Goal: Task Accomplishment & Management: Use online tool/utility

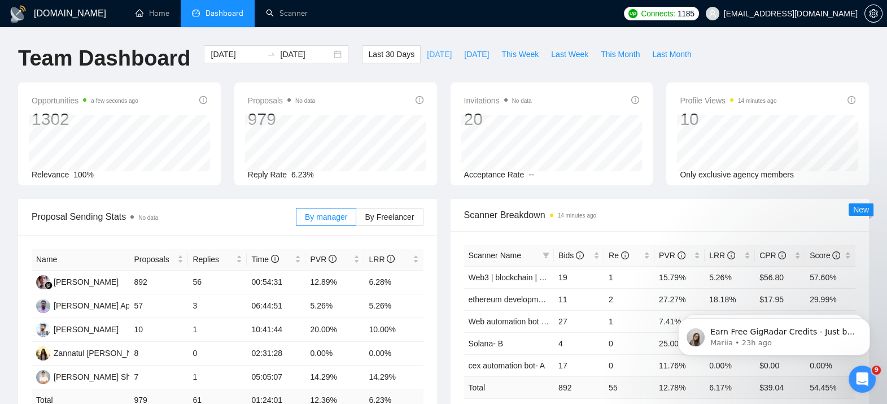
click at [427, 51] on span "Today" at bounding box center [439, 54] width 25 height 12
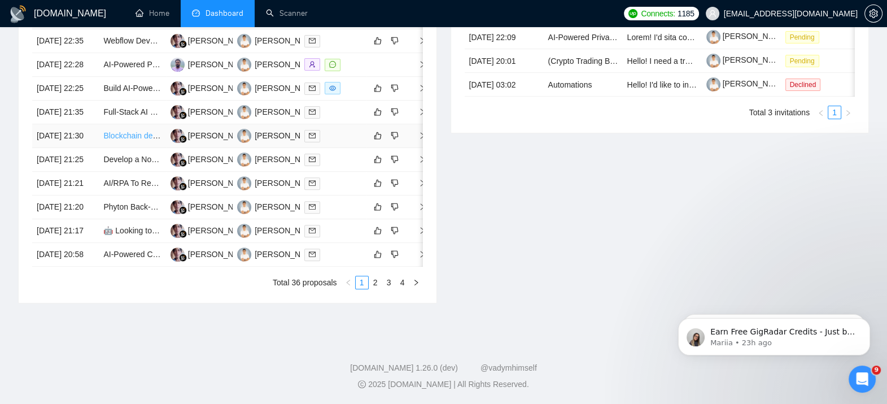
scroll to position [573, 0]
click at [375, 288] on link "2" at bounding box center [375, 282] width 12 height 12
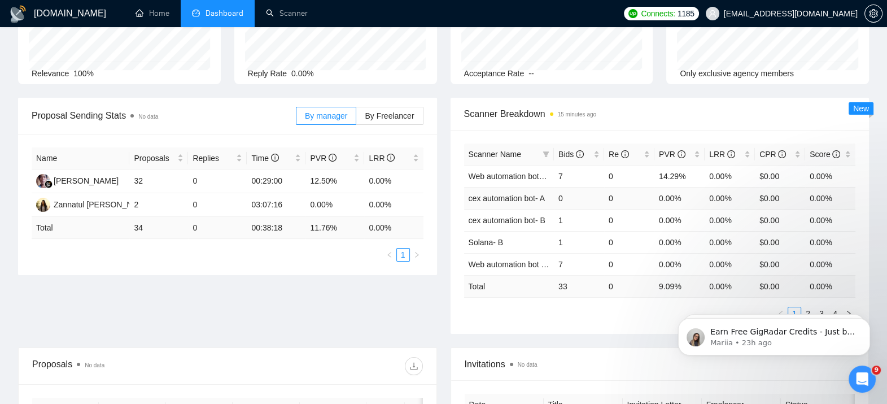
scroll to position [117, 0]
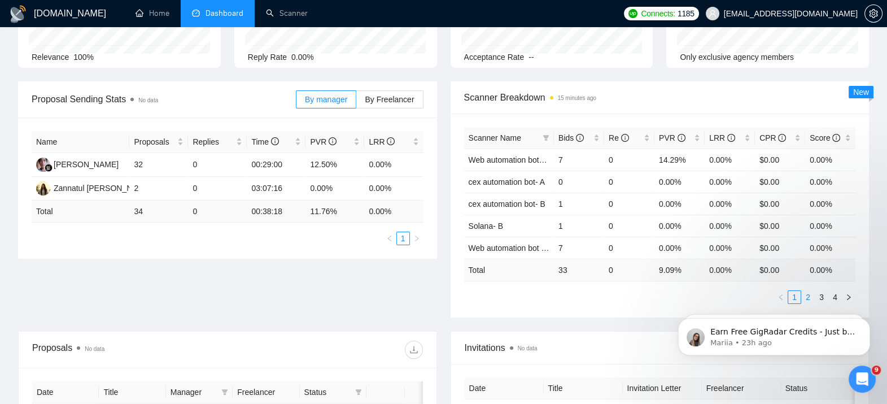
click at [810, 292] on link "2" at bounding box center [807, 297] width 12 height 12
click at [814, 299] on body "Earn Free GigRadar Credits - Just by Sharing Your Story! 💬 Want more credits fo…" at bounding box center [773, 334] width 217 height 70
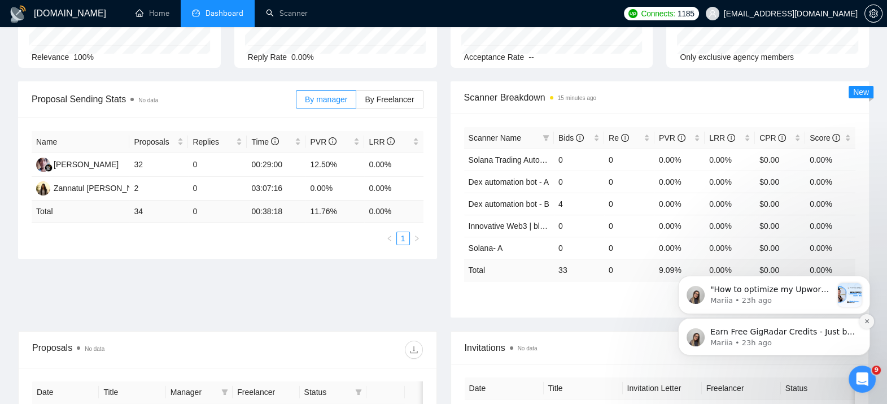
click at [867, 324] on button "Dismiss notification" at bounding box center [866, 321] width 15 height 15
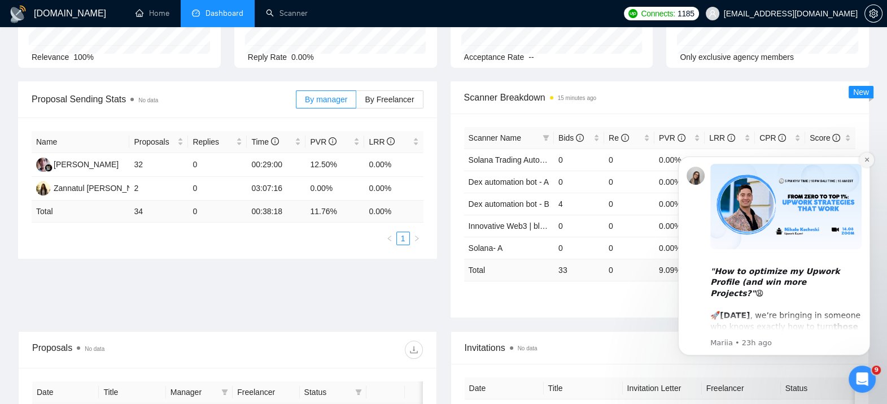
click at [864, 160] on icon "Dismiss notification" at bounding box center [866, 159] width 6 height 6
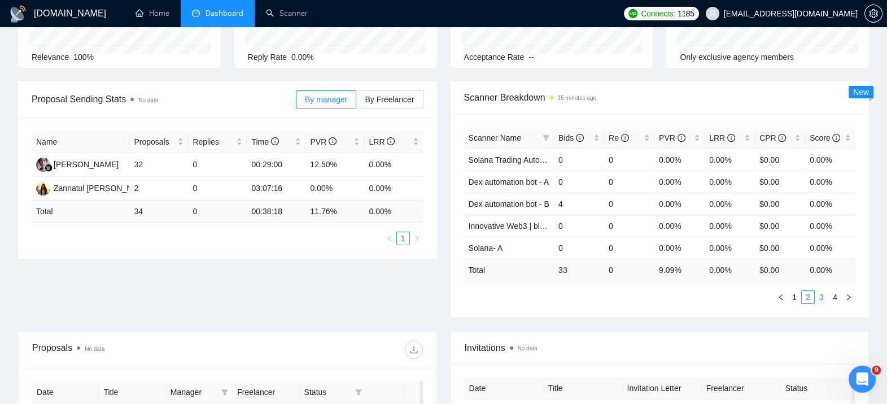
click at [818, 291] on link "3" at bounding box center [821, 297] width 12 height 12
click at [838, 294] on link "4" at bounding box center [834, 297] width 12 height 12
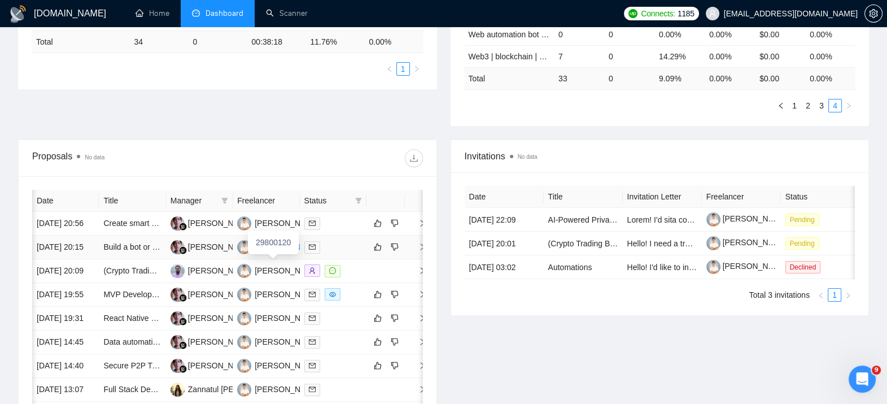
scroll to position [0, 5]
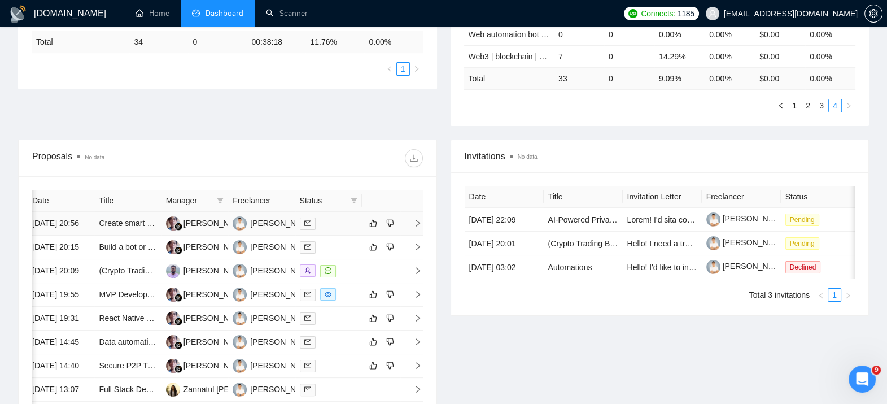
click at [414, 234] on td at bounding box center [411, 224] width 23 height 24
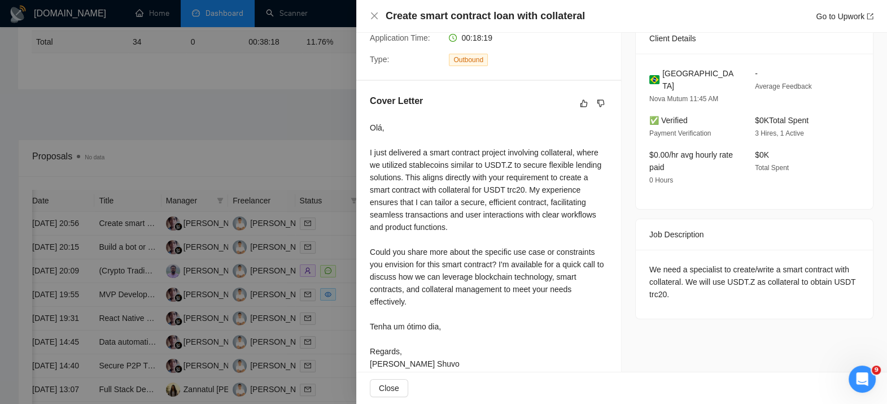
scroll to position [276, 0]
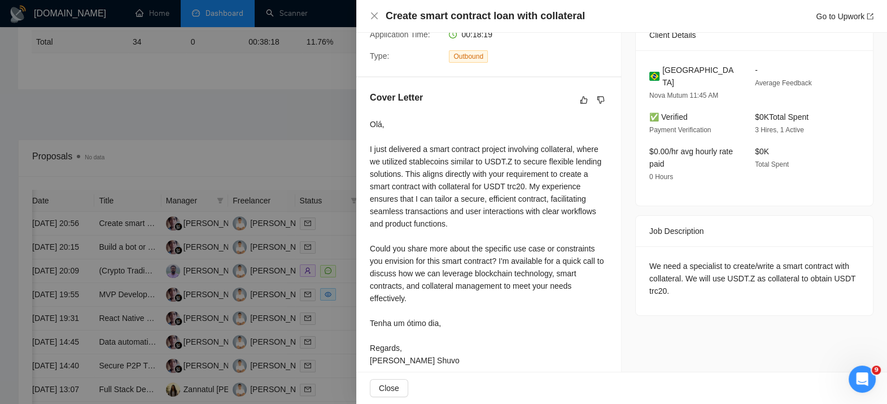
click at [319, 155] on div at bounding box center [443, 202] width 887 height 404
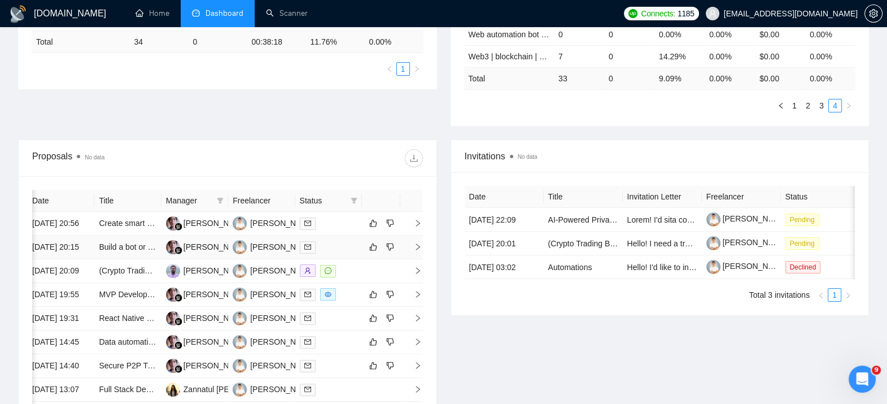
click at [414, 259] on td at bounding box center [411, 247] width 23 height 24
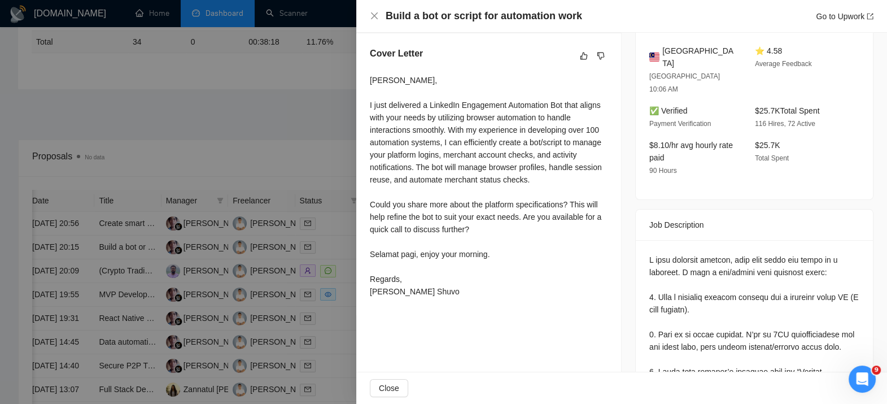
scroll to position [296, 0]
click at [333, 226] on div at bounding box center [443, 202] width 887 height 404
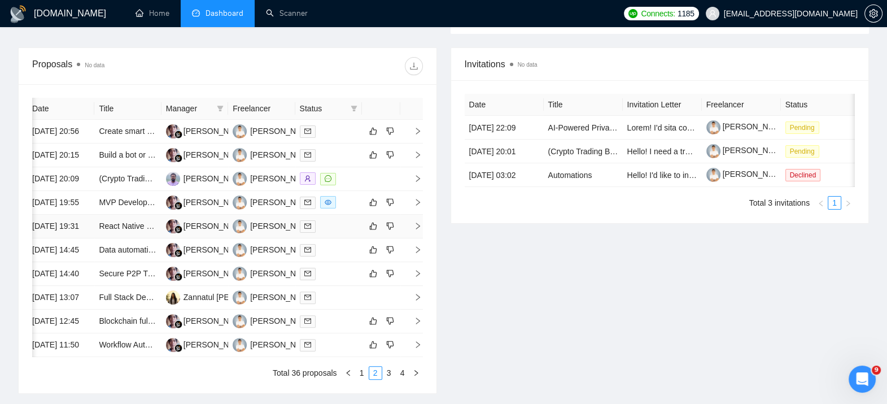
scroll to position [381, 0]
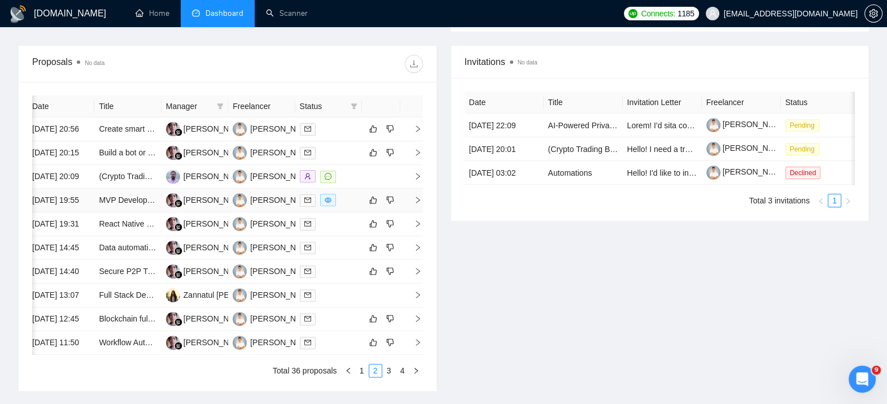
click at [420, 204] on icon "right" at bounding box center [418, 200] width 8 height 8
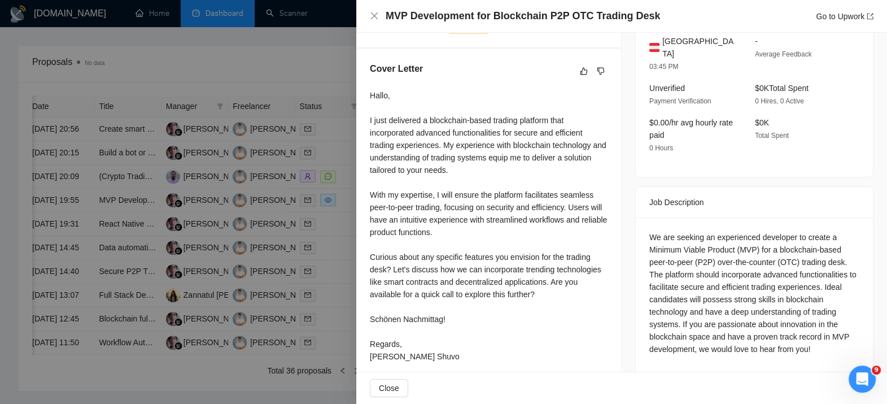
scroll to position [306, 0]
click at [286, 292] on div at bounding box center [443, 202] width 887 height 404
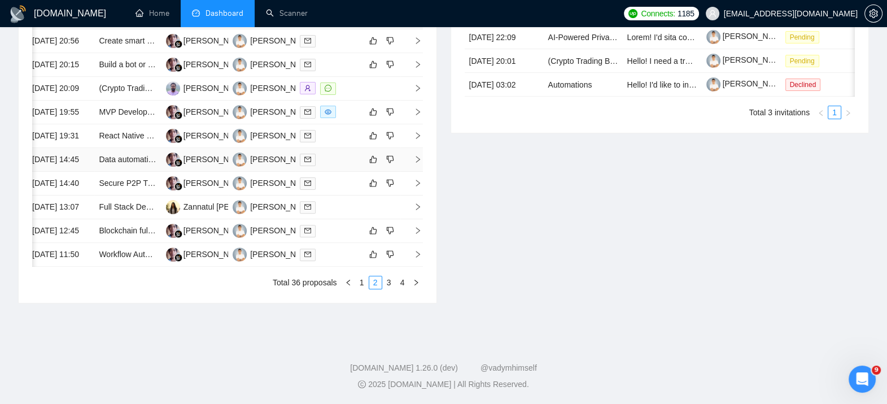
scroll to position [489, 0]
drag, startPoint x: 356, startPoint y: 213, endPoint x: 696, endPoint y: 200, distance: 340.0
click at [696, 200] on div "Invitations No data Date Title Invitation Letter Freelancer Status 14 Aug, 2025…" at bounding box center [660, 130] width 432 height 346
click at [417, 148] on td at bounding box center [411, 136] width 23 height 24
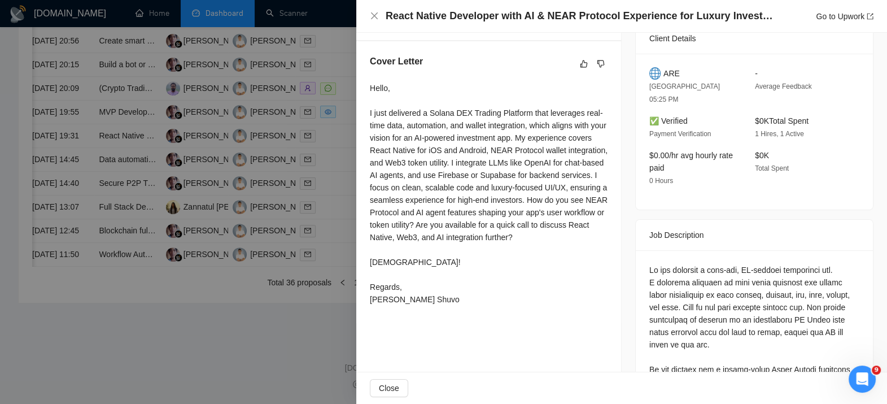
scroll to position [278, 0]
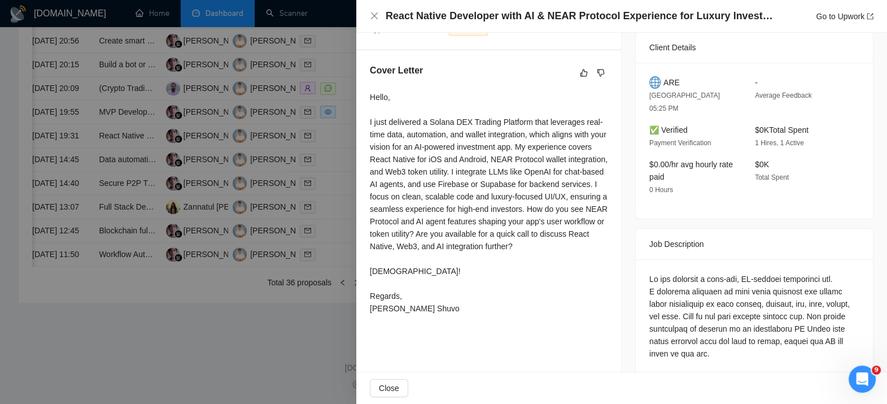
click at [295, 261] on div at bounding box center [443, 202] width 887 height 404
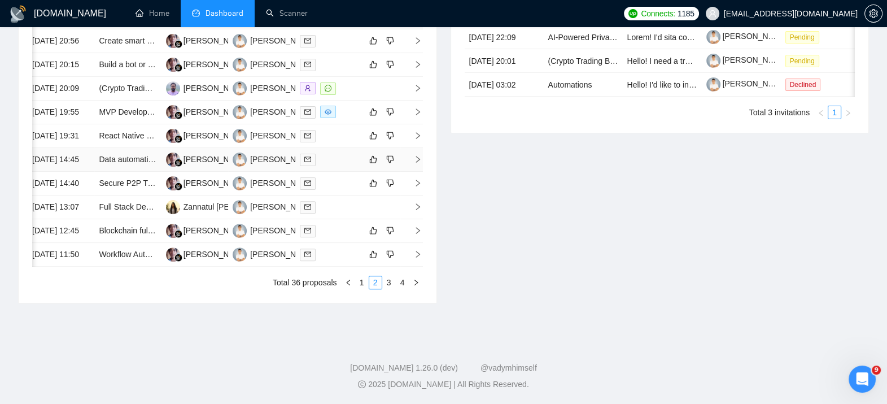
click at [414, 163] on icon "right" at bounding box center [418, 159] width 8 height 8
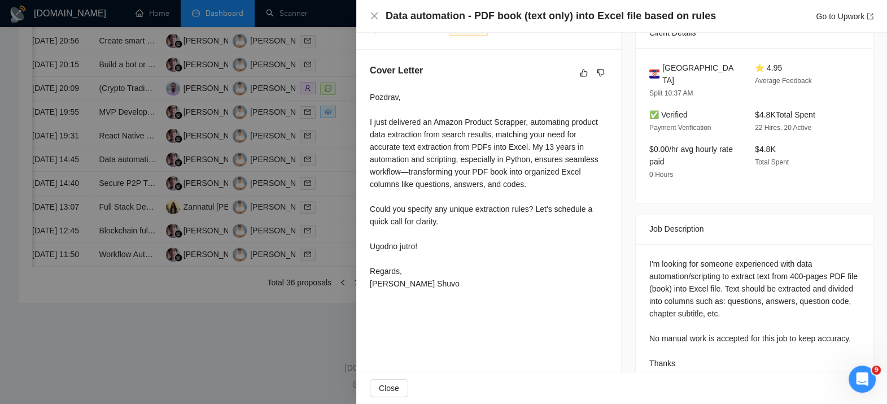
click at [308, 318] on div at bounding box center [443, 202] width 887 height 404
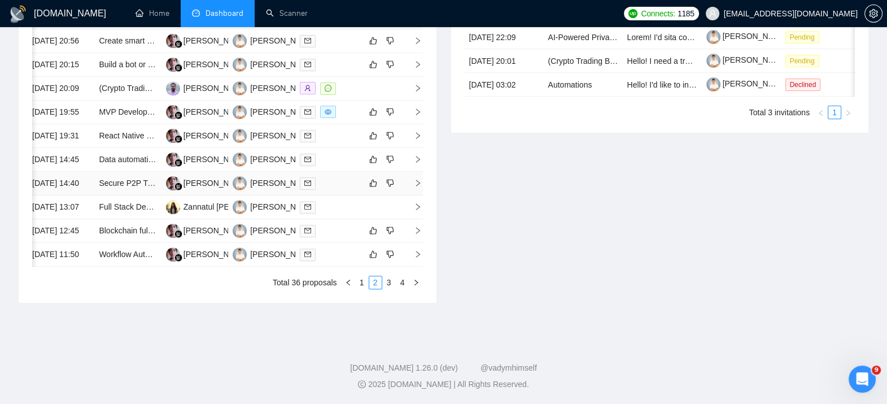
click at [418, 186] on icon "right" at bounding box center [418, 182] width 4 height 7
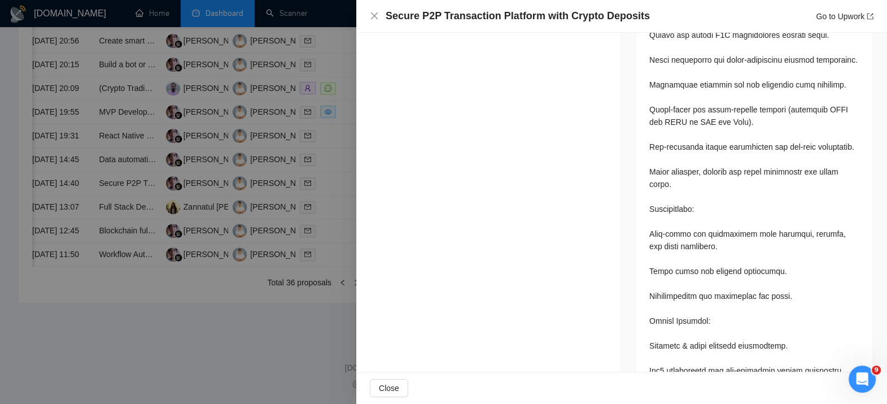
scroll to position [780, 0]
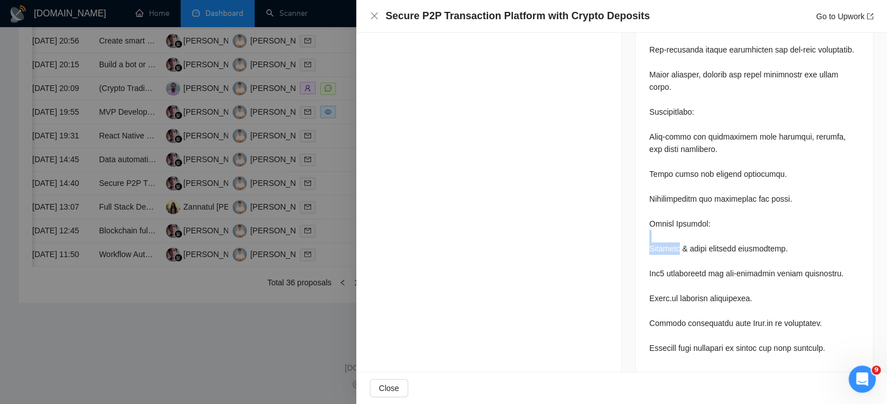
drag, startPoint x: 668, startPoint y: 232, endPoint x: 734, endPoint y: 227, distance: 66.8
click at [734, 227] on div at bounding box center [754, 62] width 210 height 584
drag, startPoint x: 734, startPoint y: 227, endPoint x: 733, endPoint y: 253, distance: 26.5
click at [733, 253] on div at bounding box center [754, 62] width 210 height 584
drag, startPoint x: 733, startPoint y: 253, endPoint x: 735, endPoint y: 280, distance: 26.6
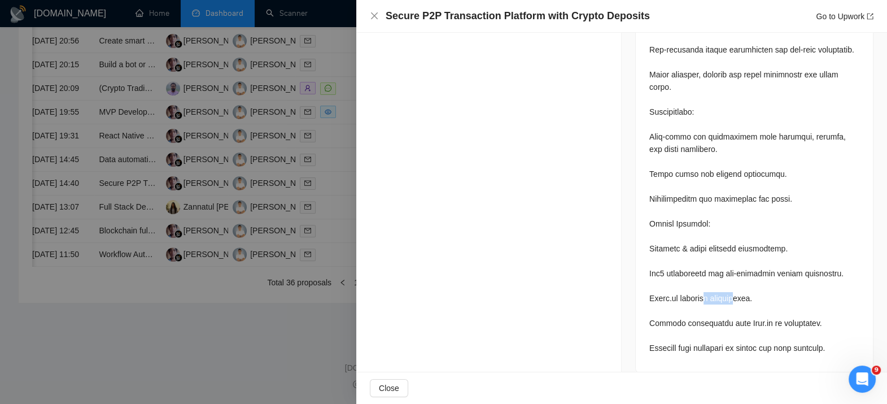
click at [735, 280] on div at bounding box center [754, 62] width 210 height 584
drag, startPoint x: 735, startPoint y: 280, endPoint x: 745, endPoint y: 304, distance: 25.6
click at [745, 304] on div at bounding box center [754, 62] width 210 height 584
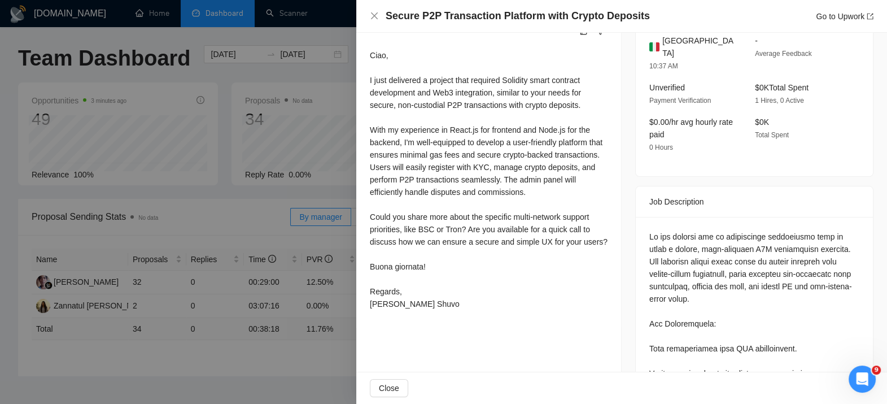
scroll to position [300, 0]
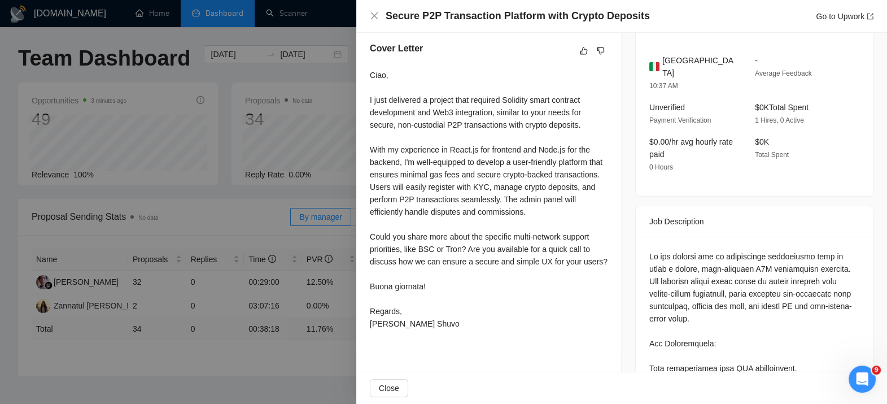
click at [503, 201] on div "Ciao, I just delivered a project that required Solidity smart contract developm…" at bounding box center [489, 199] width 238 height 261
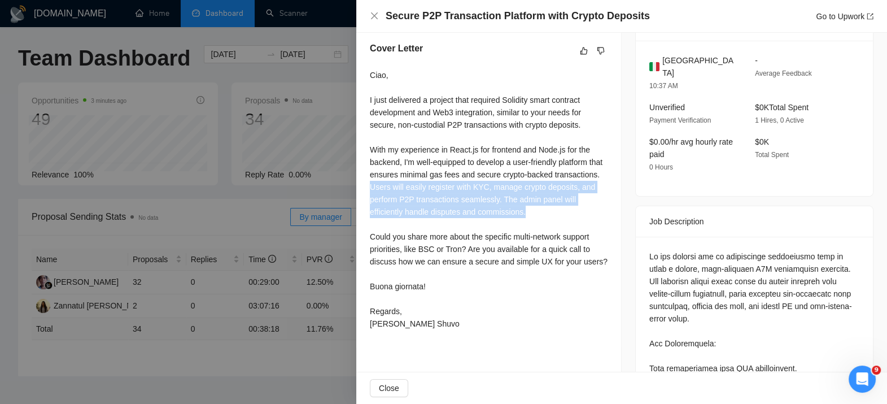
drag, startPoint x: 414, startPoint y: 186, endPoint x: 577, endPoint y: 209, distance: 164.7
click at [577, 209] on div "Ciao, I just delivered a project that required Solidity smart contract developm…" at bounding box center [489, 199] width 238 height 261
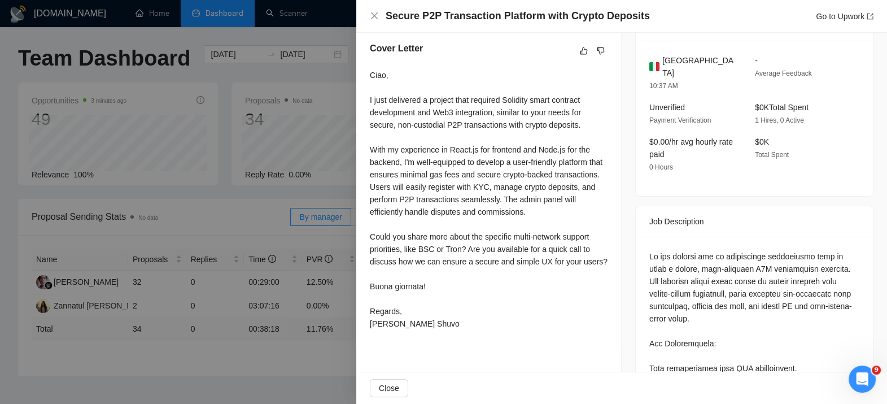
drag, startPoint x: 577, startPoint y: 209, endPoint x: 483, endPoint y: 233, distance: 96.5
click at [483, 233] on div "Ciao, I just delivered a project that required Solidity smart contract developm…" at bounding box center [489, 199] width 238 height 261
click at [429, 258] on div "Ciao, I just delivered a project that required Solidity smart contract developm…" at bounding box center [489, 199] width 238 height 261
click at [293, 327] on div at bounding box center [443, 202] width 887 height 404
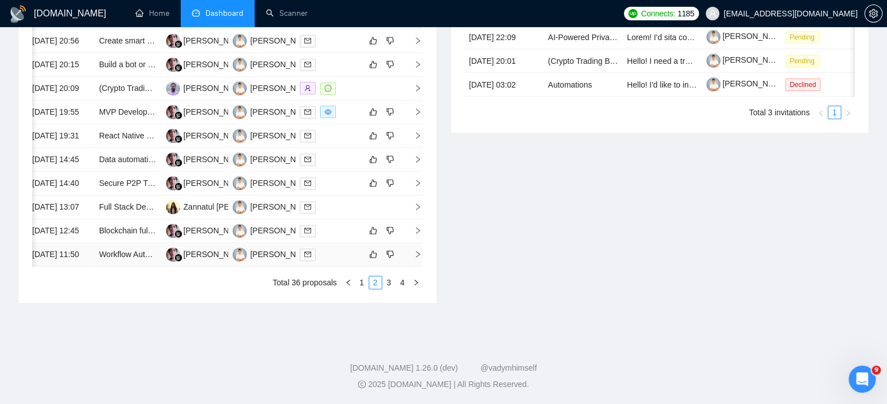
scroll to position [512, 0]
click at [415, 234] on icon "right" at bounding box center [418, 230] width 8 height 8
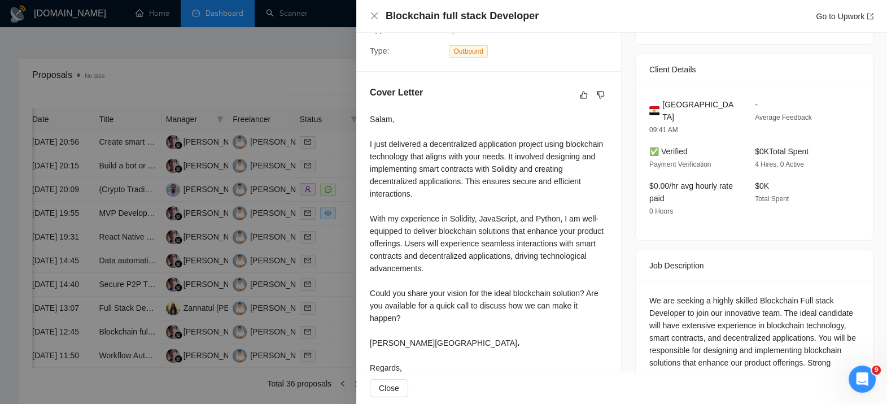
scroll to position [248, 0]
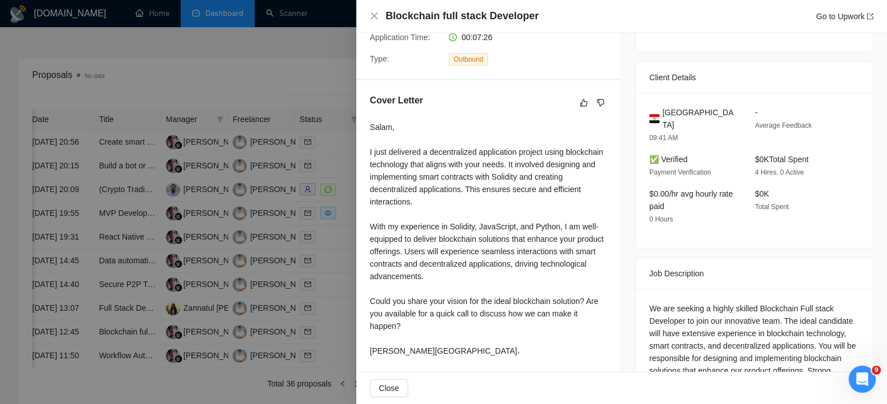
click at [245, 315] on div at bounding box center [443, 202] width 887 height 404
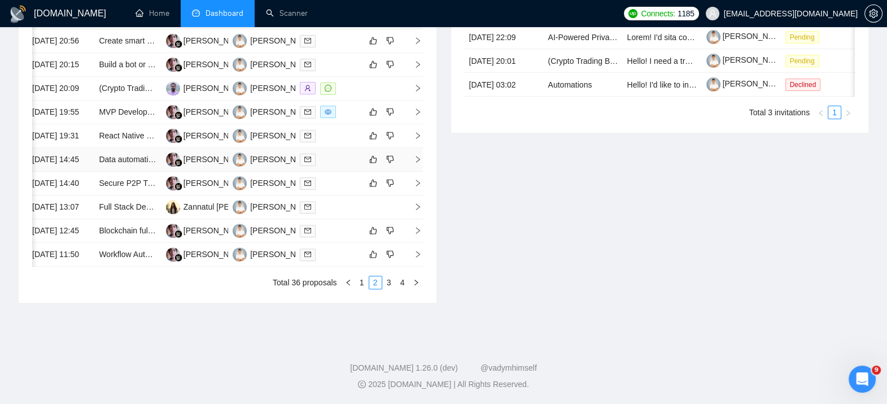
scroll to position [547, 0]
click at [410, 266] on td at bounding box center [411, 255] width 23 height 24
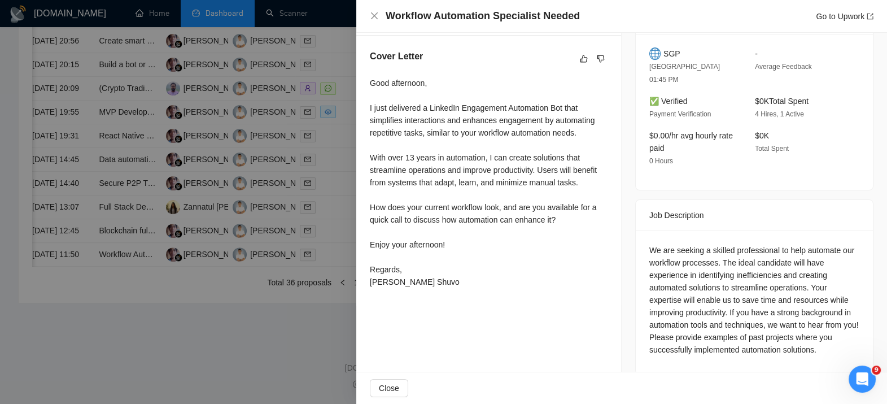
scroll to position [293, 0]
click at [163, 249] on div at bounding box center [443, 202] width 887 height 404
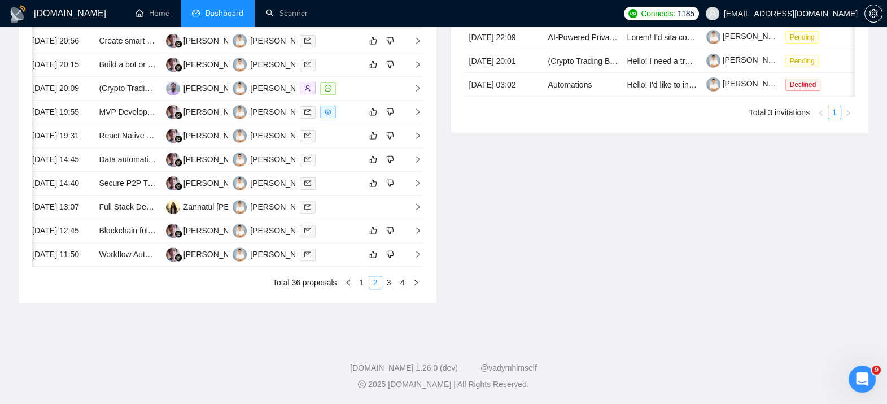
click at [389, 302] on div "Date Title Manager Freelancer Status 14 Aug, 2025 20:56 Create smart contract l…" at bounding box center [228, 148] width 418 height 309
click at [389, 288] on link "3" at bounding box center [389, 282] width 12 height 12
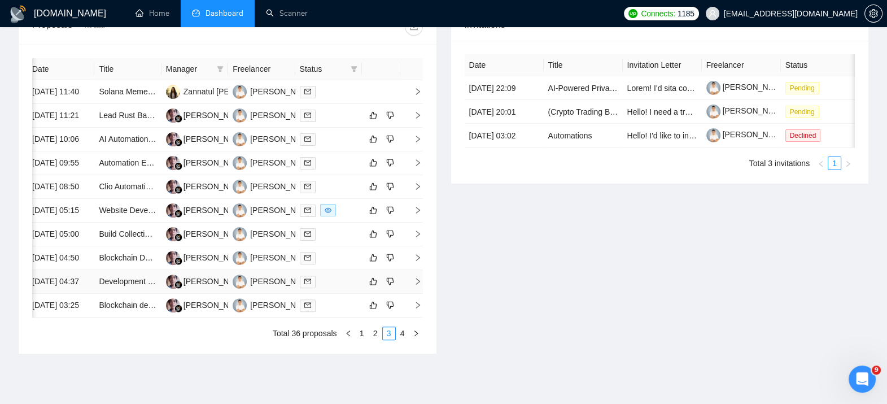
scroll to position [401, 0]
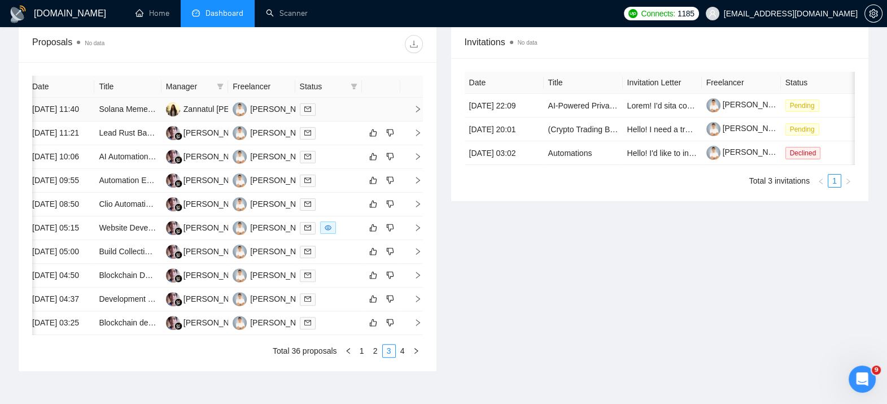
click at [417, 113] on icon "right" at bounding box center [418, 109] width 8 height 8
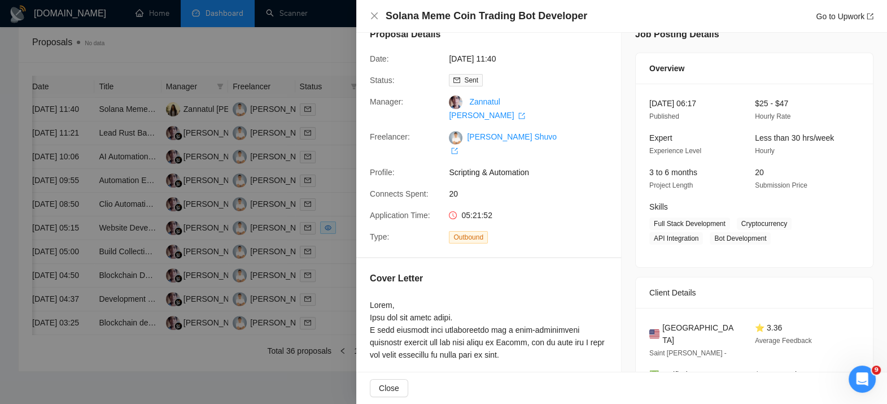
scroll to position [23, 0]
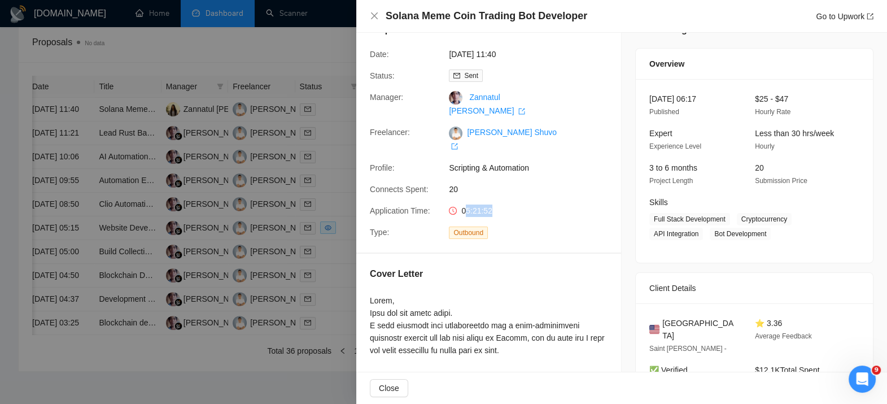
drag, startPoint x: 462, startPoint y: 199, endPoint x: 494, endPoint y: 195, distance: 32.4
click at [494, 204] on div "05:21:52" at bounding box center [503, 210] width 119 height 12
drag, startPoint x: 494, startPoint y: 195, endPoint x: 504, endPoint y: 248, distance: 54.0
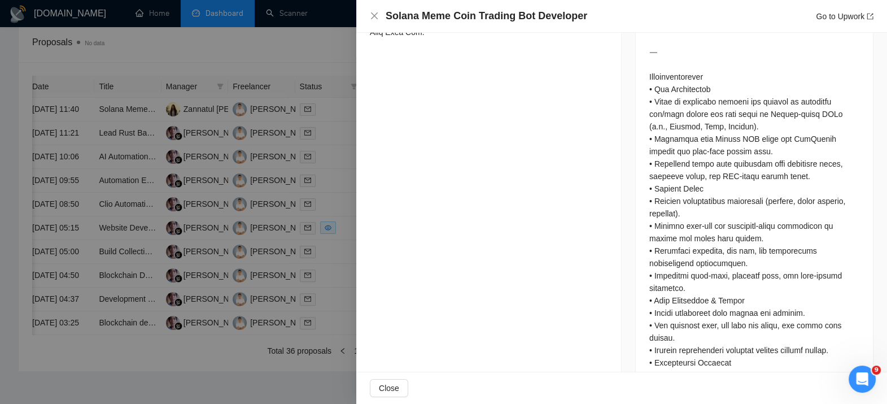
scroll to position [716, 0]
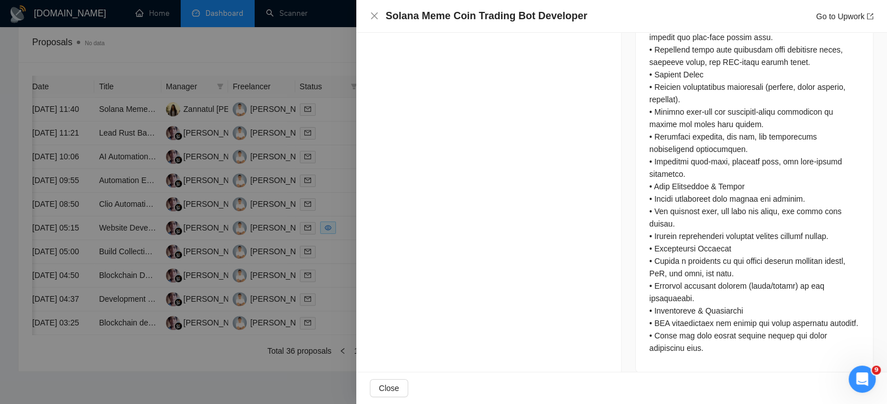
click at [349, 252] on div at bounding box center [443, 202] width 887 height 404
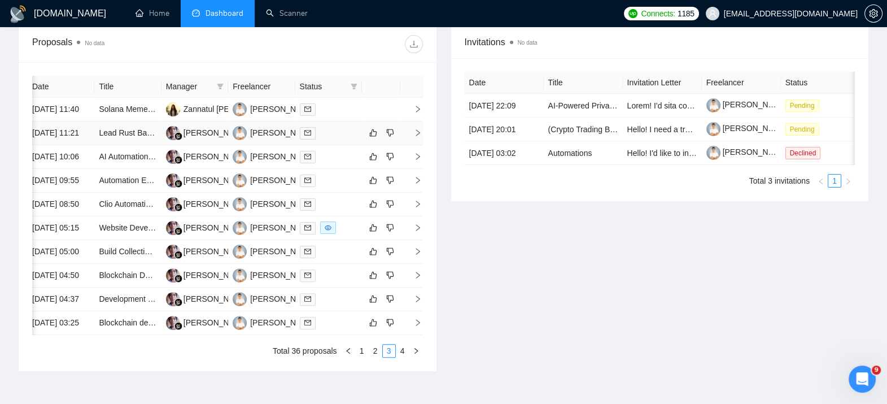
click at [416, 136] on icon "right" at bounding box center [418, 132] width 4 height 7
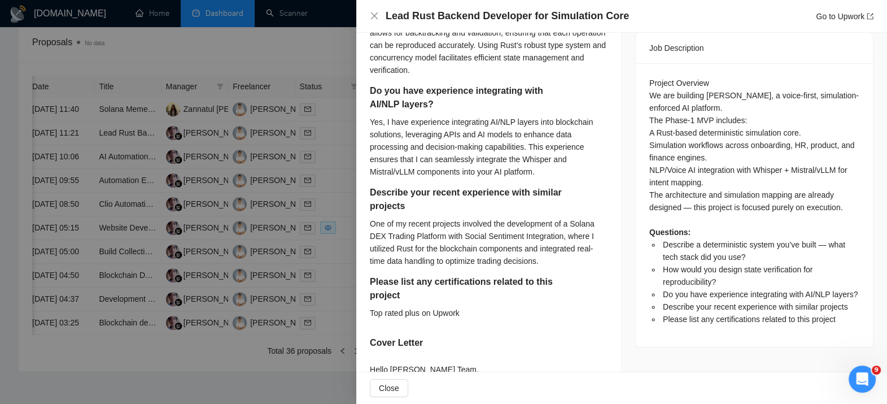
scroll to position [485, 0]
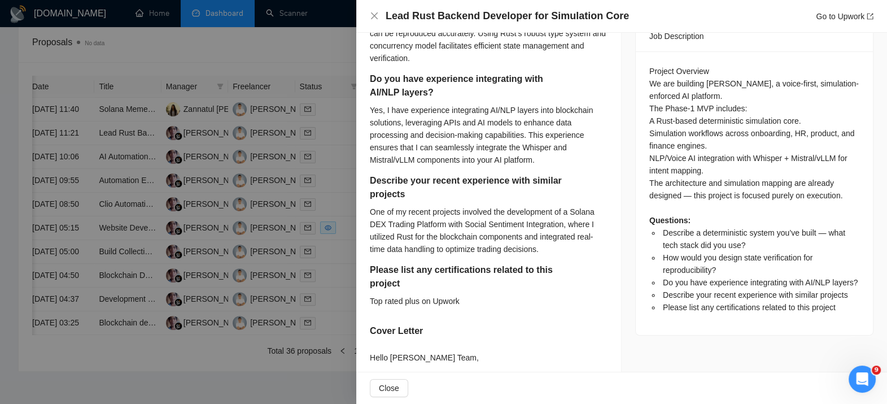
click at [283, 247] on div at bounding box center [443, 202] width 887 height 404
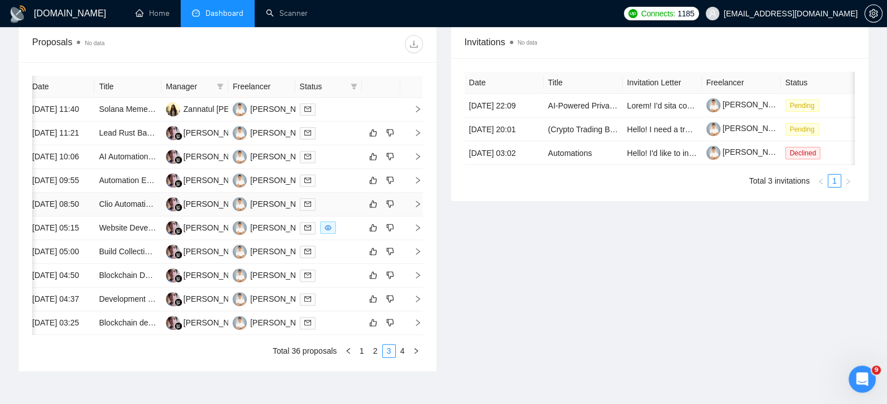
scroll to position [0, 0]
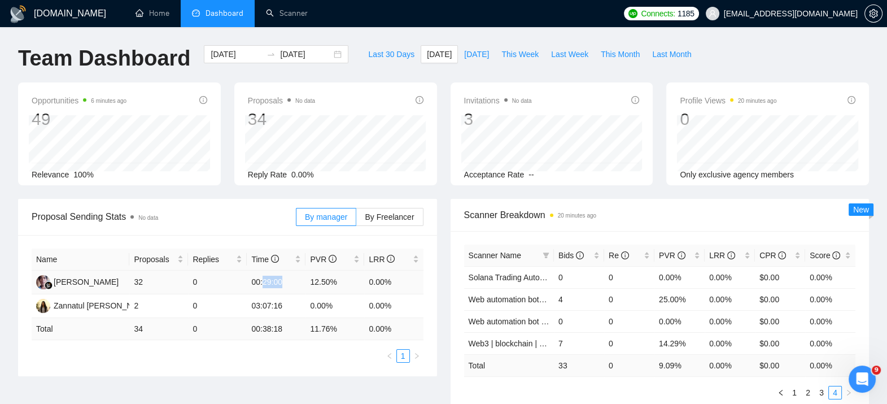
drag, startPoint x: 262, startPoint y: 283, endPoint x: 286, endPoint y: 282, distance: 23.7
click at [286, 282] on td "00:29:00" at bounding box center [276, 282] width 59 height 24
drag, startPoint x: 228, startPoint y: 390, endPoint x: 268, endPoint y: 358, distance: 51.0
click at [268, 358] on div "Proposal Sending Stats No data By manager By Freelancer Name Proposals Replies …" at bounding box center [443, 312] width 864 height 227
click at [268, 358] on ul "1" at bounding box center [228, 356] width 392 height 14
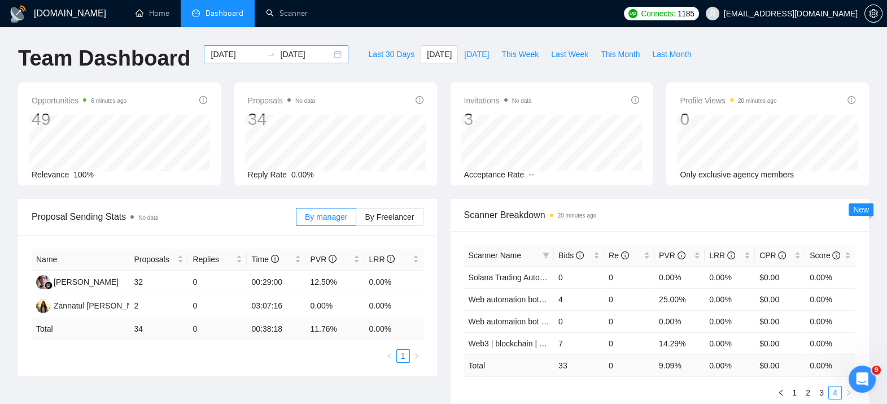
click at [241, 61] on div "2025-08-14 2025-08-14" at bounding box center [276, 54] width 144 height 18
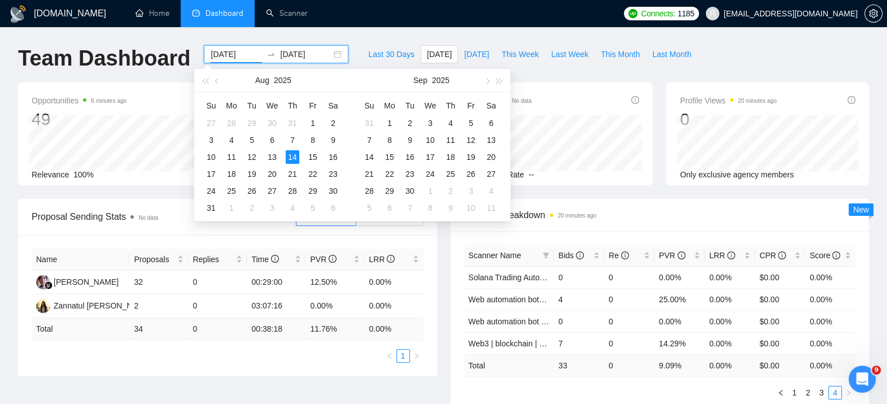
click at [233, 52] on input "2025-08-14" at bounding box center [236, 54] width 51 height 12
click at [215, 80] on span "button" at bounding box center [218, 81] width 6 height 6
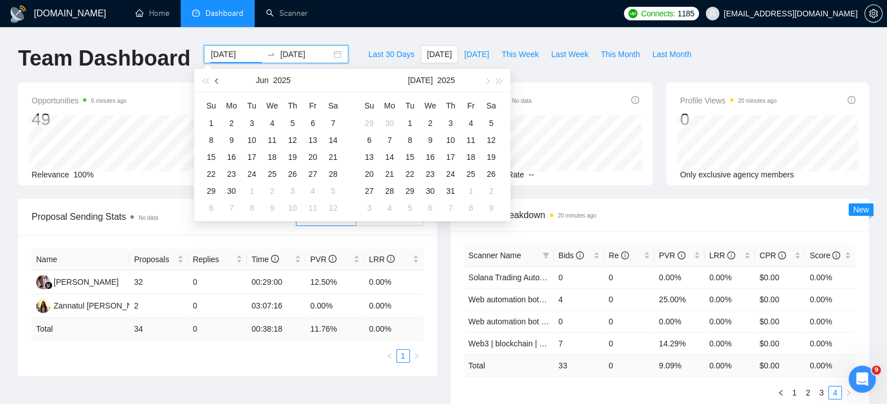
click at [215, 80] on span "button" at bounding box center [218, 81] width 6 height 6
type input "2025-01-01"
click at [273, 124] on div "1" at bounding box center [272, 123] width 14 height 14
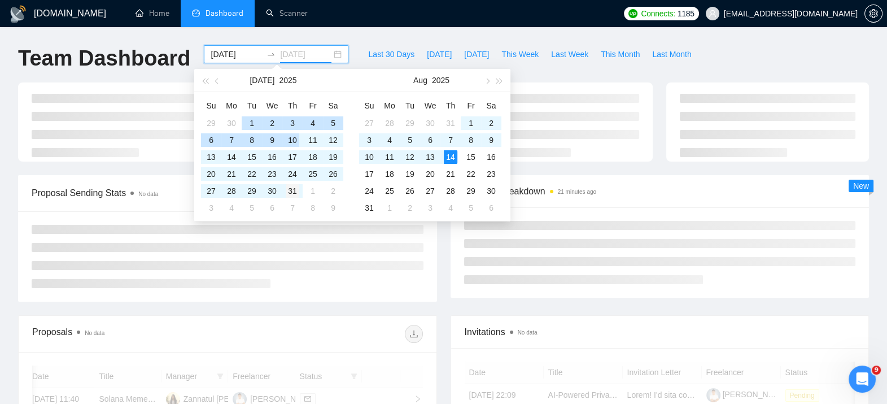
type input "[DATE]"
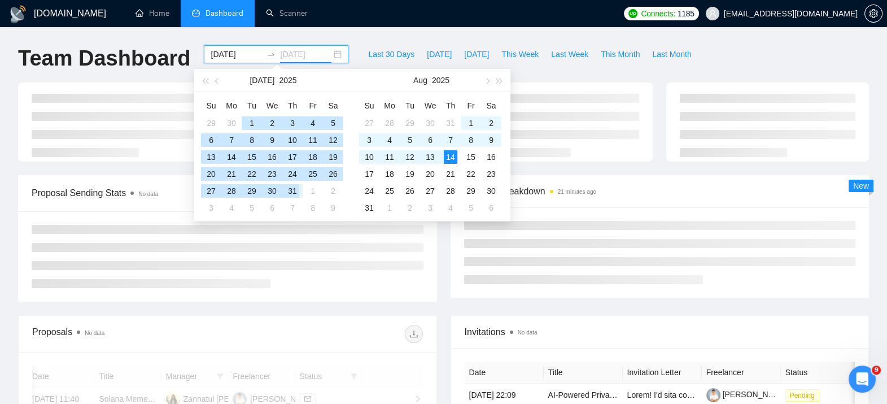
click at [291, 191] on div "31" at bounding box center [293, 191] width 14 height 14
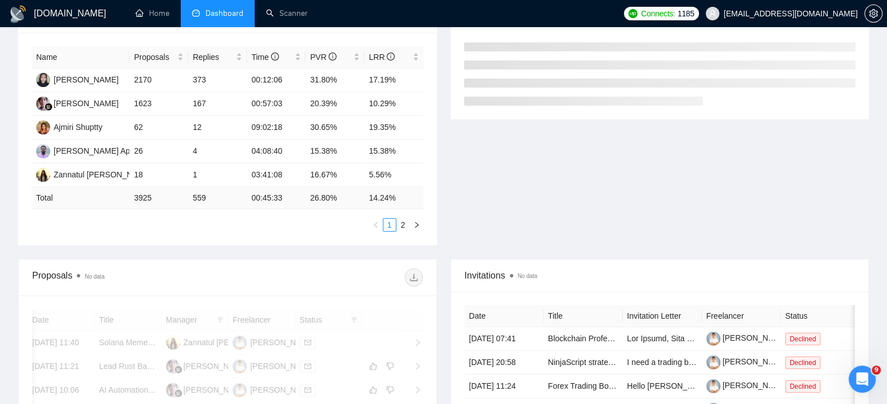
scroll to position [122, 0]
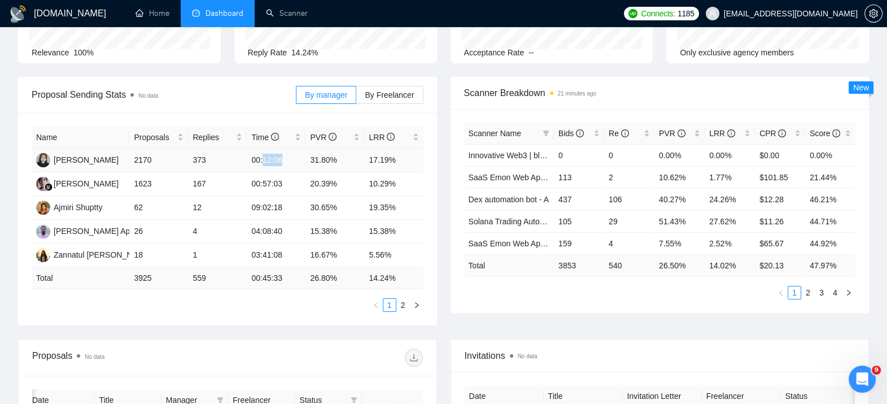
drag, startPoint x: 261, startPoint y: 157, endPoint x: 293, endPoint y: 159, distance: 31.7
click at [293, 159] on td "00:12:06" at bounding box center [276, 160] width 59 height 24
click at [236, 321] on div "Name Proposals Replies Time PVR LRR Adinda Widyanti 2170 373 00:12:06 31.80% 17…" at bounding box center [227, 219] width 419 height 212
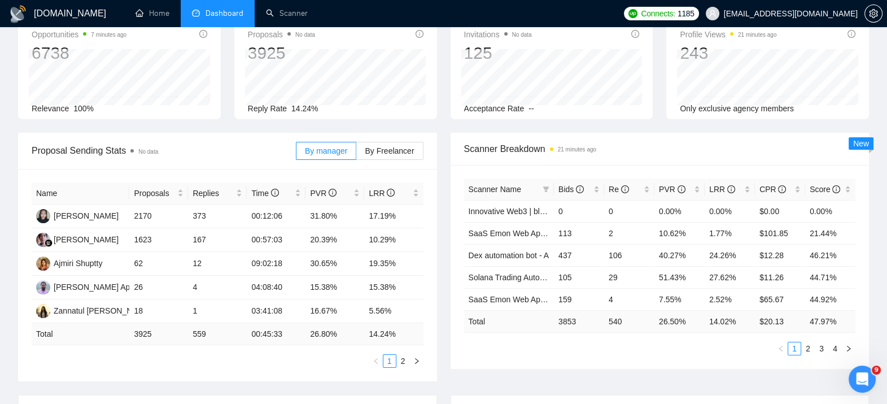
scroll to position [99, 0]
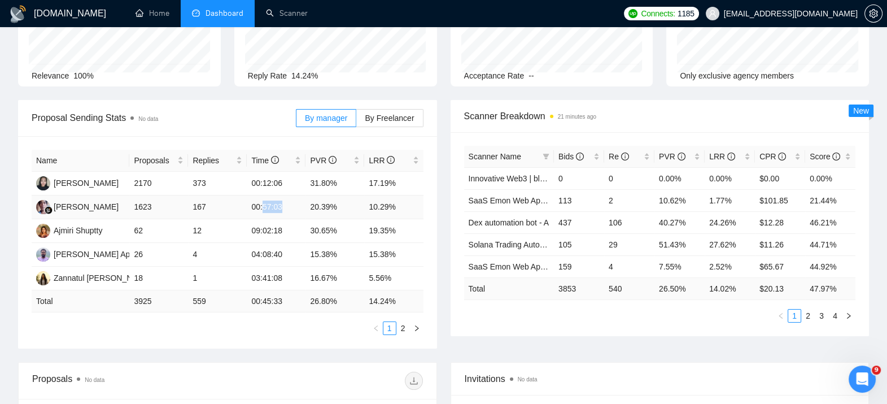
drag, startPoint x: 261, startPoint y: 209, endPoint x: 283, endPoint y: 208, distance: 22.0
click at [283, 208] on td "00:57:03" at bounding box center [276, 207] width 59 height 24
click at [248, 350] on div "Proposal Sending Stats No data By manager By Freelancer Name Proposals Replies …" at bounding box center [443, 231] width 864 height 262
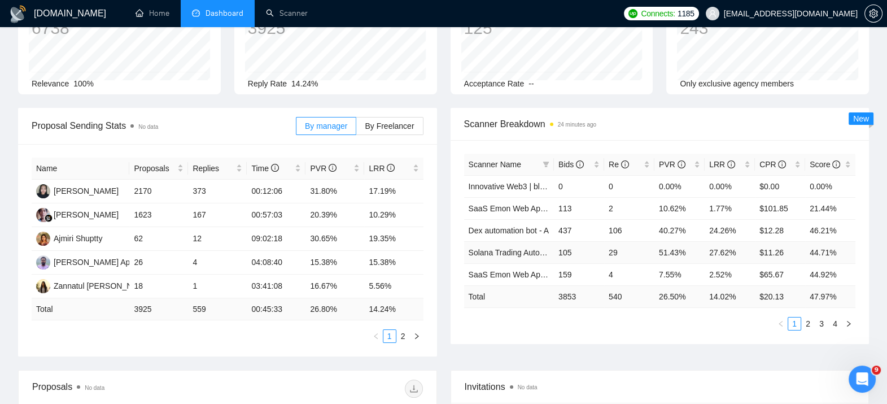
scroll to position [42, 0]
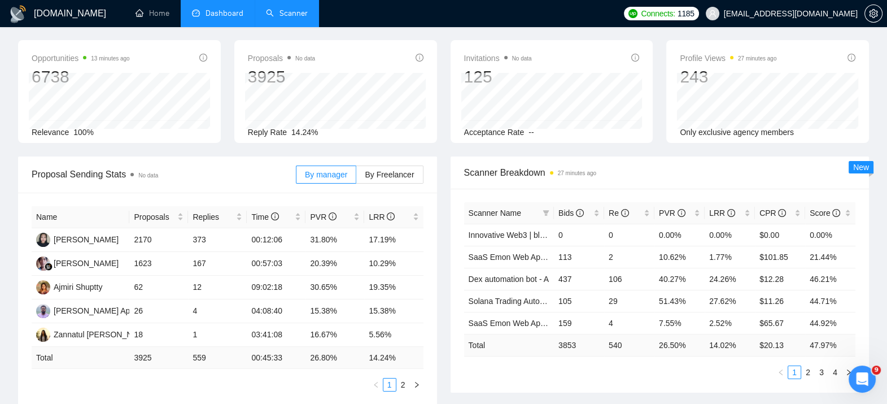
click at [292, 15] on link "Scanner" at bounding box center [287, 13] width 42 height 10
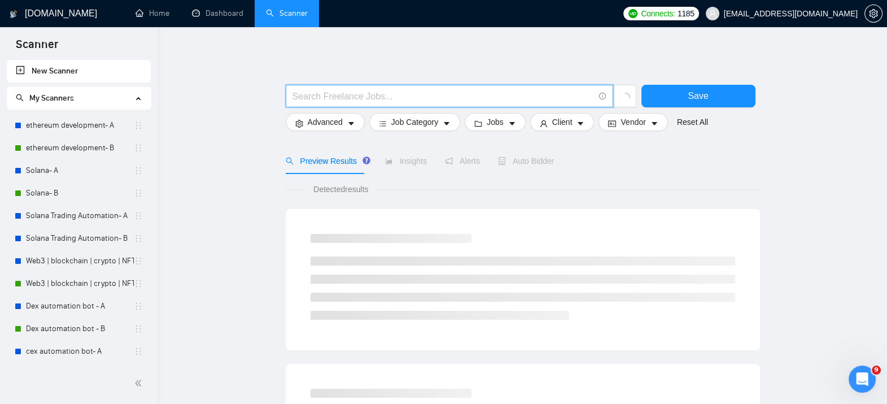
click at [314, 93] on input "text" at bounding box center [442, 96] width 301 height 14
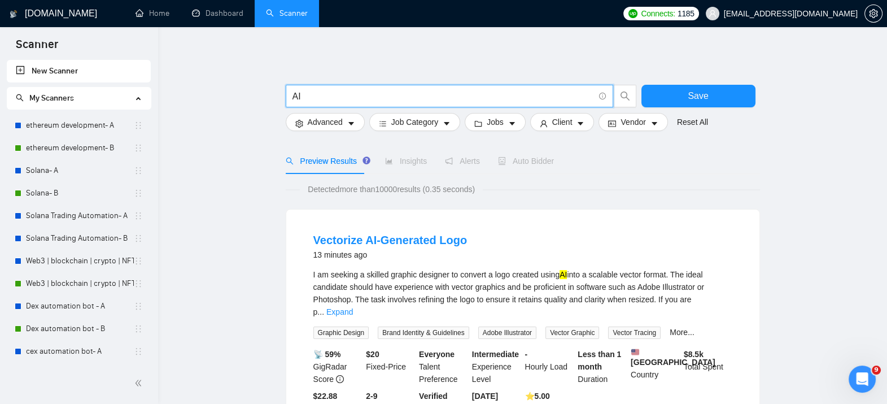
type input "A"
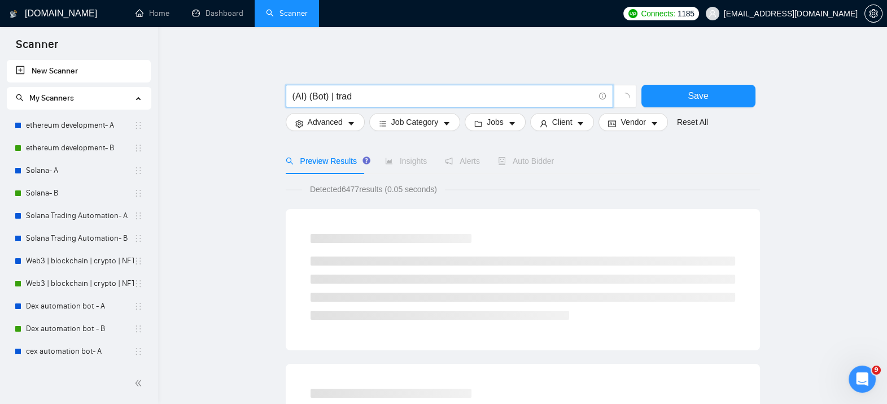
click at [354, 102] on input "(AI) (Bot) | trad" at bounding box center [442, 96] width 301 height 14
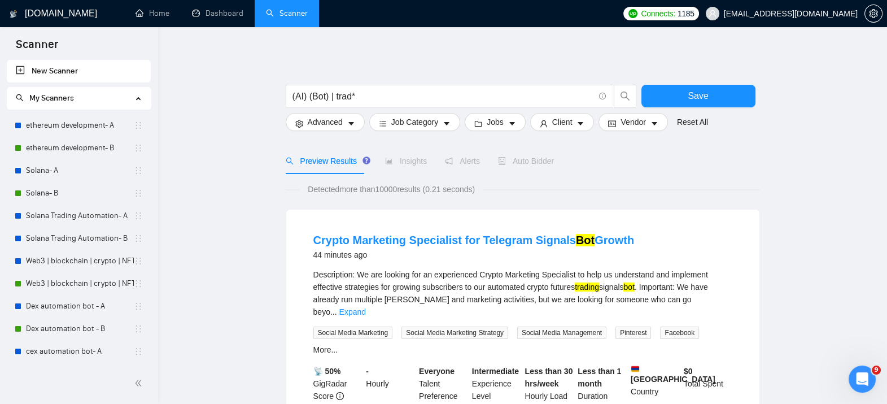
click at [366, 307] on link "Expand" at bounding box center [352, 311] width 27 height 9
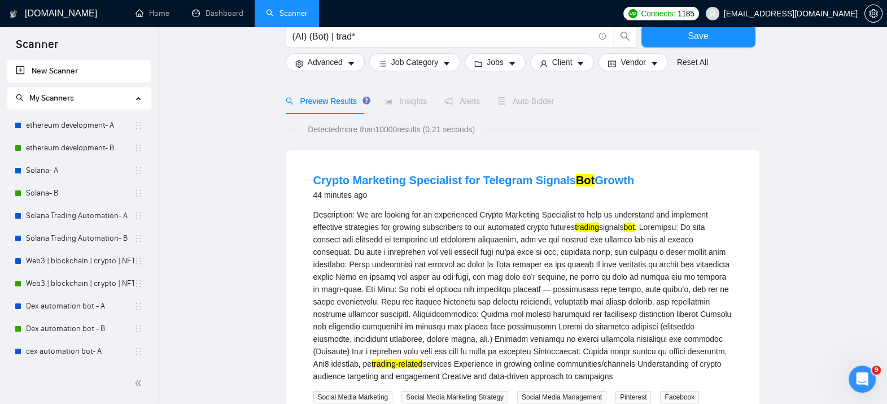
scroll to position [28, 0]
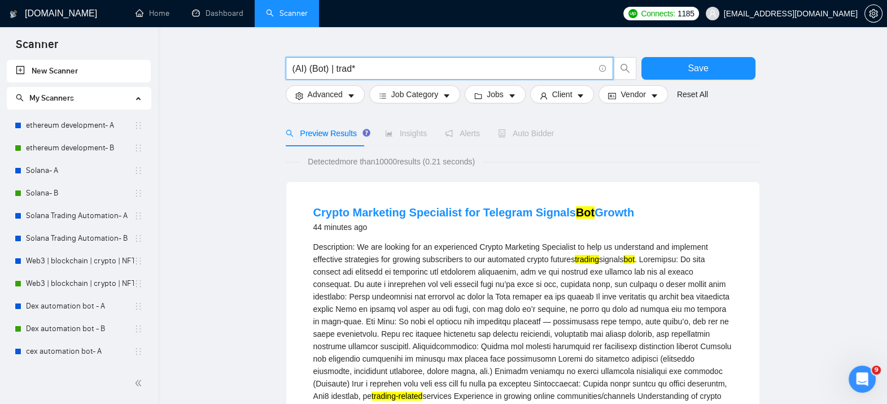
drag, startPoint x: 327, startPoint y: 70, endPoint x: 334, endPoint y: 72, distance: 7.1
click at [334, 72] on input "(AI) (Bot) | trad*" at bounding box center [442, 69] width 301 height 14
click at [349, 67] on input "(AI) (trad*" at bounding box center [442, 69] width 301 height 14
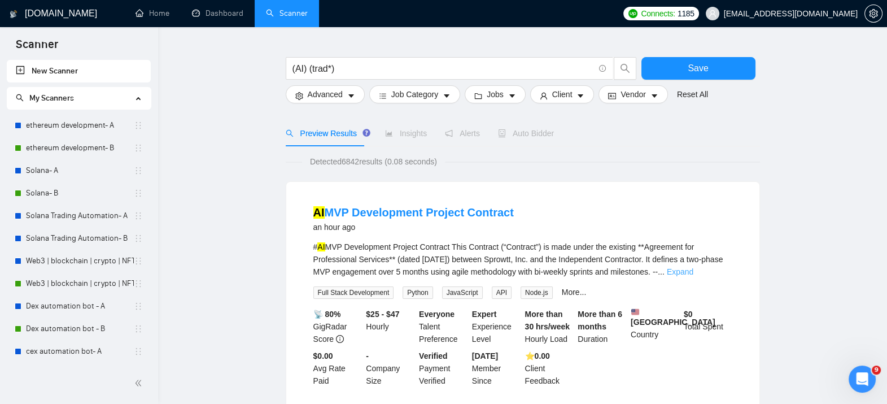
click at [693, 274] on link "Expand" at bounding box center [680, 271] width 27 height 9
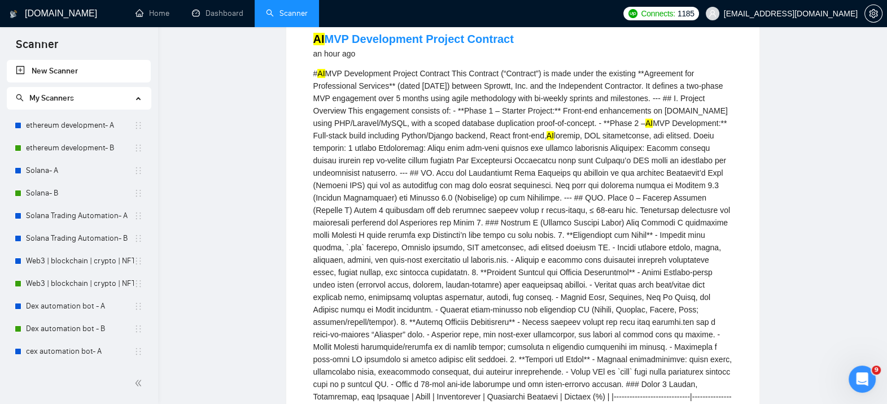
scroll to position [0, 0]
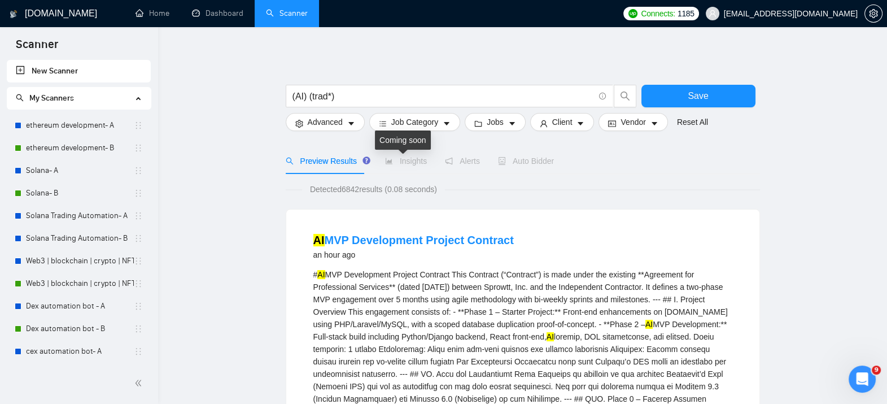
click at [398, 165] on span "Insights" at bounding box center [406, 160] width 42 height 9
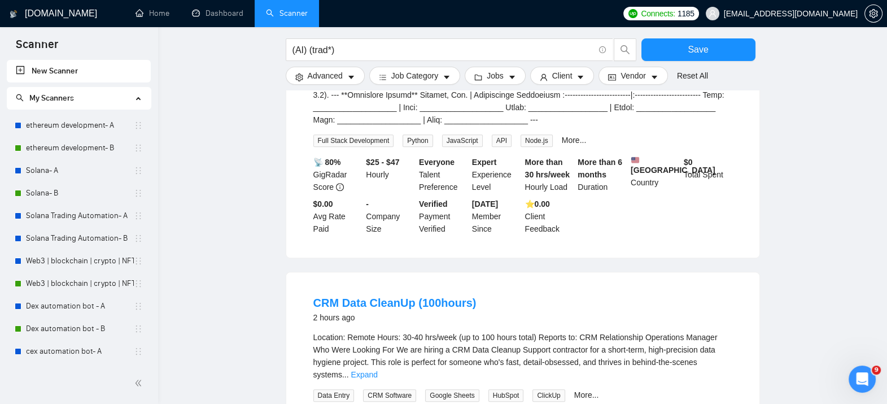
scroll to position [973, 0]
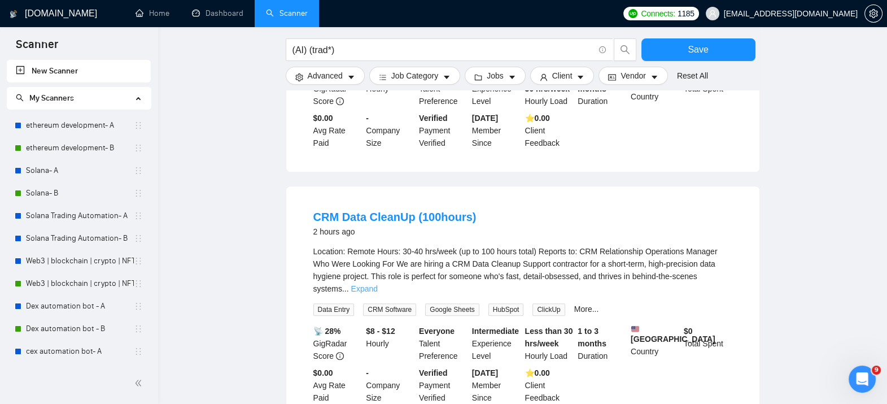
click at [378, 286] on link "Expand" at bounding box center [364, 288] width 27 height 9
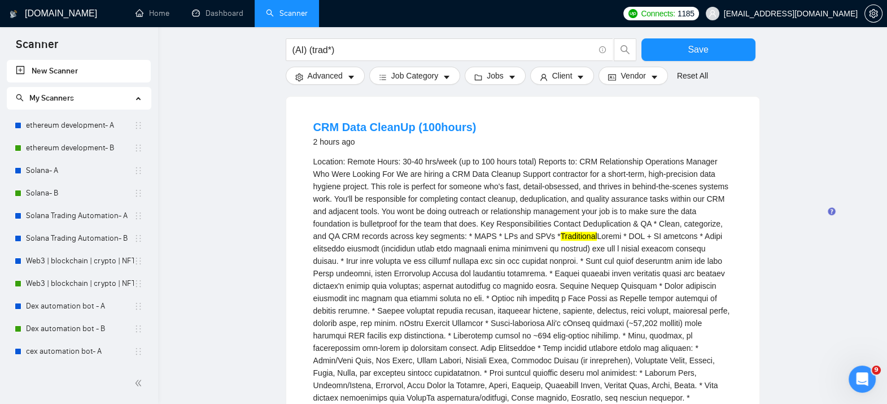
scroll to position [555, 0]
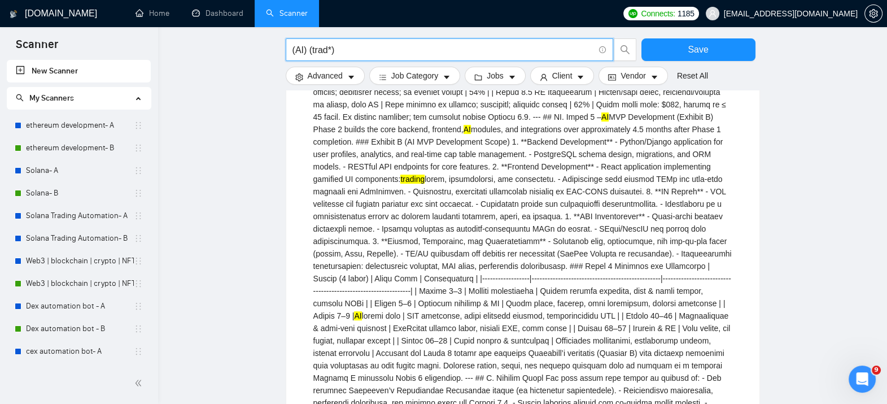
click at [327, 47] on input "(AI) (trad*)" at bounding box center [442, 50] width 301 height 14
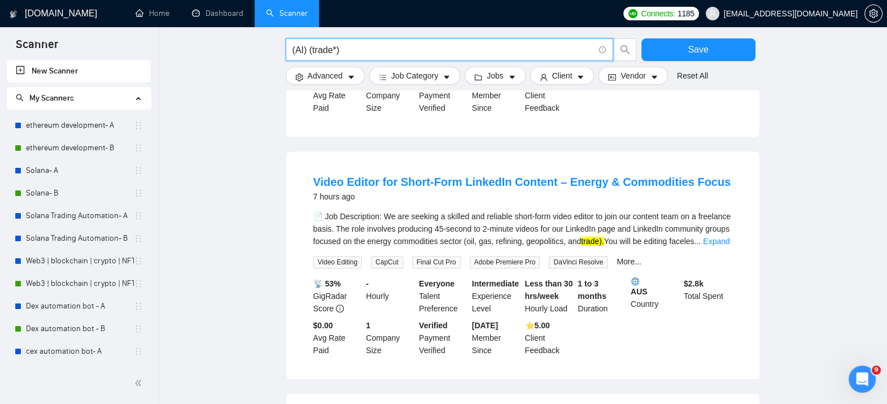
click at [335, 52] on input "(AI) (trade*)" at bounding box center [442, 50] width 301 height 14
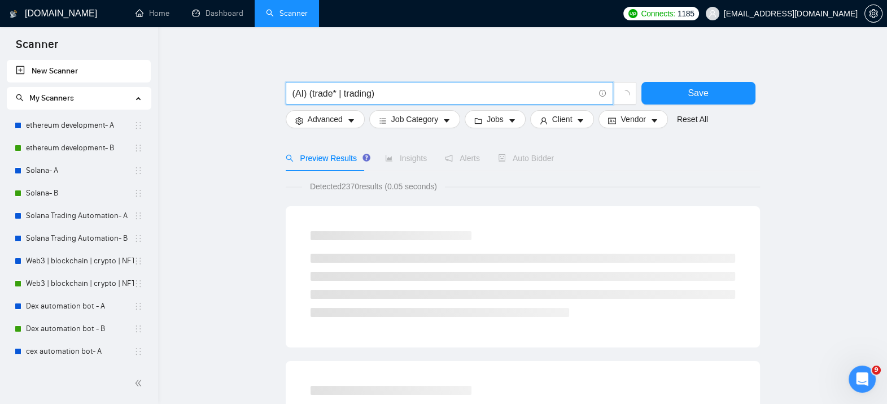
scroll to position [0, 0]
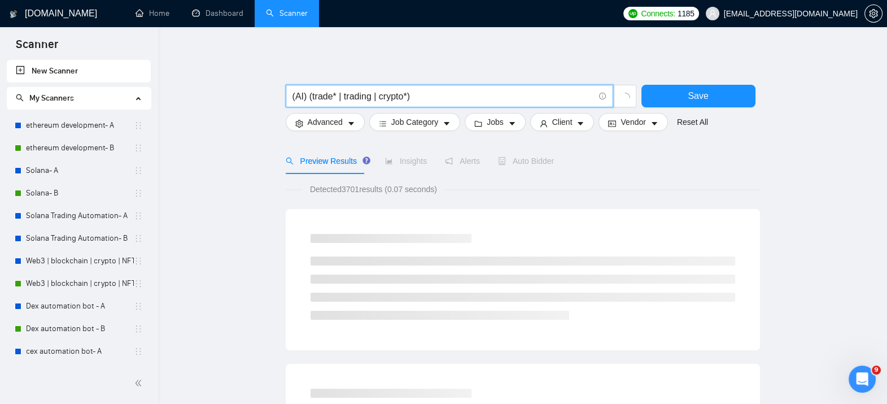
click at [334, 95] on input "(AI) (trade* | trading | crypto*)" at bounding box center [442, 96] width 301 height 14
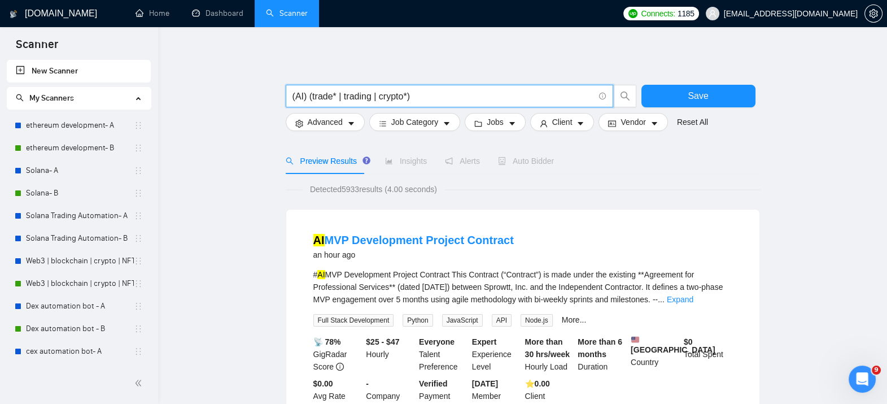
click at [407, 97] on input "(AI) (trade* | trading | crypto*)" at bounding box center [442, 96] width 301 height 14
type input "(AI) (trade* | trading | crypto* | blockchain)"
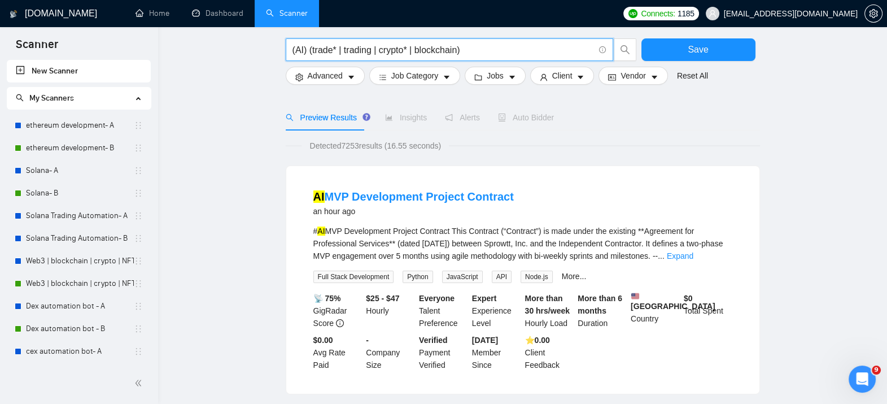
scroll to position [51, 0]
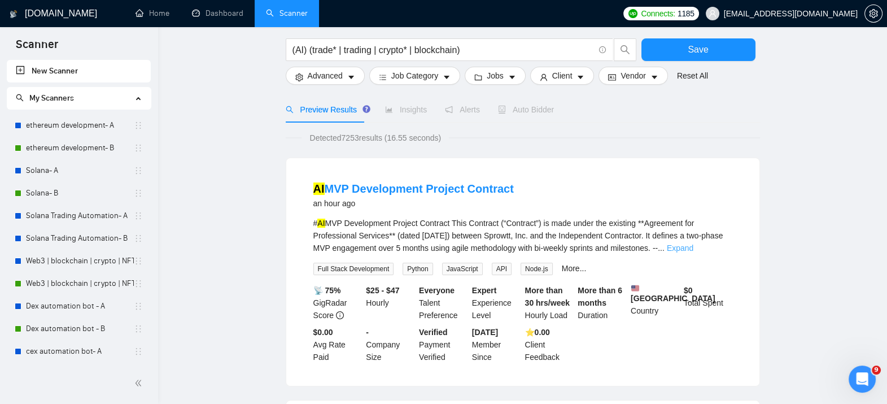
click at [693, 245] on link "Expand" at bounding box center [680, 247] width 27 height 9
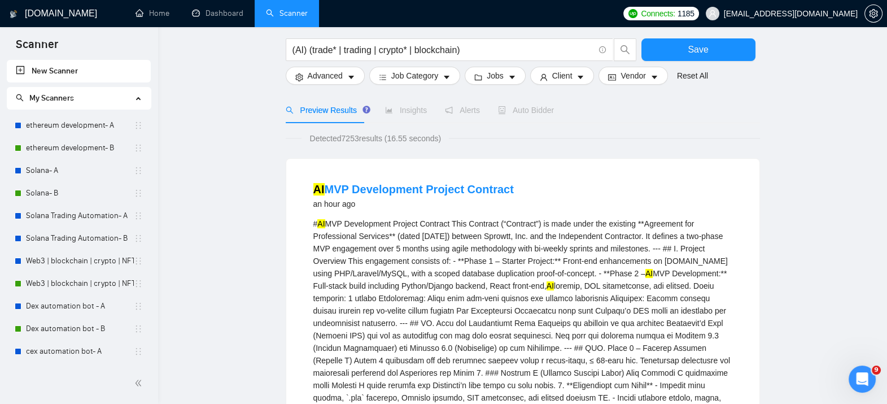
scroll to position [42, 0]
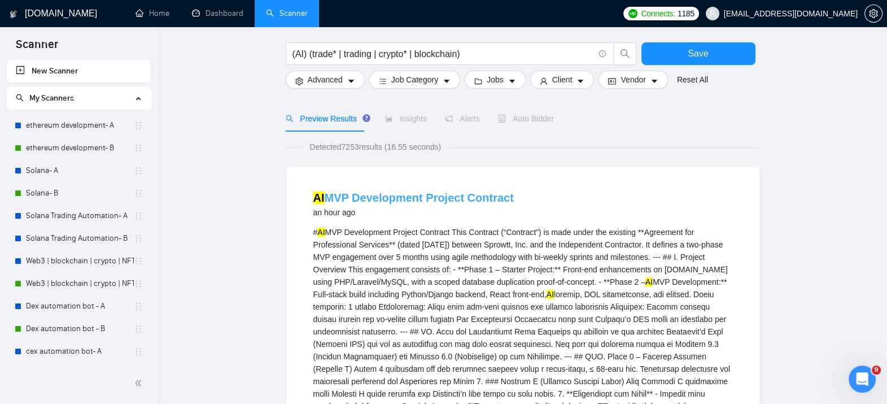
click at [423, 199] on link "AI MVP Development Project Contract" at bounding box center [413, 197] width 200 height 12
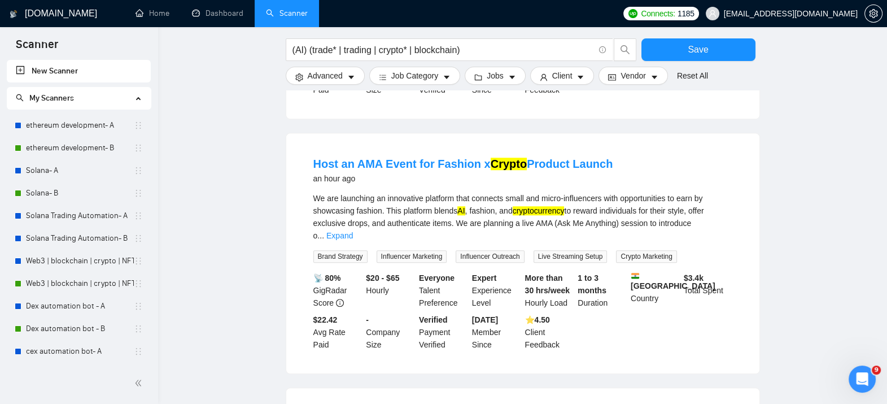
scroll to position [1025, 0]
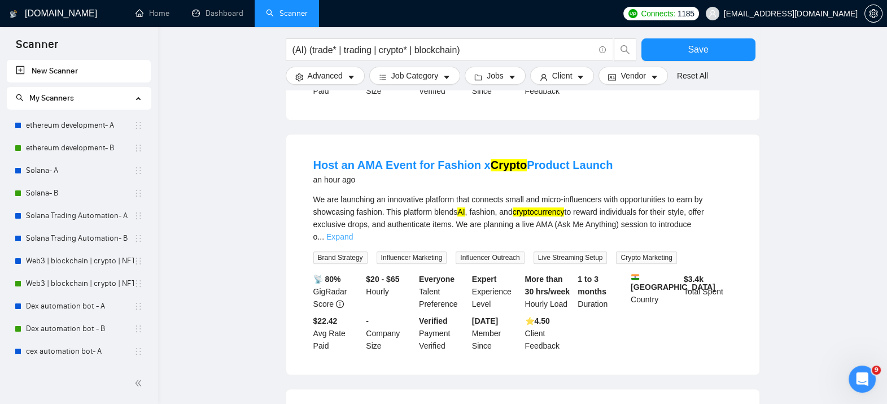
click at [353, 232] on link "Expand" at bounding box center [339, 236] width 27 height 9
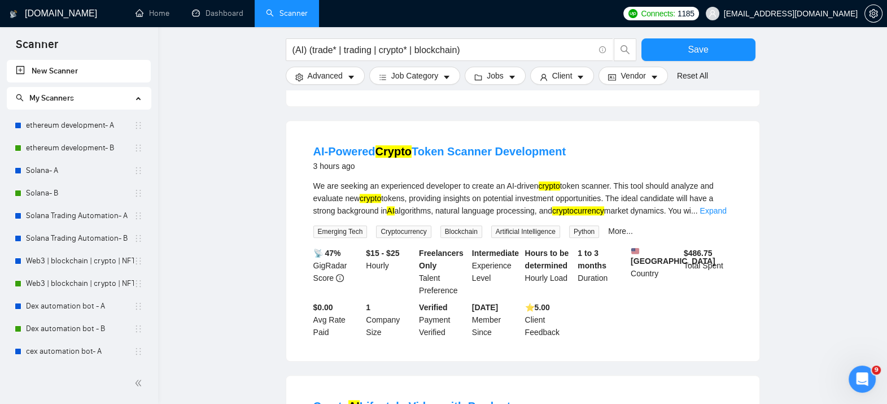
scroll to position [1331, 0]
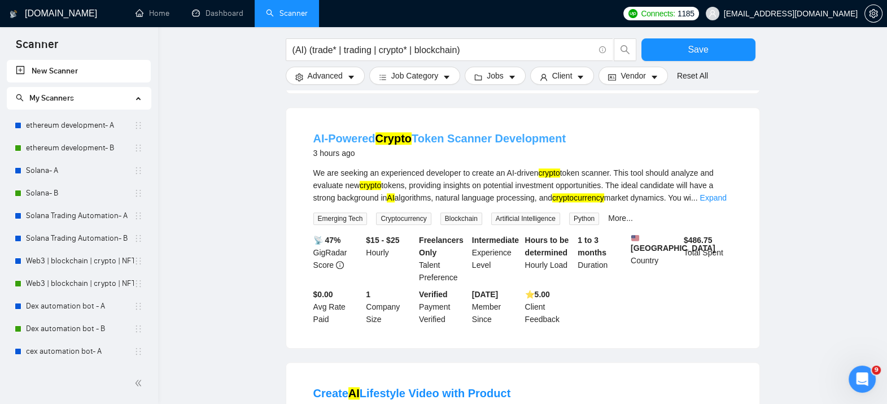
click at [499, 144] on link "AI-Powered Crypto Token Scanner Development" at bounding box center [439, 138] width 253 height 12
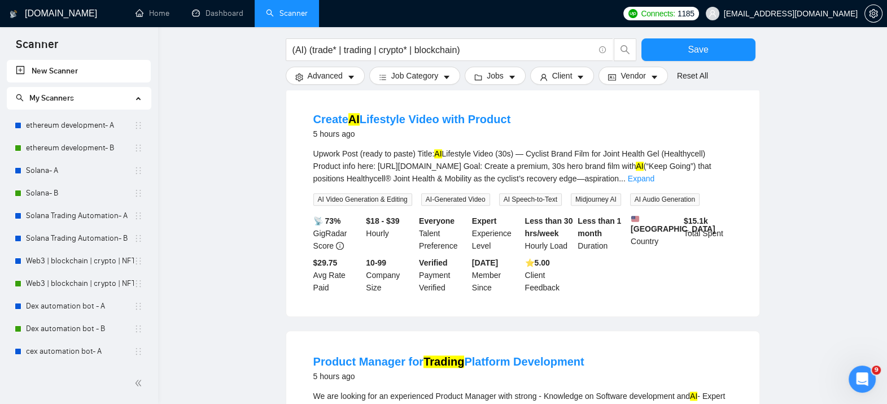
scroll to position [1603, 0]
click at [654, 183] on link "Expand" at bounding box center [641, 179] width 27 height 9
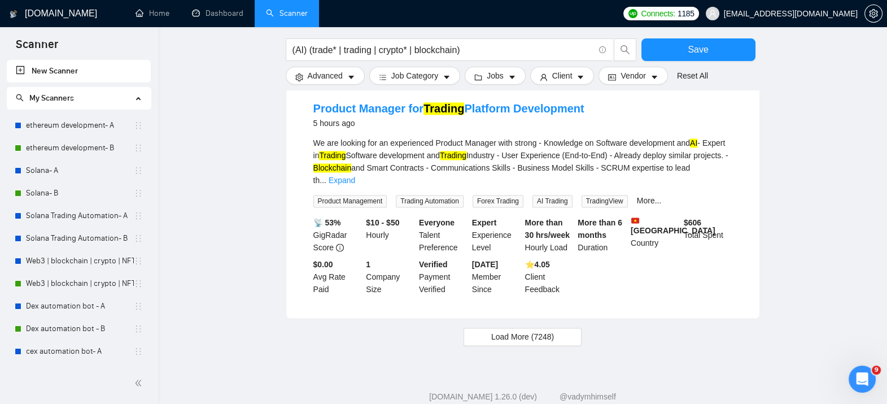
scroll to position [2271, 0]
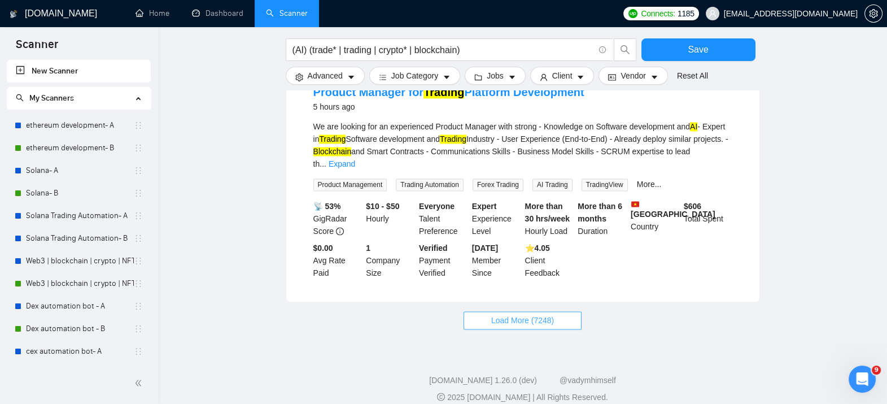
click at [502, 314] on span "Load More (7248)" at bounding box center [522, 320] width 63 height 12
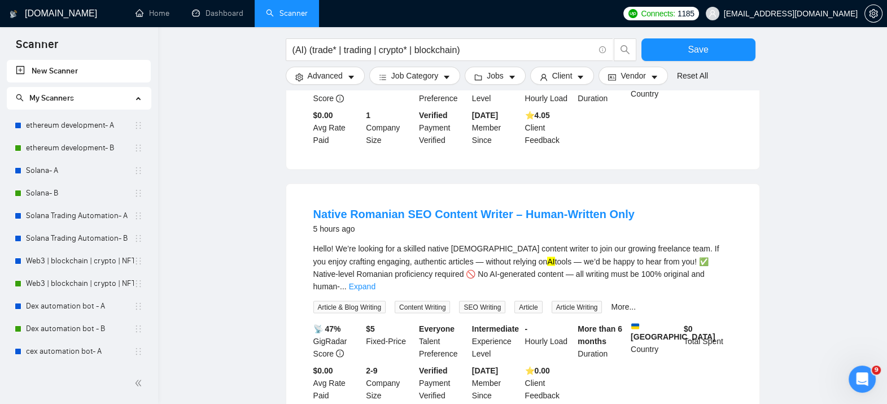
scroll to position [2412, 0]
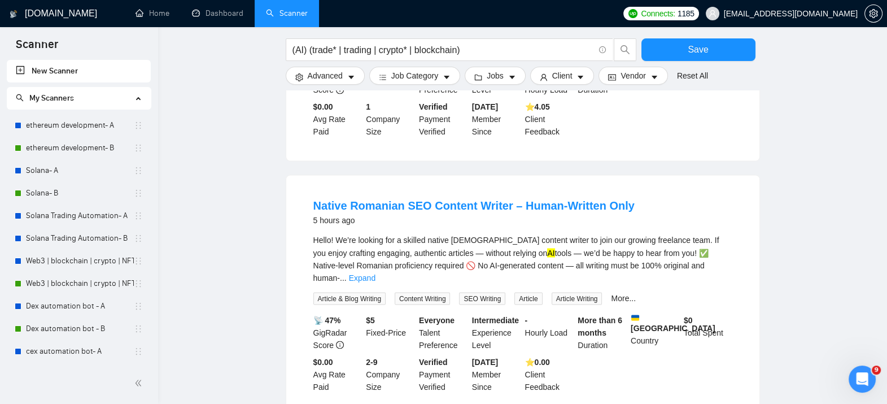
click at [715, 257] on div "Hello! We’re looking for a skilled native Romanian content writer to join our g…" at bounding box center [522, 259] width 419 height 50
click at [375, 273] on link "Expand" at bounding box center [362, 277] width 27 height 9
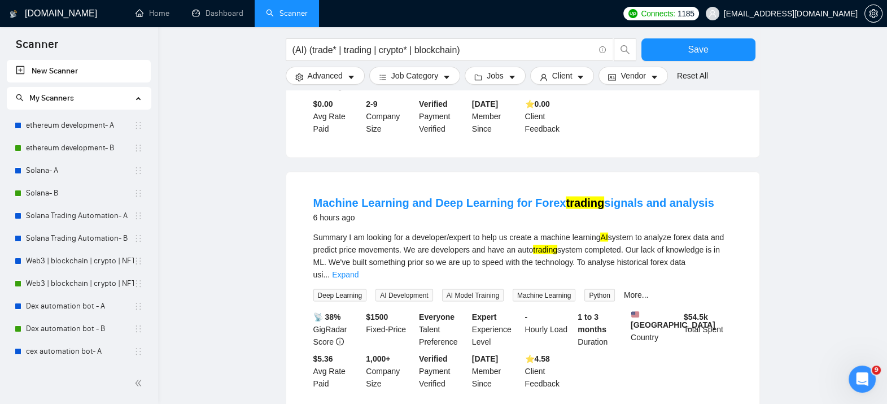
scroll to position [2769, 0]
click at [358, 269] on link "Expand" at bounding box center [345, 273] width 27 height 9
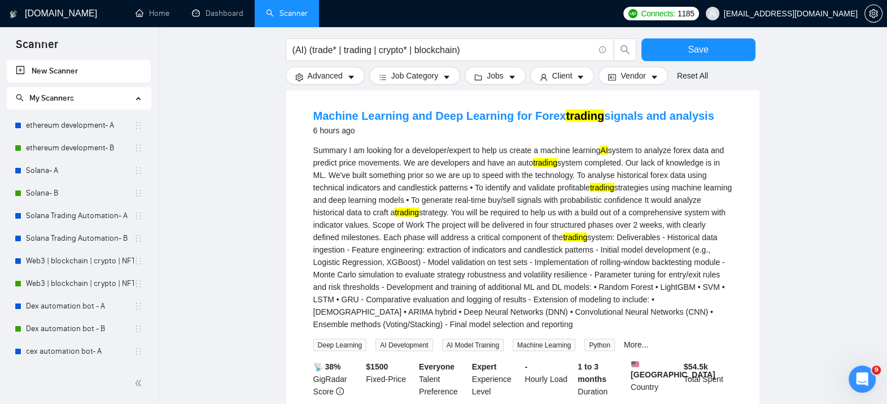
scroll to position [2858, 0]
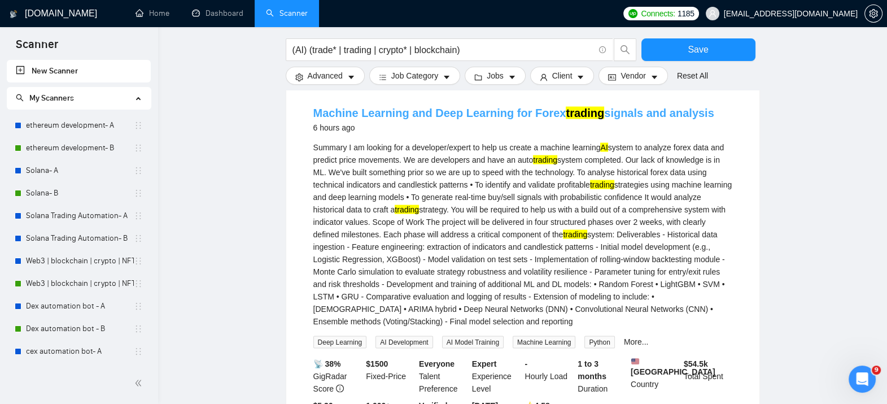
click at [623, 107] on link "Machine Learning and Deep Learning for Forex trading signals and analysis" at bounding box center [513, 113] width 401 height 12
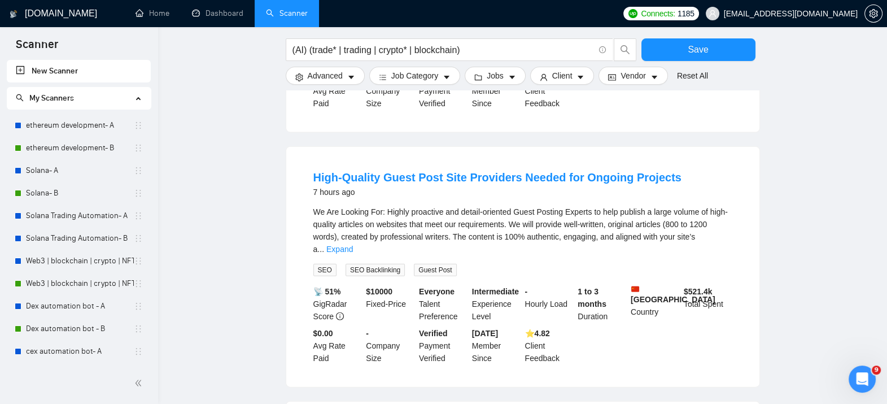
scroll to position [3211, 0]
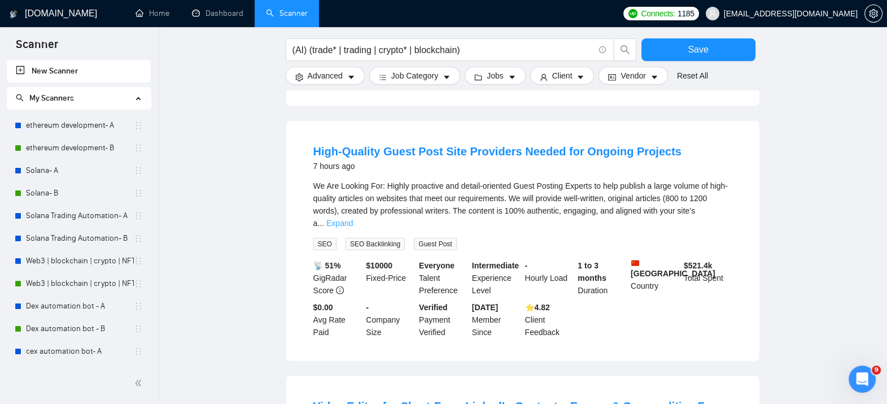
click at [353, 218] on link "Expand" at bounding box center [339, 222] width 27 height 9
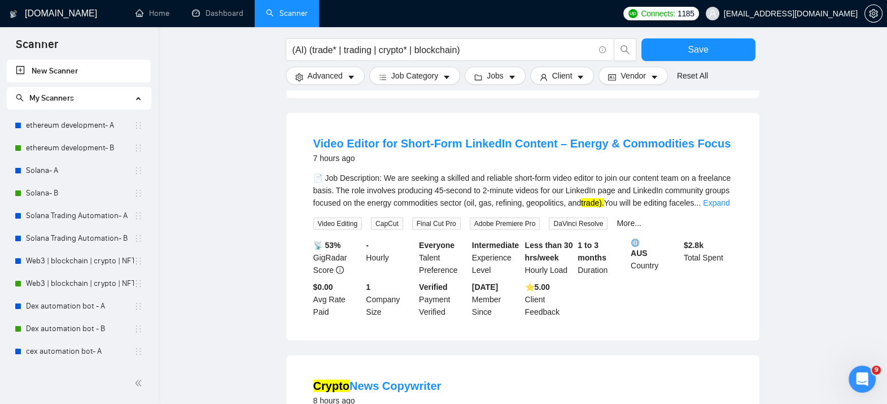
scroll to position [3682, 0]
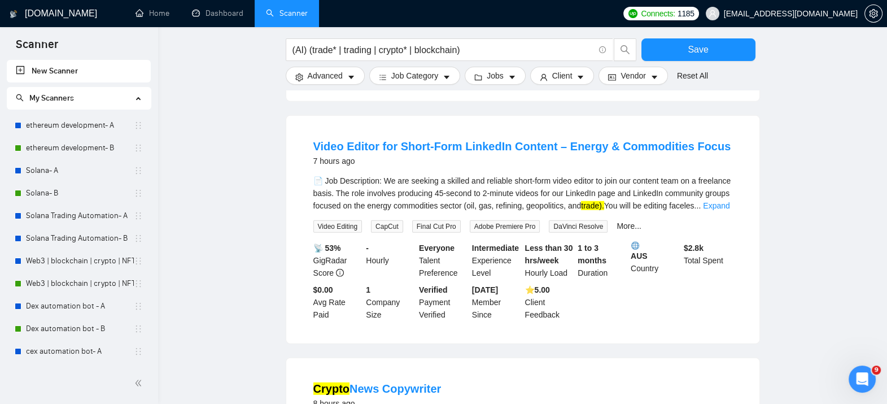
click at [600, 288] on div "📡 53% GigRadar Score - Hourly Everyone Talent Preference Intermediate Experienc…" at bounding box center [522, 281] width 423 height 79
click at [716, 201] on link "Expand" at bounding box center [716, 205] width 27 height 9
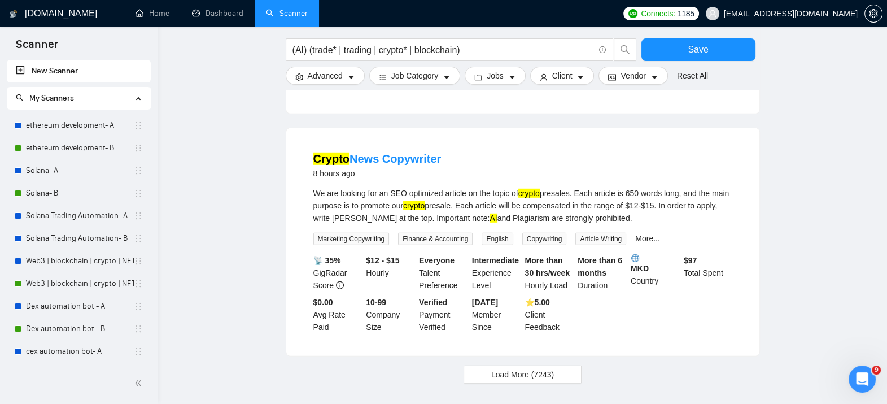
scroll to position [4100, 0]
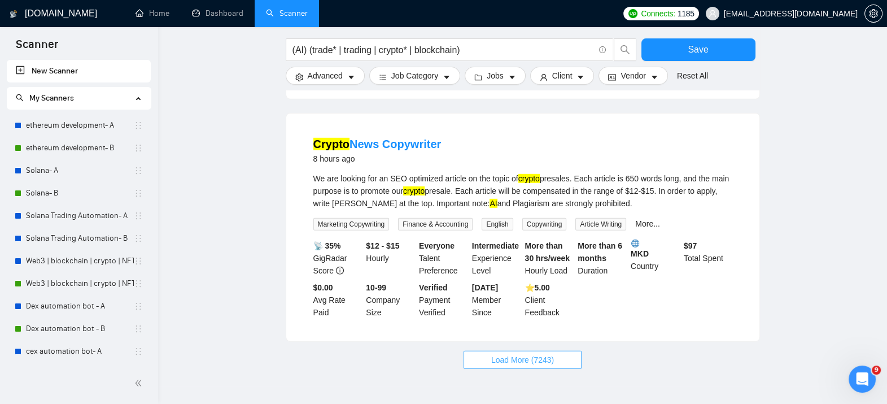
click at [533, 353] on span "Load More (7243)" at bounding box center [522, 359] width 63 height 12
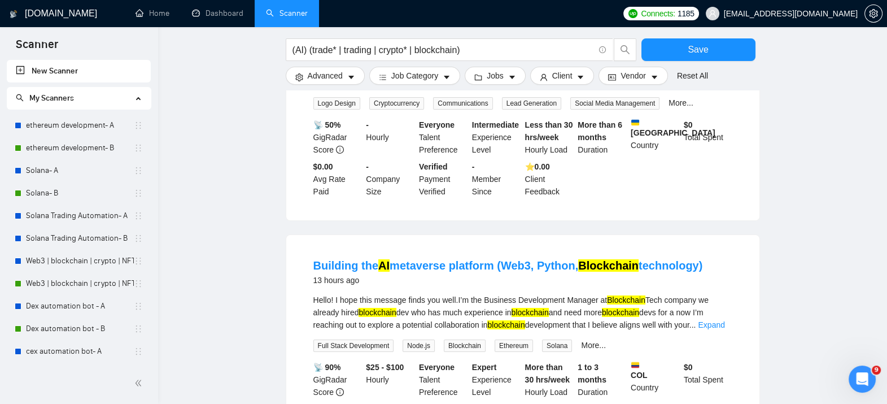
scroll to position [4745, 0]
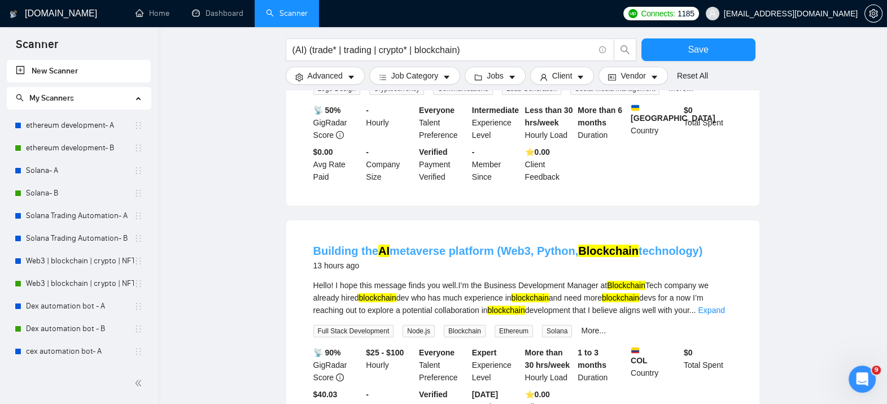
click at [519, 244] on link "Building the AI metaverse platform (Web3, Python, Blockchain technology)" at bounding box center [507, 250] width 389 height 12
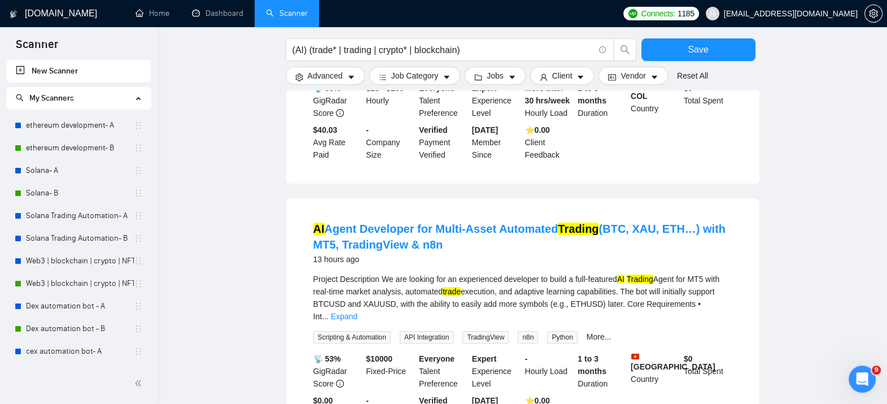
scroll to position [5017, 0]
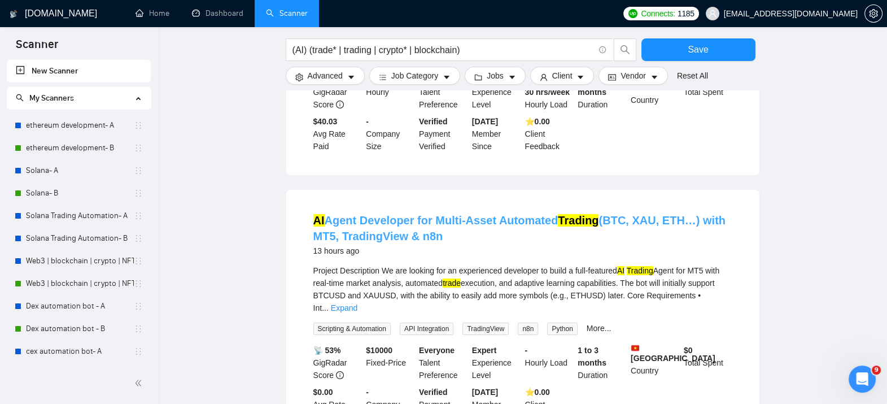
click at [602, 214] on link "AI Agent Developer for Multi-Asset Automated Trading (BTC, XAU, ETH…) with MT5,…" at bounding box center [519, 228] width 412 height 28
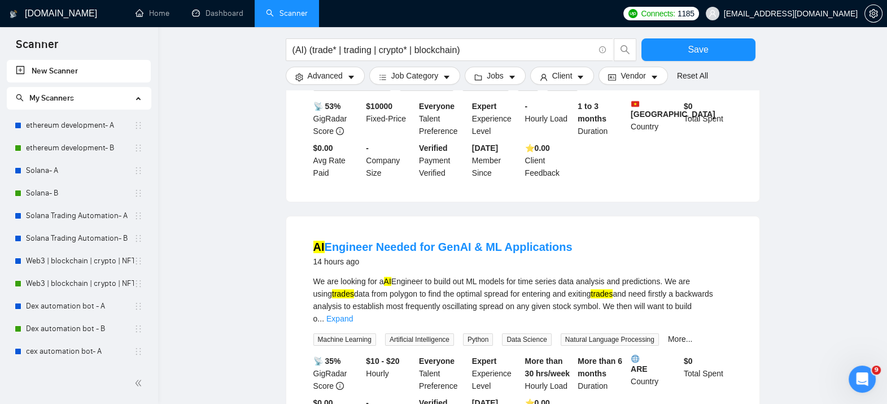
scroll to position [5267, 0]
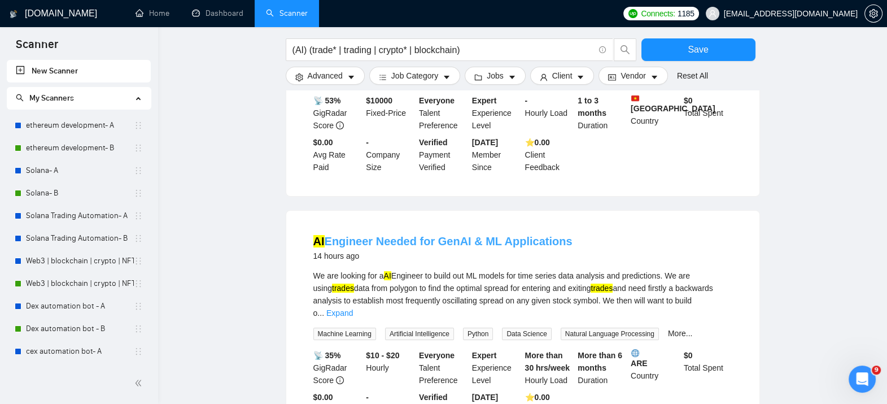
click at [497, 235] on link "AI Engineer Needed for GenAI & ML Applications" at bounding box center [442, 241] width 259 height 12
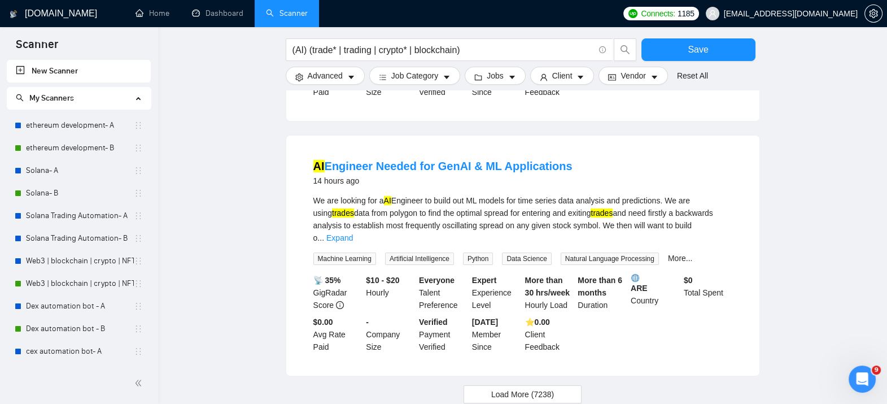
scroll to position [5343, 0]
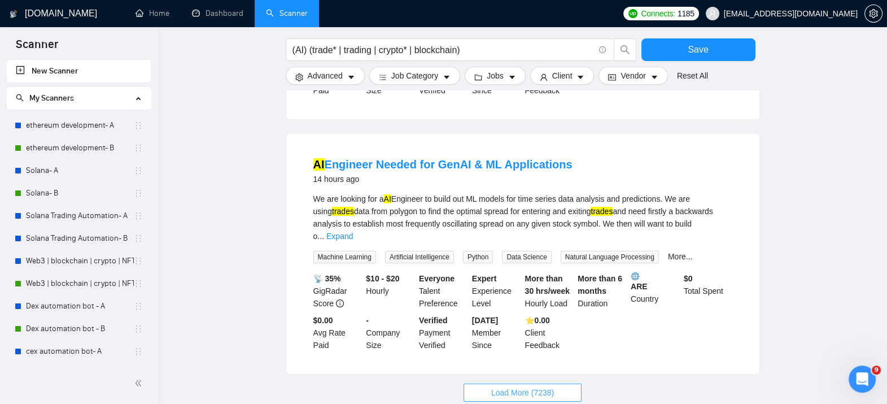
click at [517, 386] on span "Load More (7238)" at bounding box center [522, 392] width 63 height 12
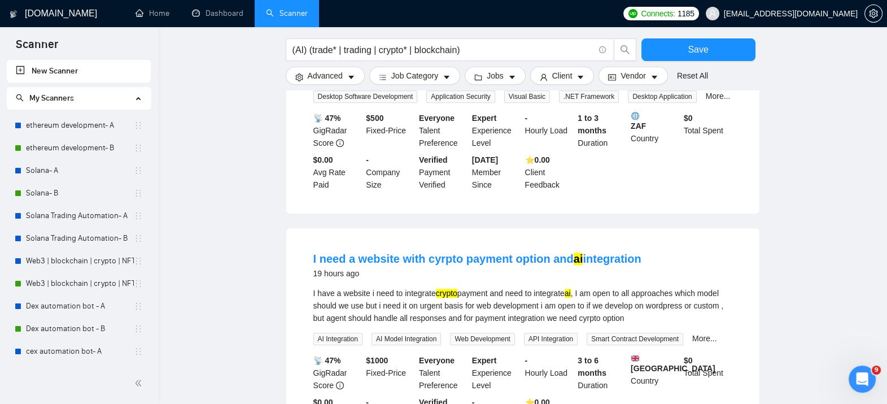
scroll to position [6289, 0]
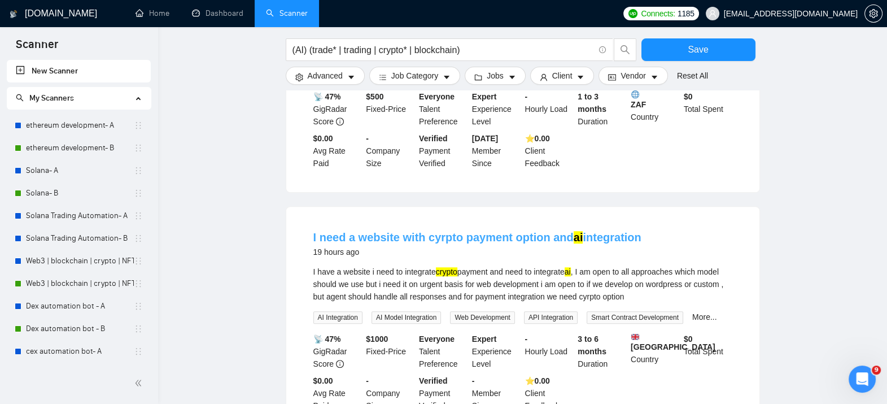
click at [499, 231] on link "I need a website with cyrpto payment option and ai integration" at bounding box center [477, 237] width 328 height 12
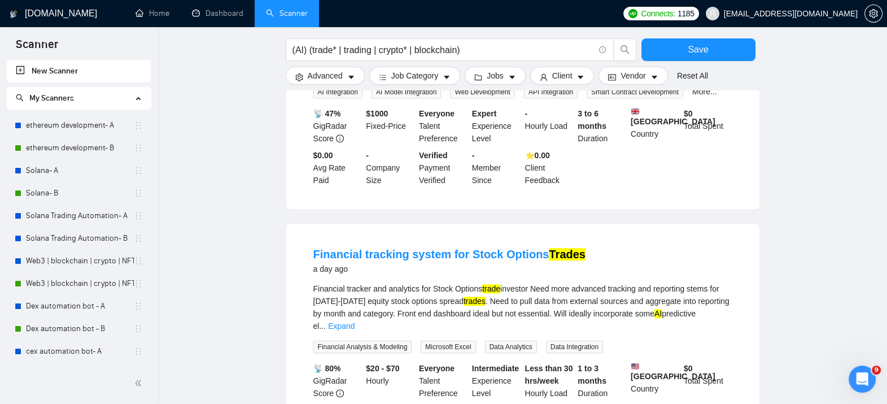
scroll to position [6519, 0]
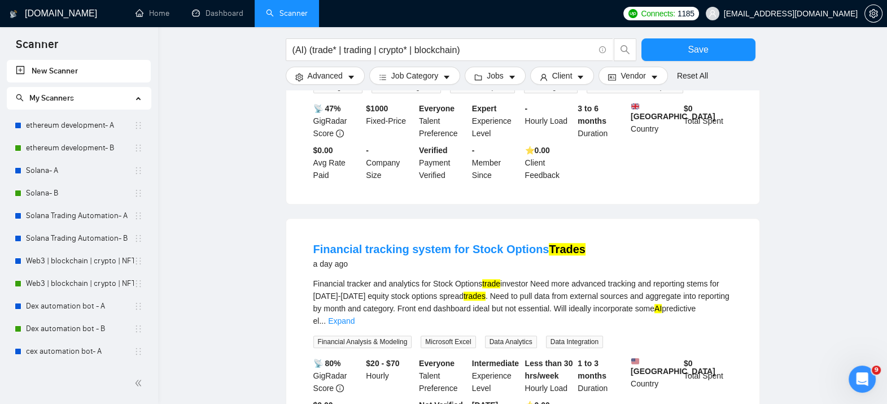
click at [489, 243] on link "Financial tracking system for Stock Options Trades" at bounding box center [449, 249] width 272 height 12
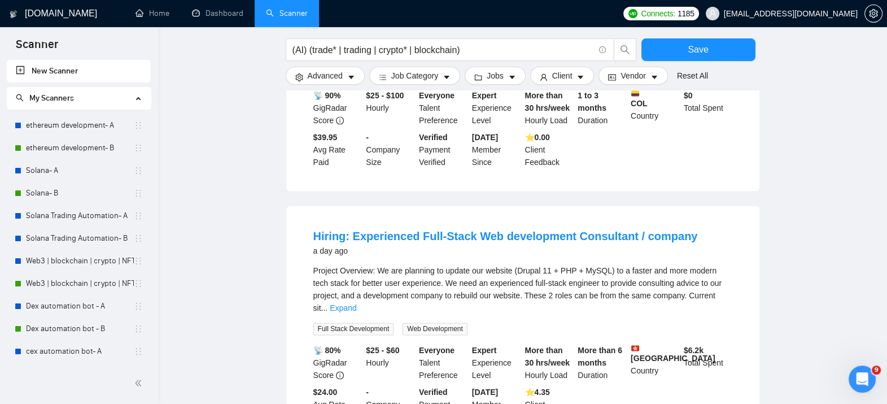
scroll to position [7530, 0]
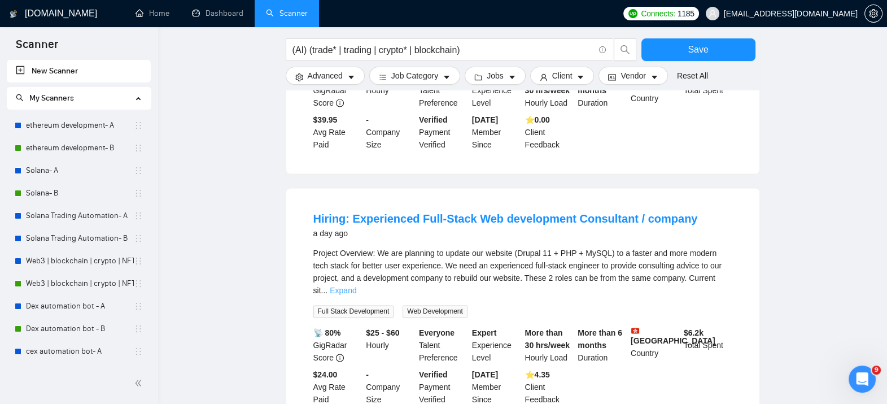
click at [356, 286] on link "Expand" at bounding box center [343, 290] width 27 height 9
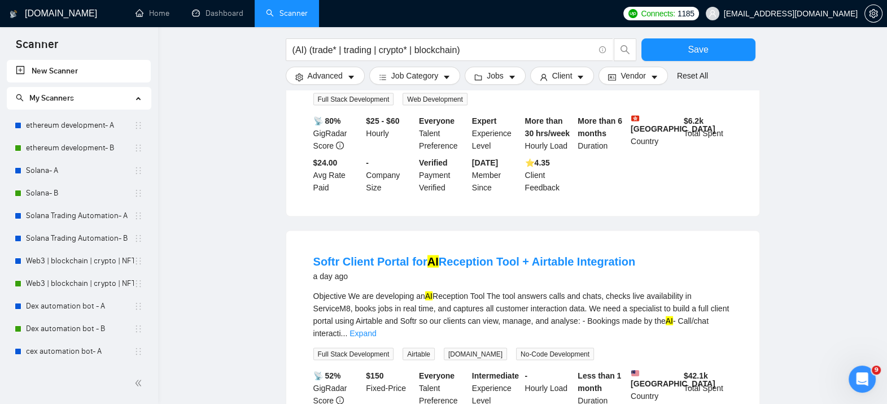
scroll to position [7934, 0]
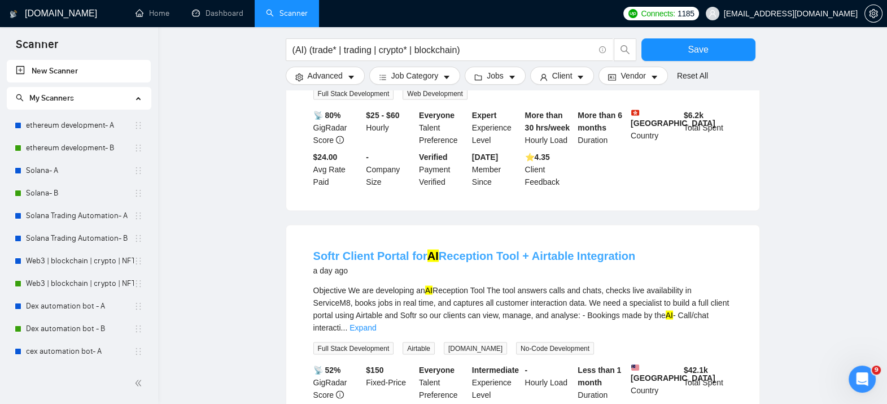
click at [601, 249] on link "Softr Client Portal for AI Reception Tool + Airtable Integration" at bounding box center [474, 255] width 322 height 12
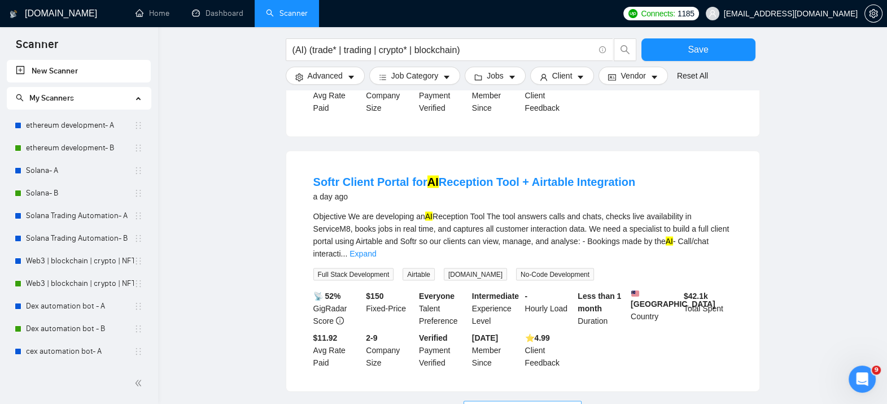
scroll to position [8009, 0]
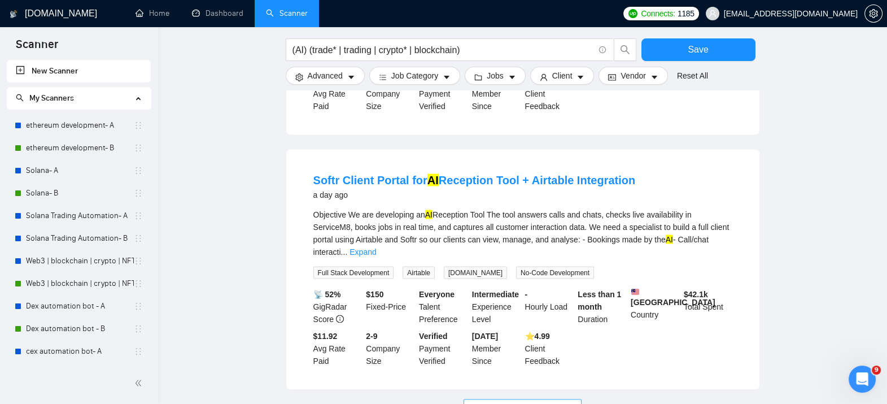
click at [521, 402] on span "Load More (7228)" at bounding box center [522, 408] width 63 height 12
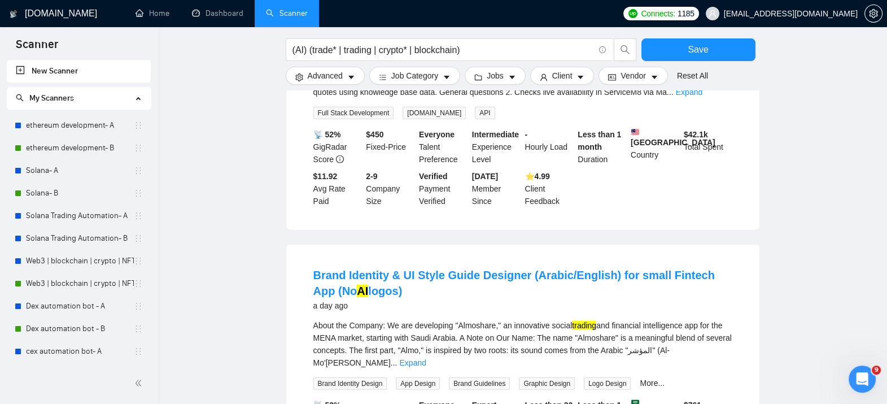
scroll to position [8654, 0]
click at [426, 357] on link "Expand" at bounding box center [412, 361] width 27 height 9
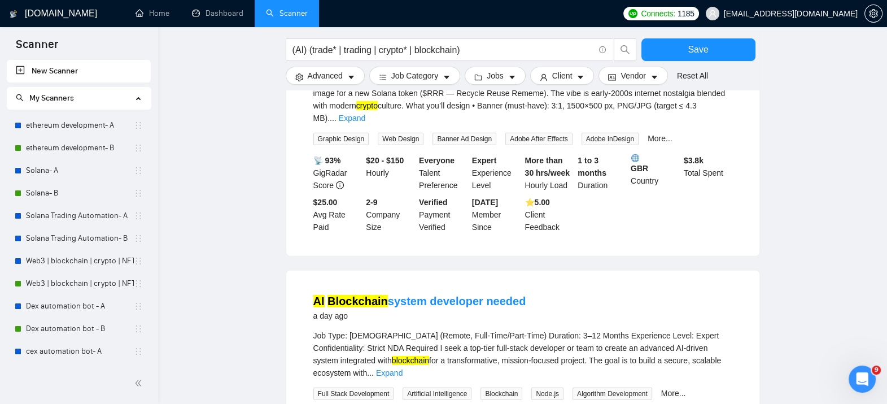
scroll to position [9524, 0]
click at [464, 296] on link "AI Blockchain system developer needed" at bounding box center [419, 302] width 213 height 12
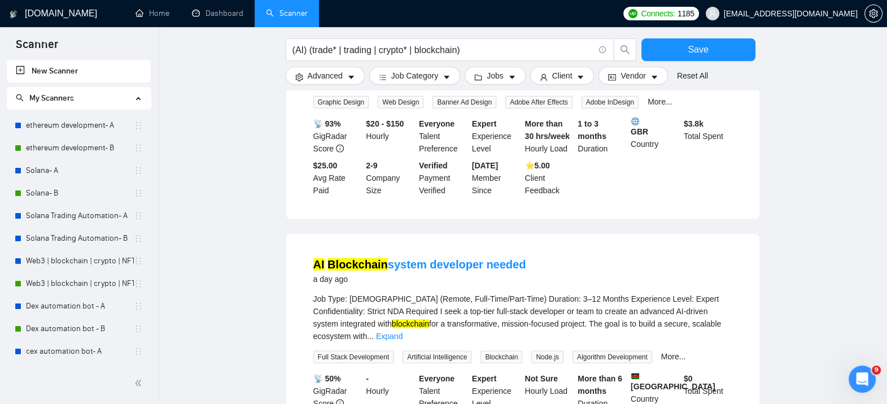
scroll to position [9605, 0]
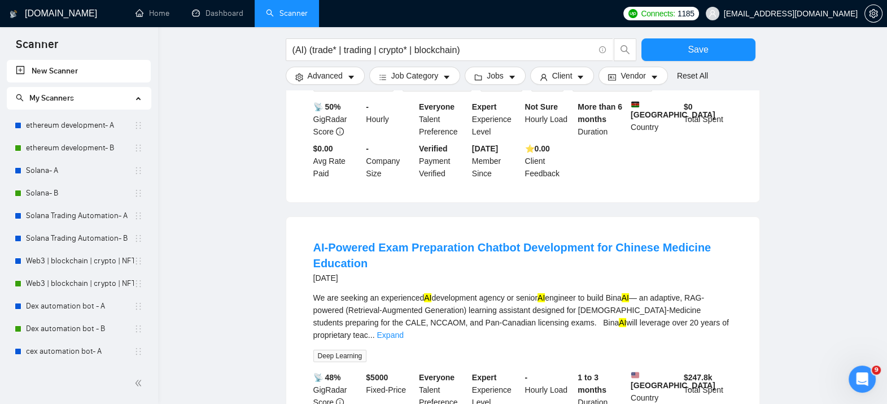
scroll to position [9817, 0]
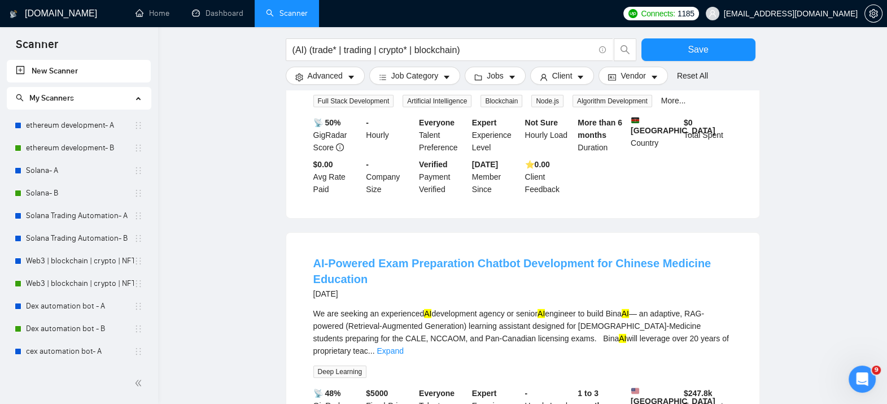
click at [593, 257] on link "AI-Powered Exam Preparation Chatbot Development for Chinese Medicine Education" at bounding box center [512, 271] width 398 height 28
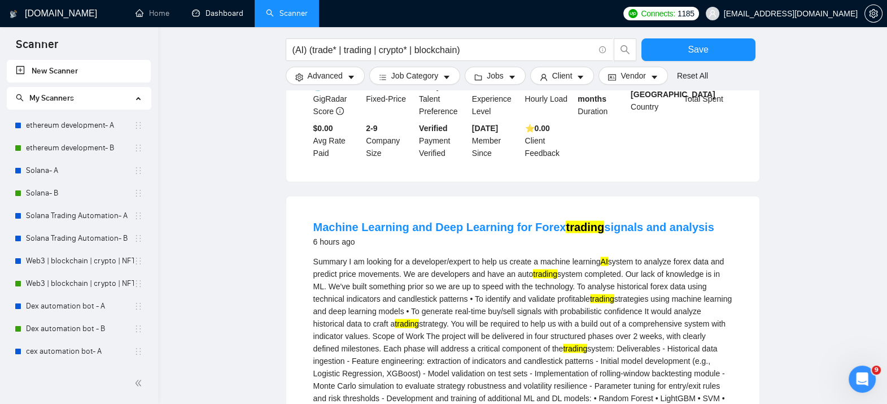
scroll to position [2629, 0]
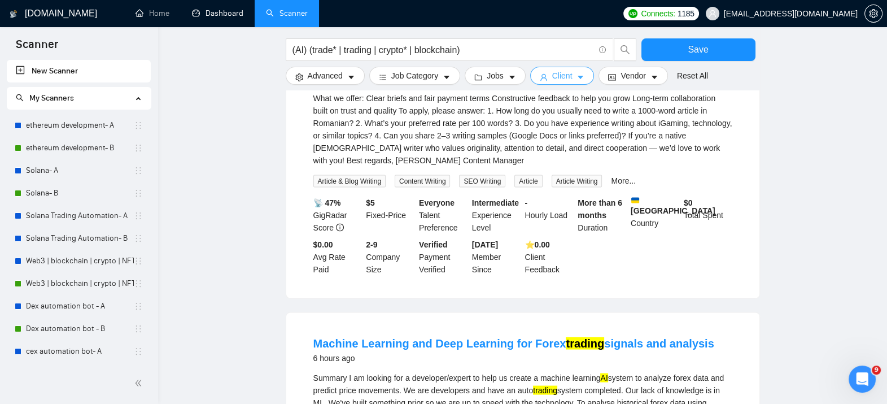
click at [563, 74] on span "Client" at bounding box center [562, 75] width 20 height 12
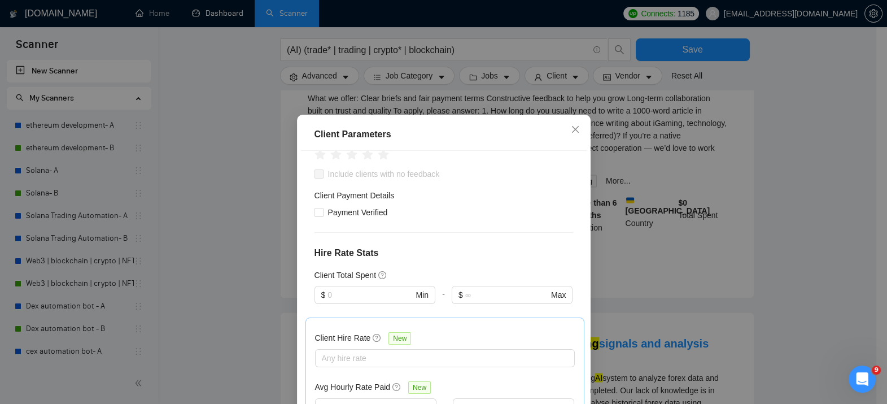
scroll to position [188, 0]
click at [258, 312] on div "Client Parameters Client Location Include Client Countries Select Exclude Clien…" at bounding box center [443, 202] width 887 height 404
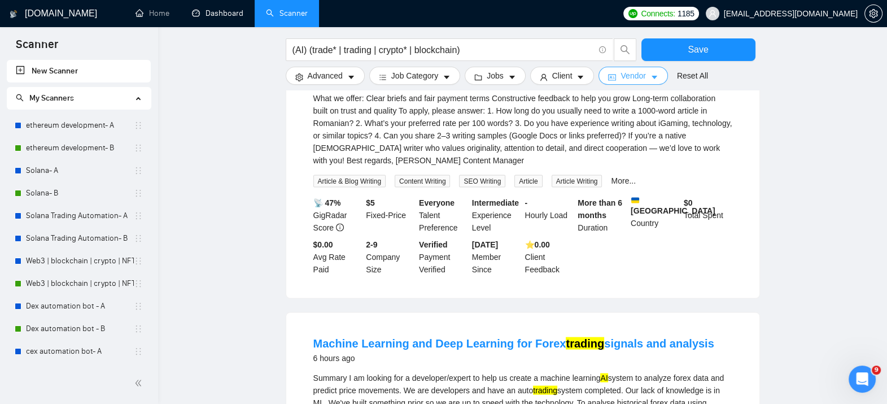
click at [650, 79] on icon "caret-down" at bounding box center [654, 77] width 8 height 8
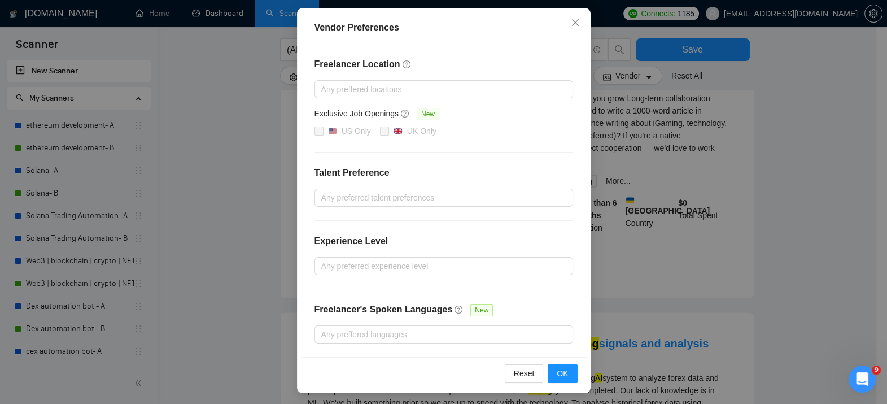
scroll to position [117, 0]
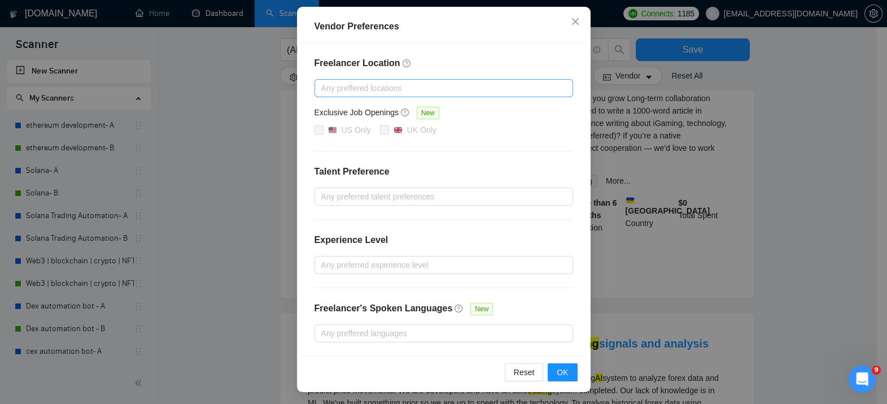
click at [383, 87] on div at bounding box center [438, 88] width 242 height 14
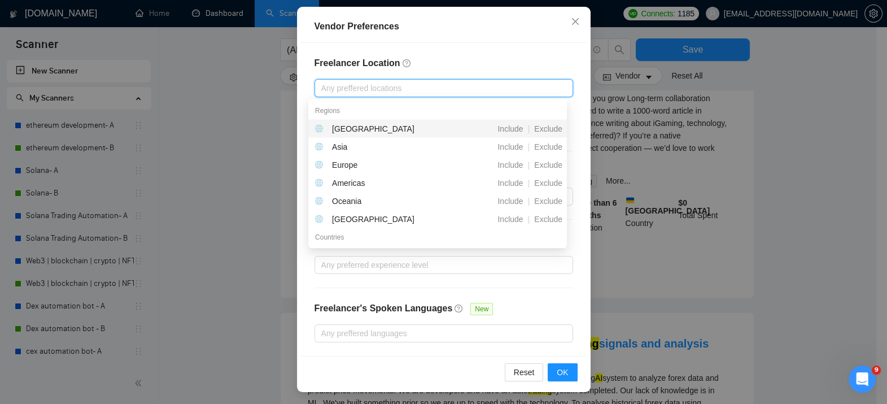
click at [198, 112] on div "Vendor Preferences Freelancer Location Any preffered locations Exclusive Job Op…" at bounding box center [443, 202] width 887 height 404
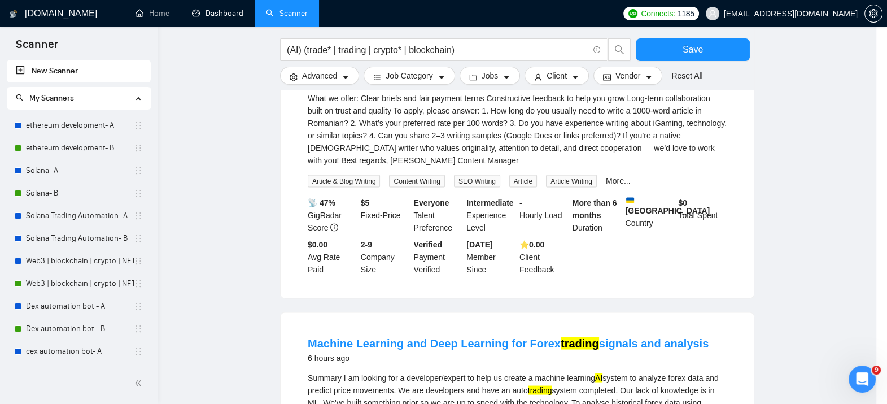
scroll to position [61, 0]
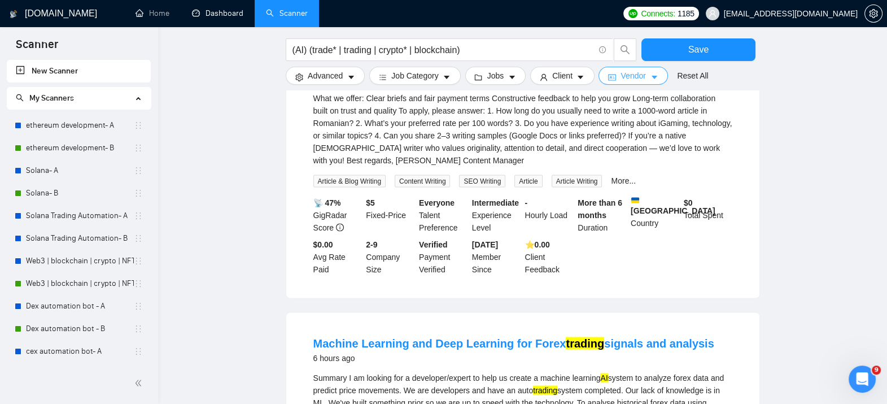
click at [651, 77] on icon "caret-down" at bounding box center [654, 77] width 6 height 3
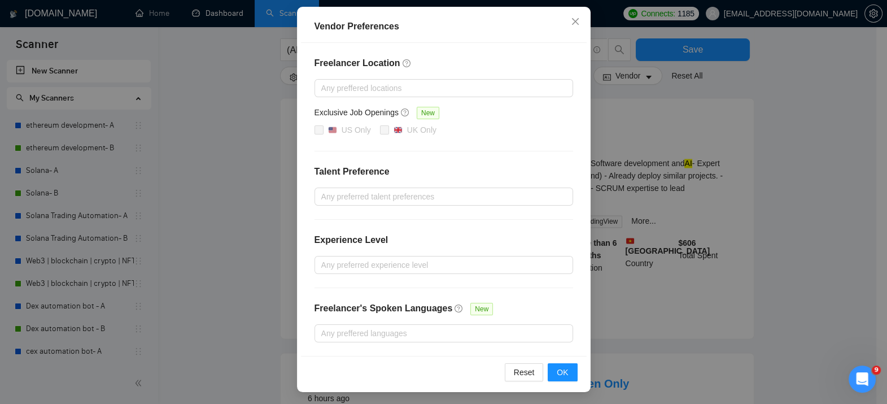
scroll to position [2182, 0]
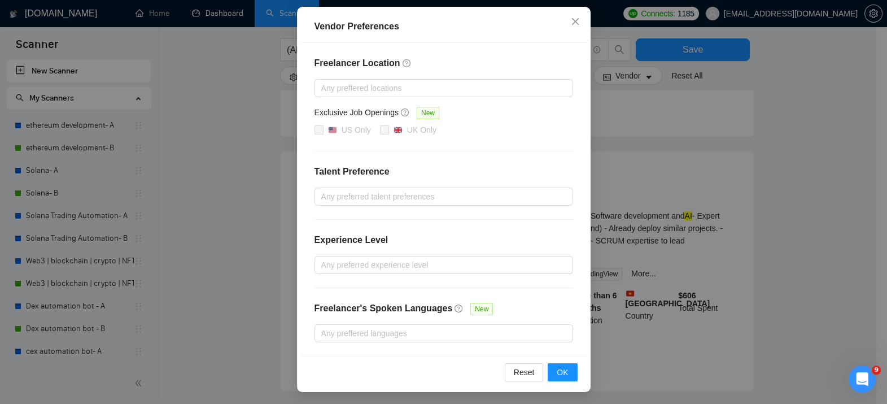
click at [686, 152] on div "Vendor Preferences Freelancer Location Any preffered locations Exclusive Job Op…" at bounding box center [443, 202] width 887 height 404
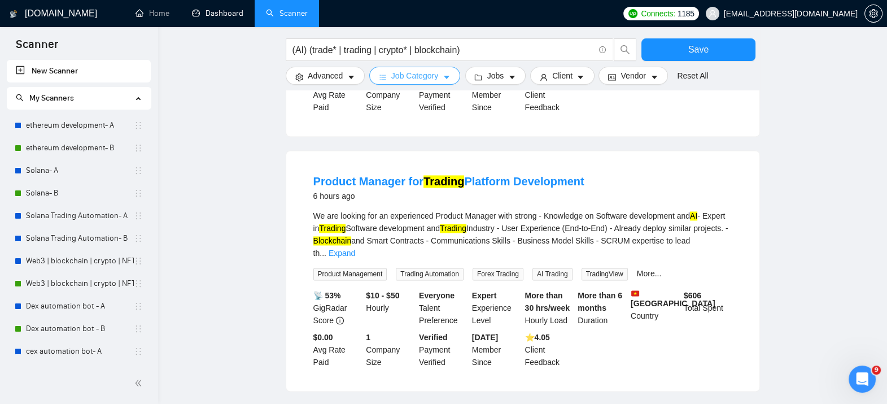
click at [442, 76] on icon "caret-down" at bounding box center [446, 77] width 8 height 8
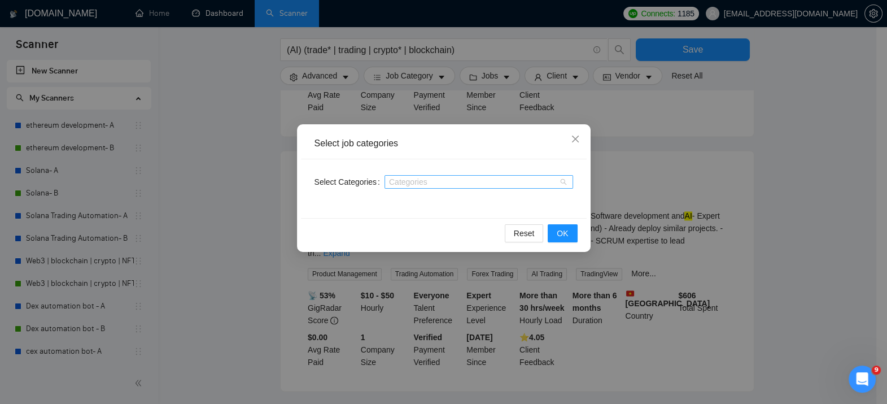
click at [420, 178] on div at bounding box center [473, 181] width 172 height 9
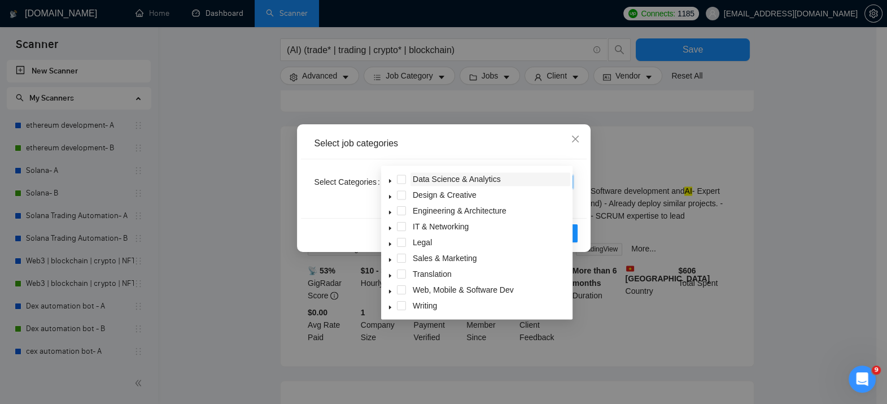
scroll to position [2248, 0]
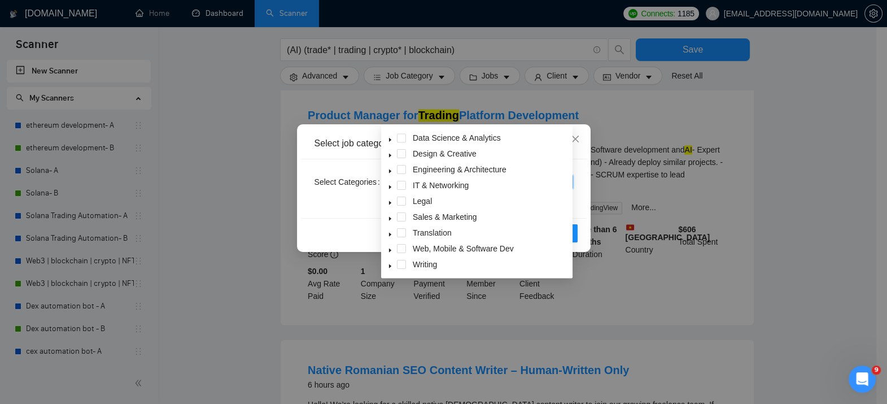
click at [389, 247] on icon "caret-down" at bounding box center [390, 250] width 6 height 6
click at [265, 264] on div "Select job categories Select Categories Categories Reset OK" at bounding box center [443, 202] width 887 height 404
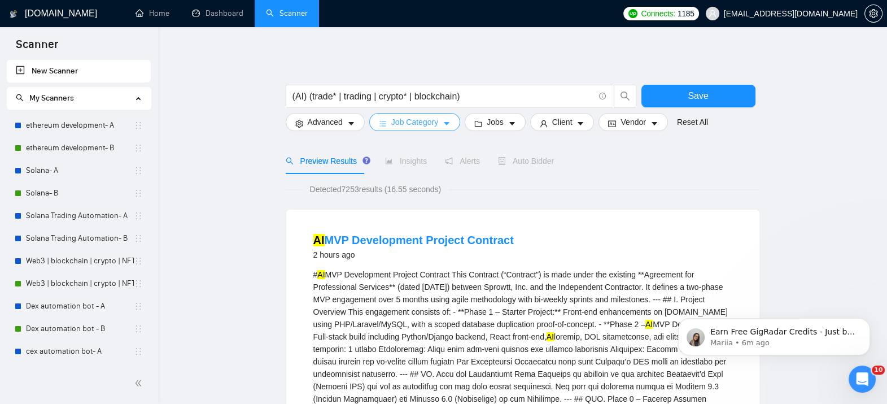
scroll to position [0, 0]
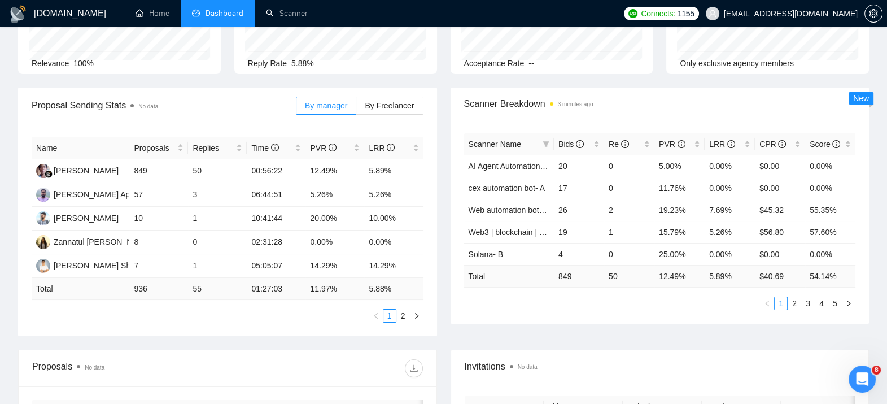
scroll to position [117, 0]
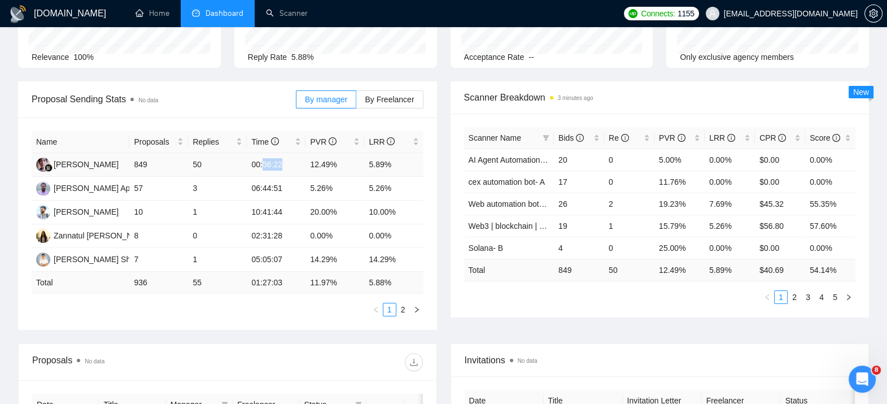
drag, startPoint x: 261, startPoint y: 163, endPoint x: 287, endPoint y: 163, distance: 25.4
click at [287, 163] on td "00:56:22" at bounding box center [276, 165] width 59 height 24
drag, startPoint x: 287, startPoint y: 163, endPoint x: 258, endPoint y: 114, distance: 56.4
click at [258, 114] on div "Proposal Sending Stats No data" at bounding box center [164, 99] width 264 height 32
drag, startPoint x: 263, startPoint y: 164, endPoint x: 291, endPoint y: 167, distance: 27.9
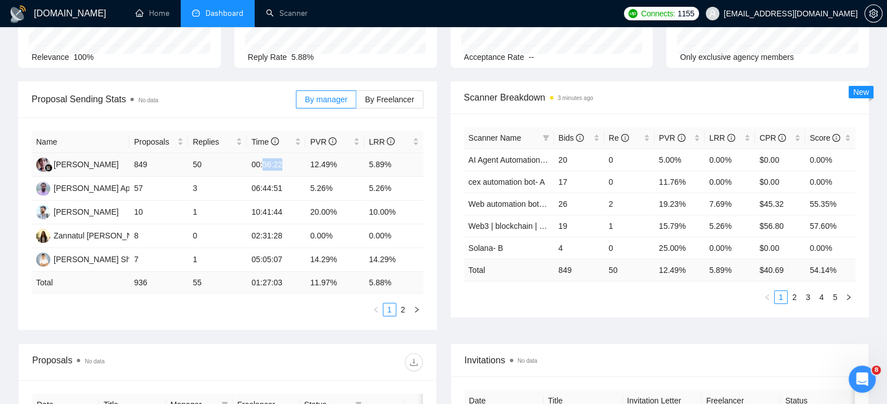
click at [291, 167] on td "00:56:22" at bounding box center [276, 165] width 59 height 24
drag, startPoint x: 291, startPoint y: 167, endPoint x: 245, endPoint y: 79, distance: 98.9
click at [245, 79] on div "Opportunities 3 minutes ago 1250 Relevance 100% Proposals No data 936 Reply Rat…" at bounding box center [443, 23] width 864 height 116
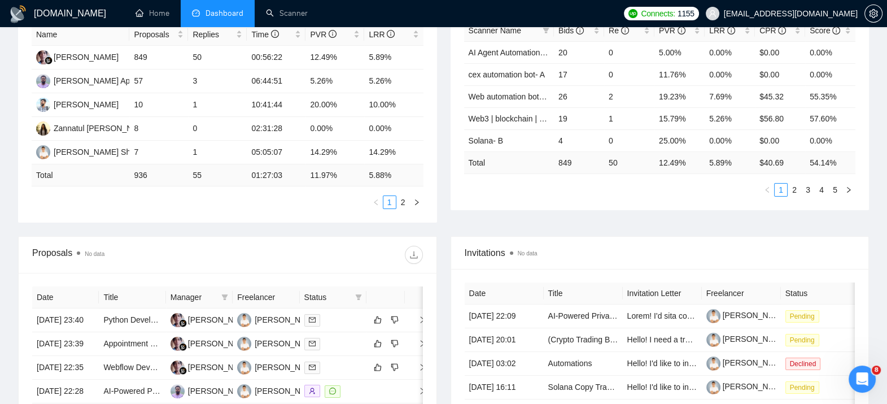
scroll to position [225, 0]
click at [269, 234] on div "Proposal Sending Stats No data By manager By Freelancer Name Proposals Replies …" at bounding box center [443, 104] width 864 height 262
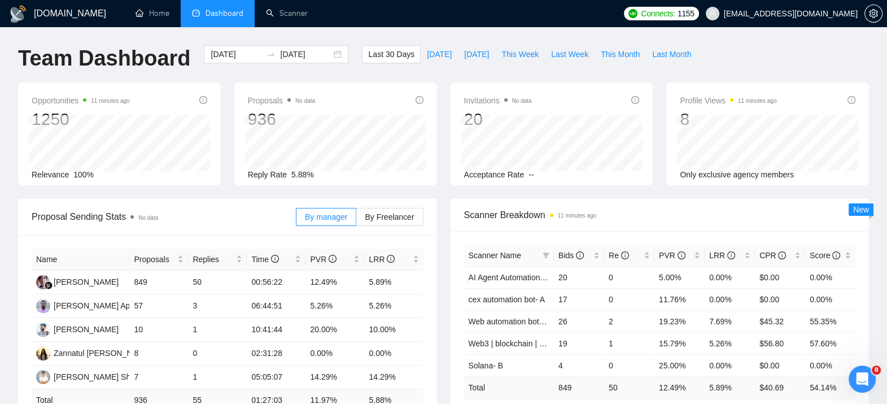
scroll to position [0, 0]
click at [237, 55] on input "[DATE]" at bounding box center [236, 54] width 51 height 12
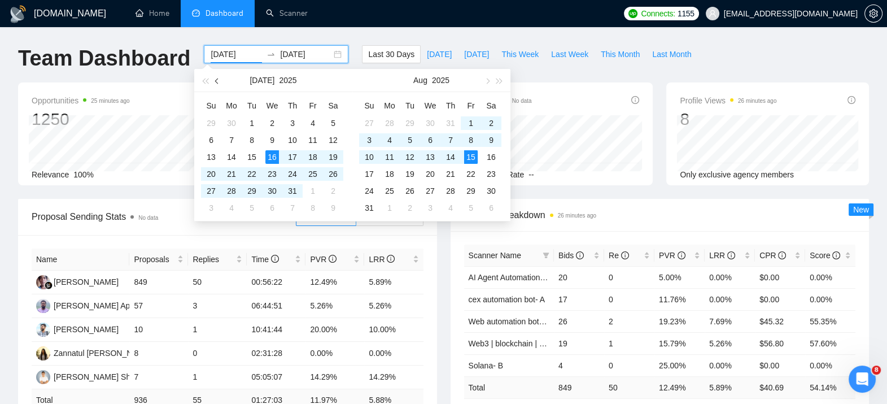
click at [217, 82] on span "button" at bounding box center [218, 81] width 6 height 6
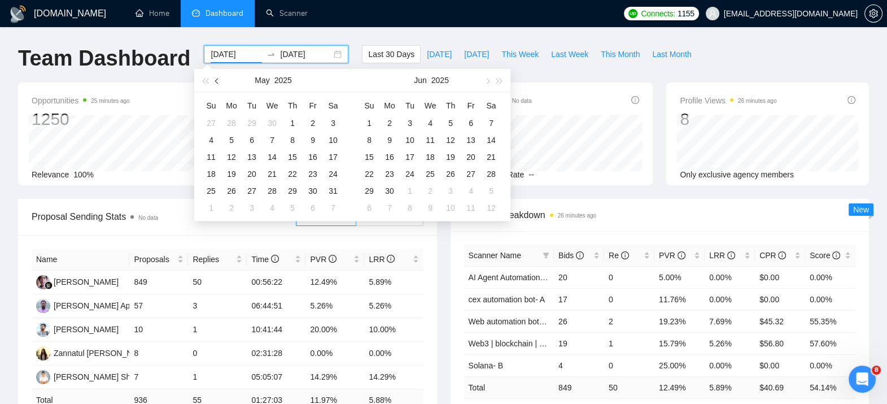
click at [217, 82] on span "button" at bounding box center [218, 81] width 6 height 6
type input "2025-01-01"
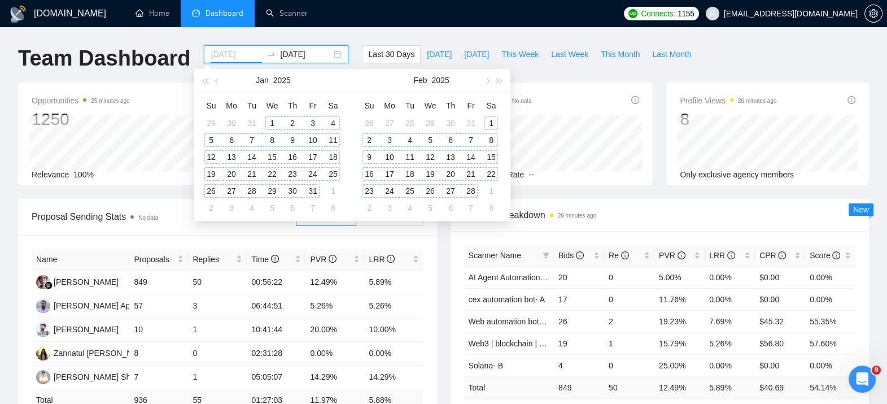
click at [272, 121] on div "1" at bounding box center [272, 123] width 14 height 14
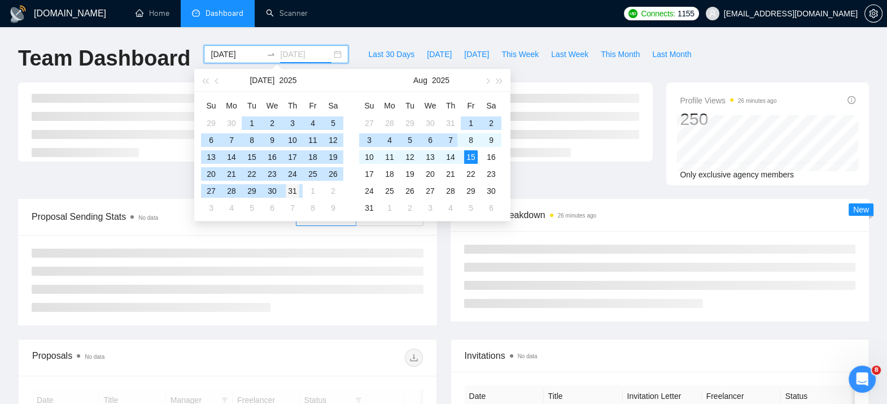
type input "[DATE]"
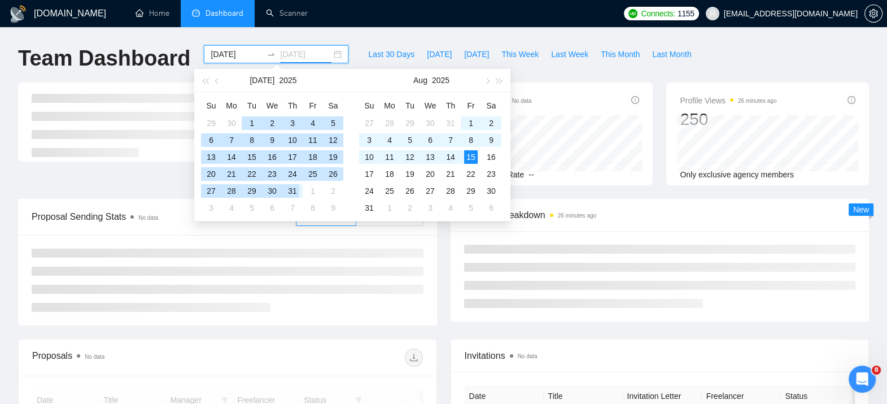
click at [291, 186] on div "31" at bounding box center [293, 191] width 14 height 14
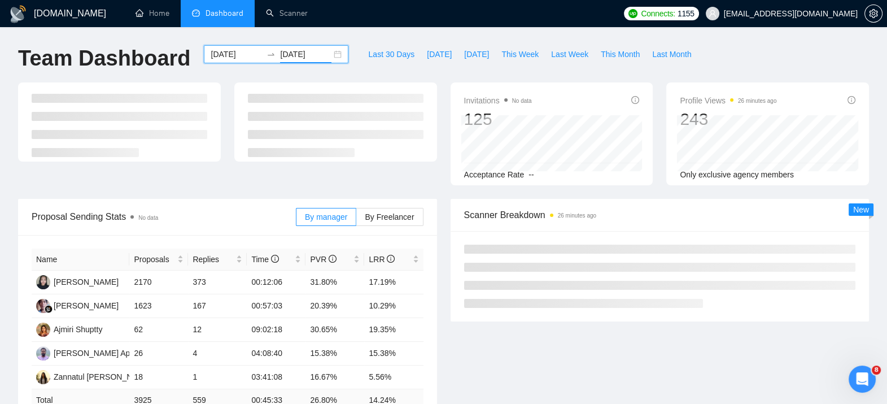
click at [327, 59] on div "2025-01-01 2025-07-31" at bounding box center [276, 54] width 144 height 18
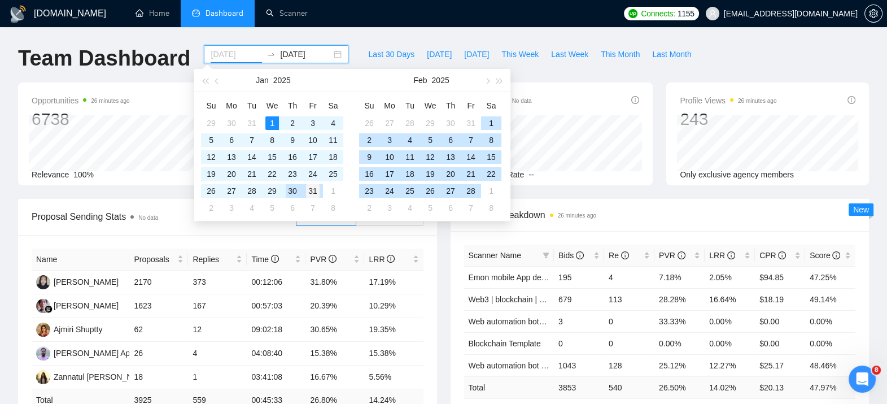
type input "2025-01-31"
click at [310, 188] on div "31" at bounding box center [313, 191] width 14 height 14
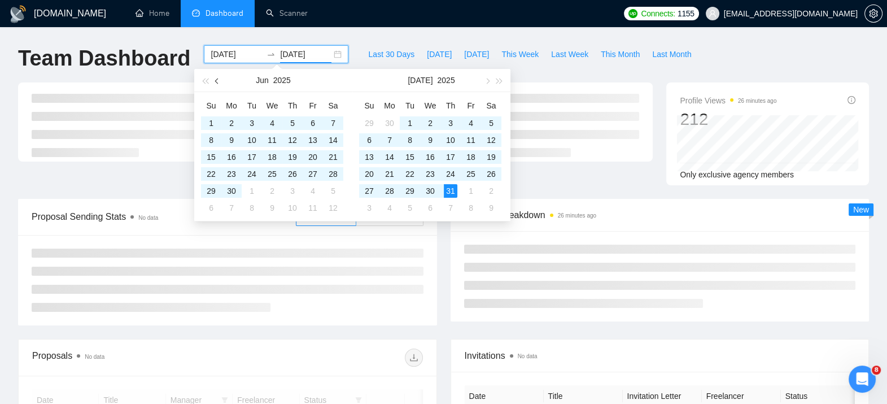
click at [218, 85] on button "button" at bounding box center [217, 80] width 12 height 23
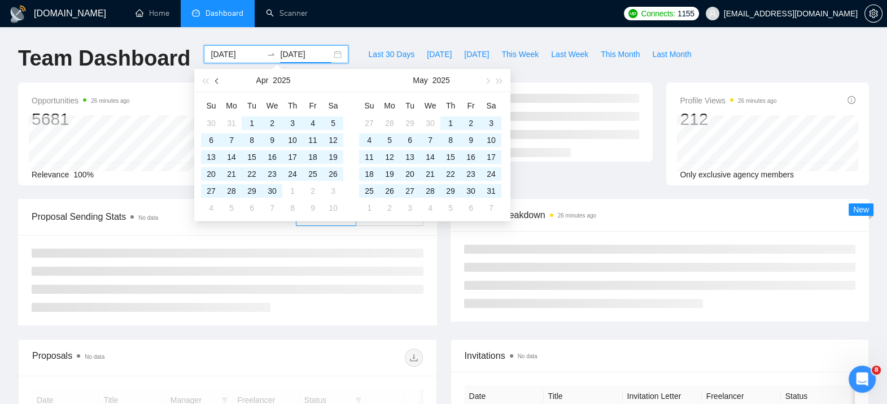
click at [218, 85] on button "button" at bounding box center [217, 80] width 12 height 23
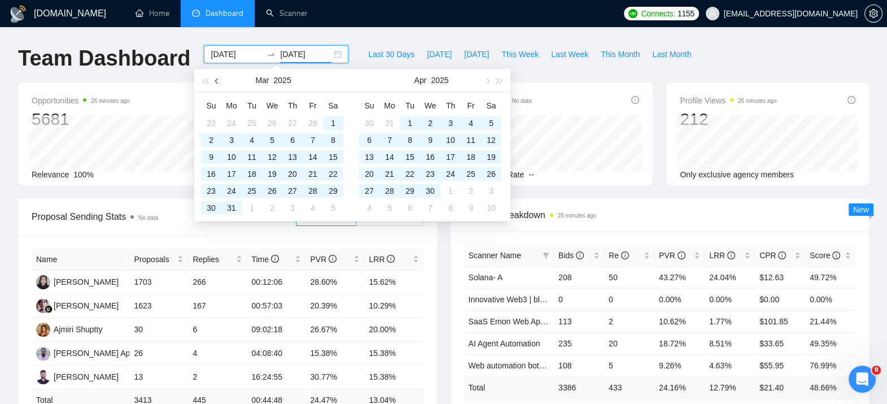
click at [218, 85] on button "button" at bounding box center [217, 80] width 12 height 23
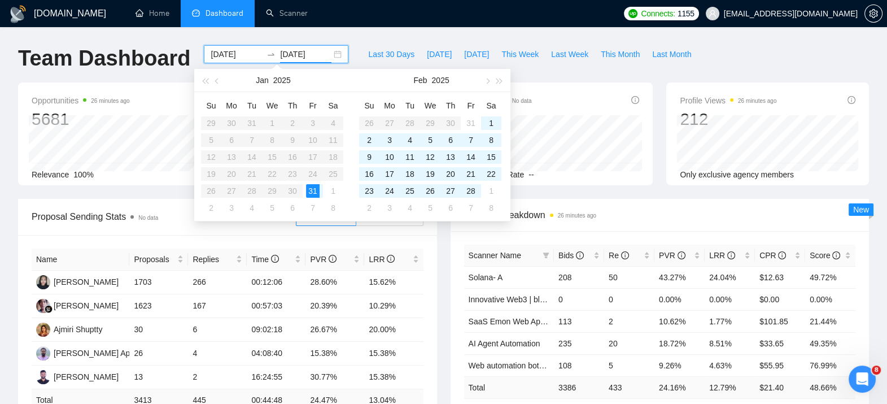
click at [270, 124] on table "Su Mo Tu We Th Fr Sa 29 30 31 1 2 3 4 5 6 7 8 9 10 11 12 13 14 15 16 17 18 19 2…" at bounding box center [272, 157] width 142 height 120
type input "2025-02-01"
click at [326, 190] on div "1" at bounding box center [333, 191] width 14 height 14
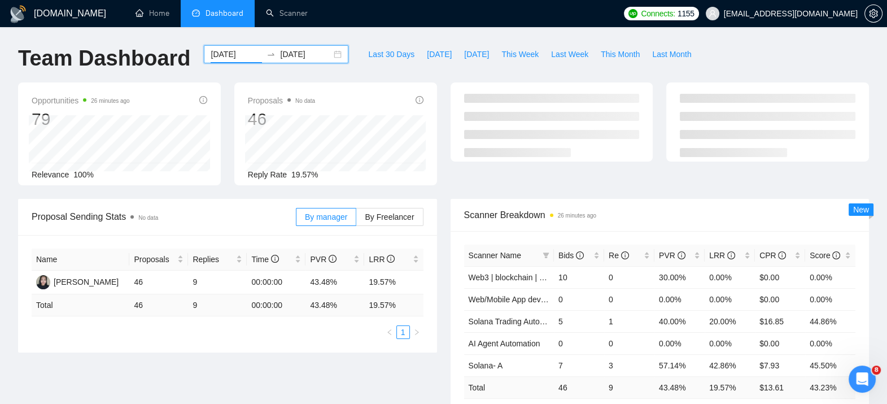
click at [240, 58] on input "2025-01-31" at bounding box center [236, 54] width 51 height 12
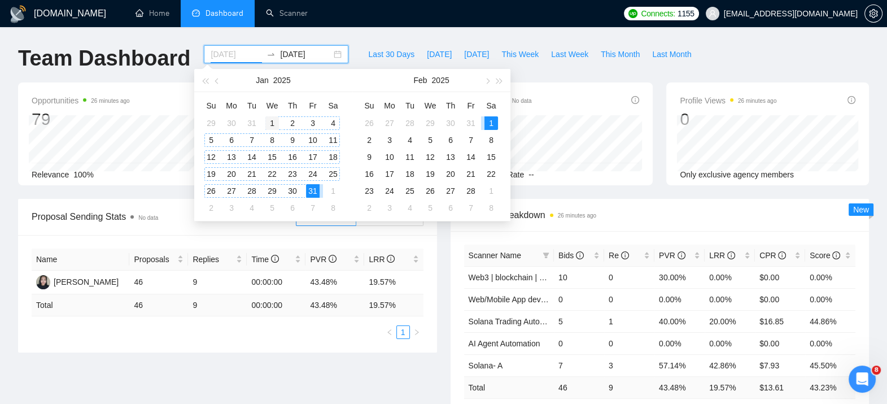
type input "2025-01-01"
click at [269, 120] on div "1" at bounding box center [272, 123] width 14 height 14
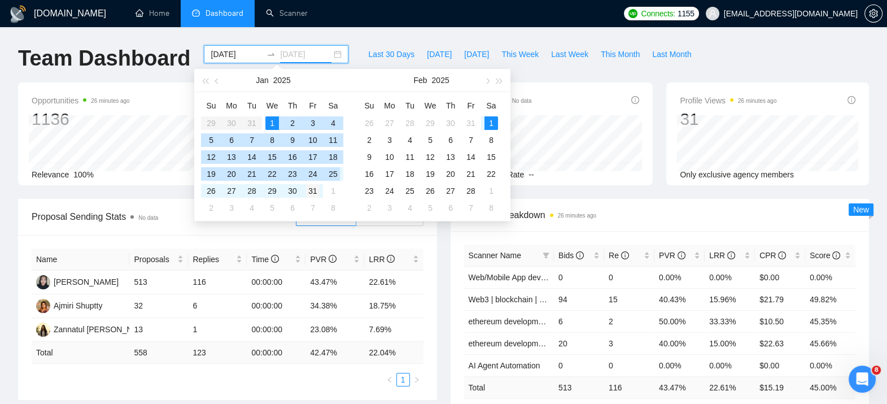
type input "2025-01-31"
click at [312, 189] on div "31" at bounding box center [313, 191] width 14 height 14
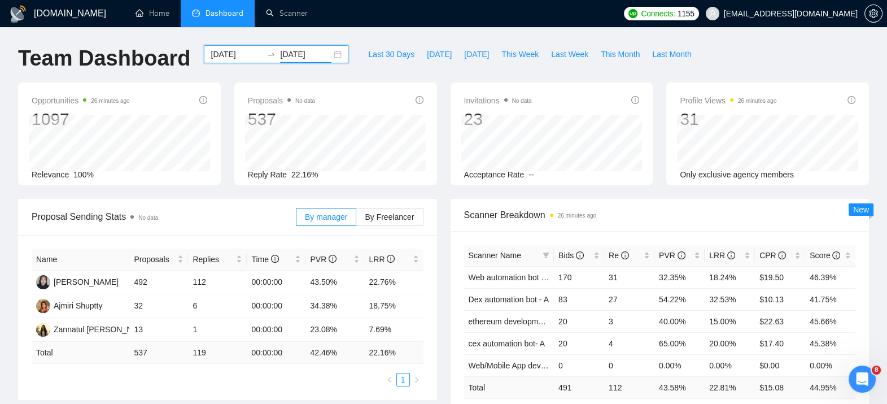
click at [328, 51] on div "2025-01-01 2025-01-31" at bounding box center [276, 54] width 144 height 18
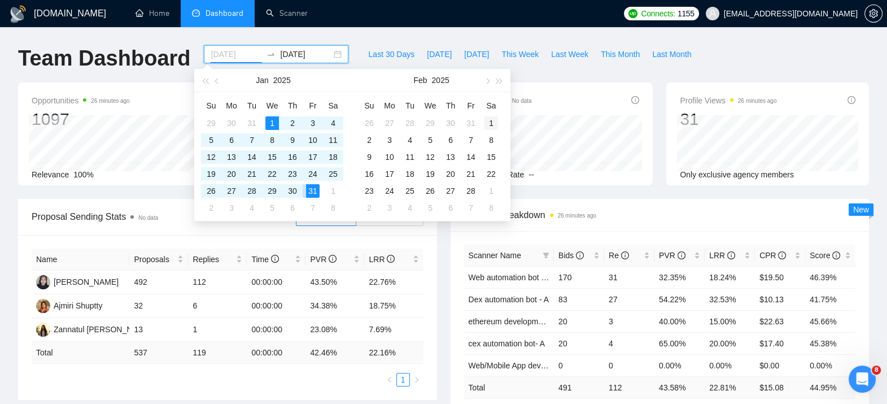
type input "2025-02-01"
click at [489, 121] on div "1" at bounding box center [491, 123] width 14 height 14
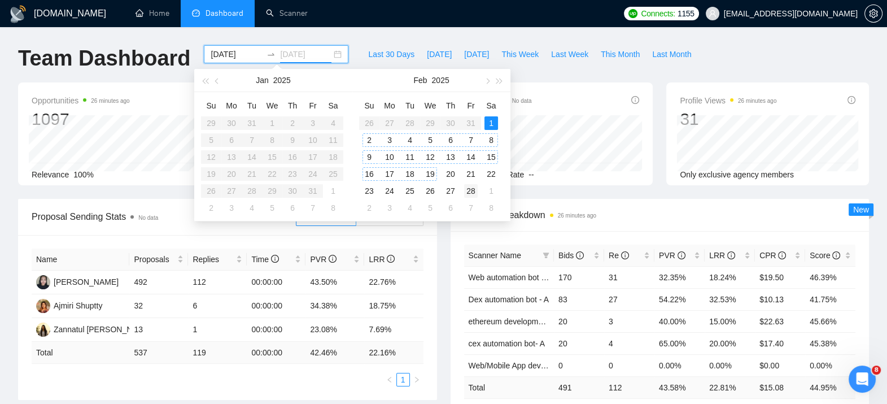
type input "2025-02-28"
click at [471, 187] on div "28" at bounding box center [471, 191] width 14 height 14
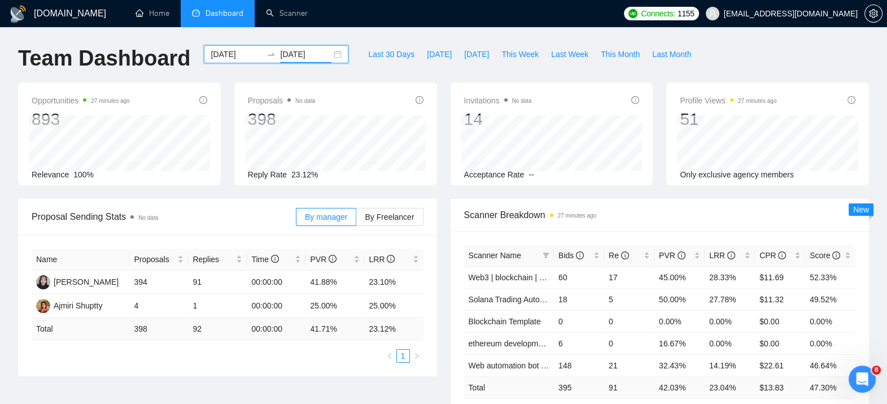
click at [327, 54] on div "2025-02-01 2025-02-28" at bounding box center [276, 54] width 144 height 18
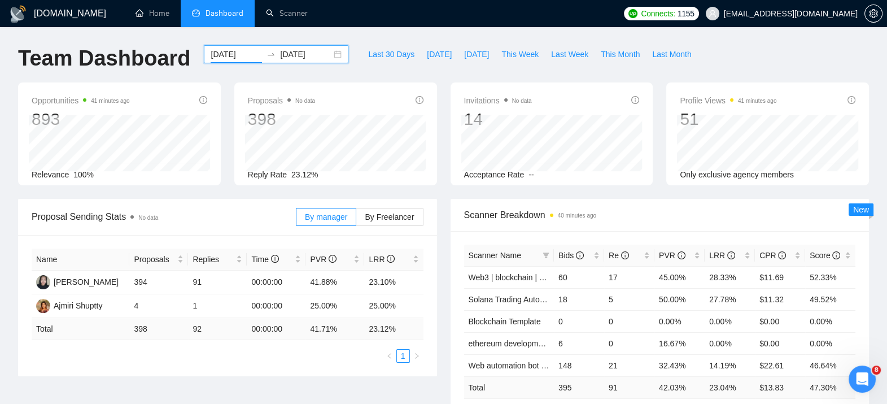
click at [223, 58] on input "2025-02-01" at bounding box center [236, 54] width 51 height 12
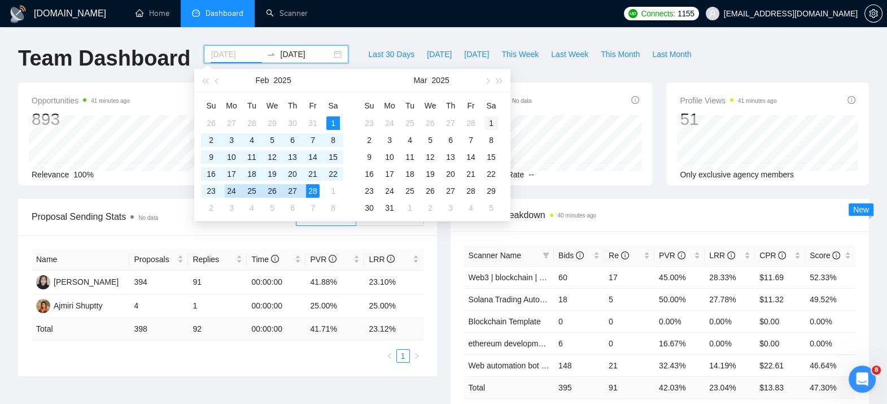
type input "2025-03-01"
click at [489, 118] on div "1" at bounding box center [491, 123] width 14 height 14
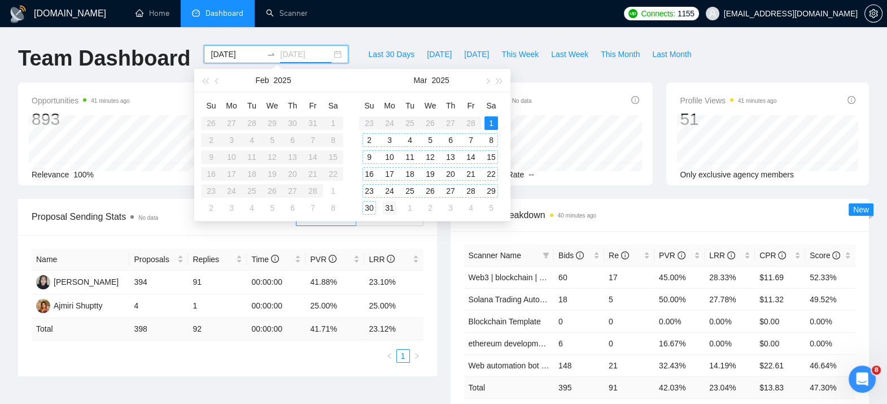
type input "2025-03-31"
click at [395, 209] on div "31" at bounding box center [390, 208] width 14 height 14
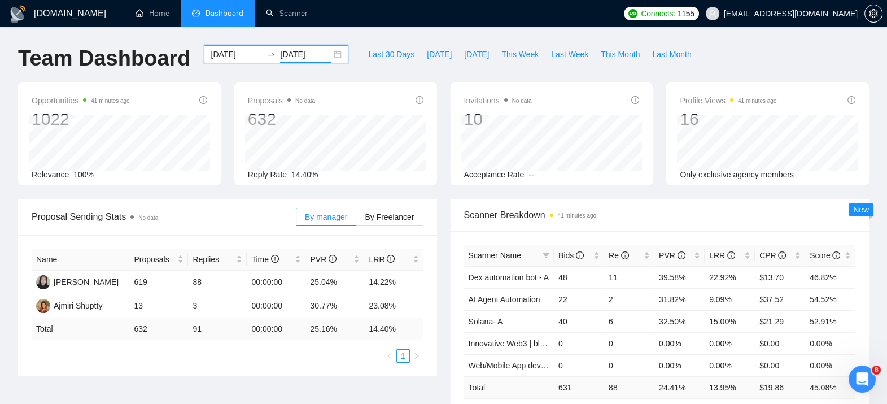
click at [235, 57] on input "2025-03-01" at bounding box center [236, 54] width 51 height 12
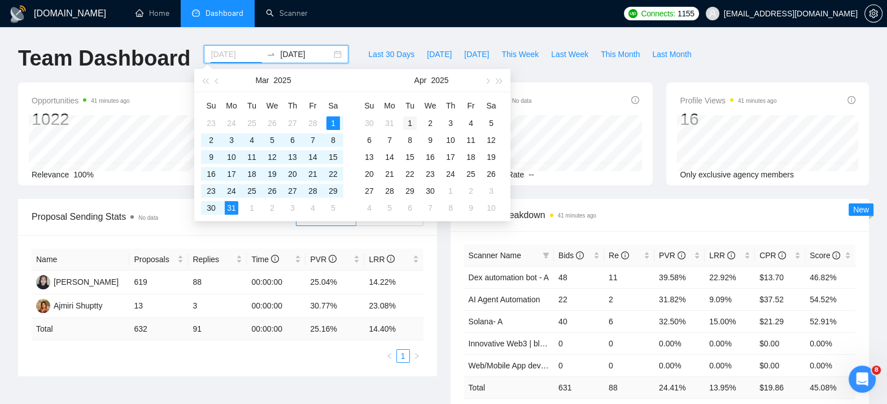
type input "2025-04-01"
click at [405, 124] on div "1" at bounding box center [410, 123] width 14 height 14
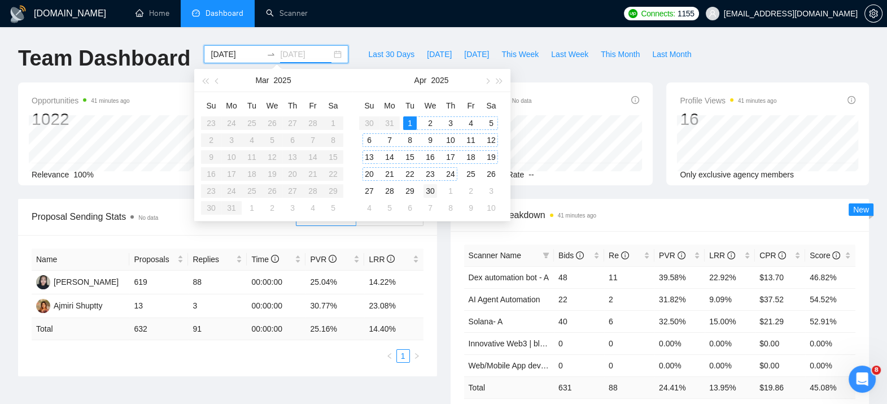
type input "2025-04-30"
click at [432, 187] on div "30" at bounding box center [430, 191] width 14 height 14
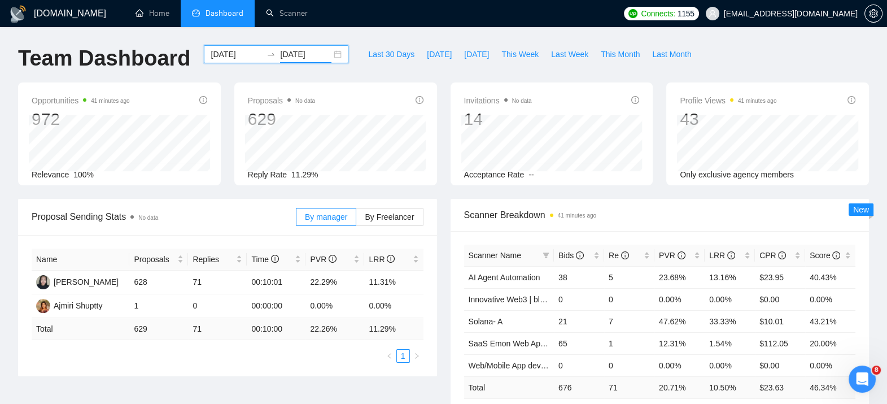
click at [223, 54] on input "2025-04-01" at bounding box center [236, 54] width 51 height 12
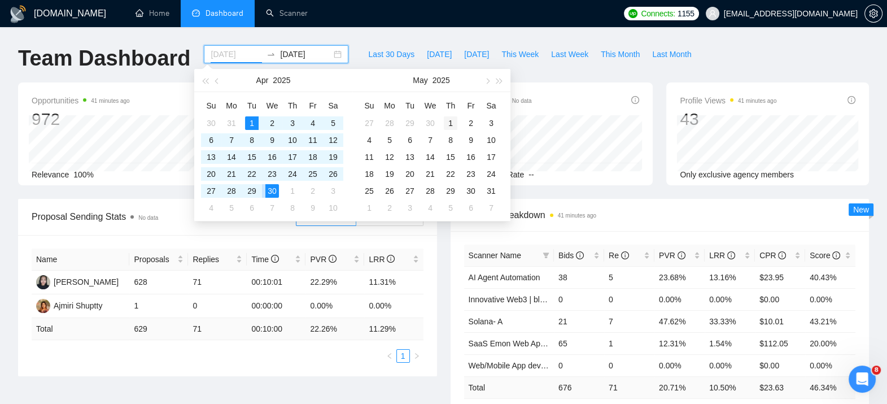
type input "2025-05-01"
click at [445, 119] on div "1" at bounding box center [451, 123] width 14 height 14
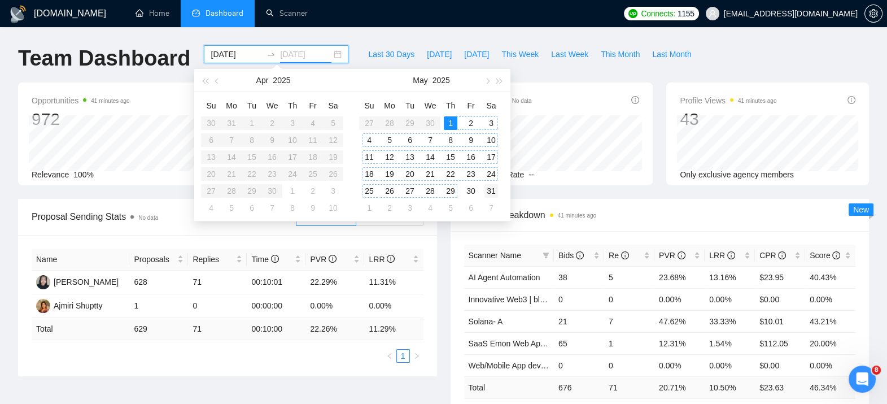
type input "2025-05-31"
click at [496, 192] on div "31" at bounding box center [491, 191] width 14 height 14
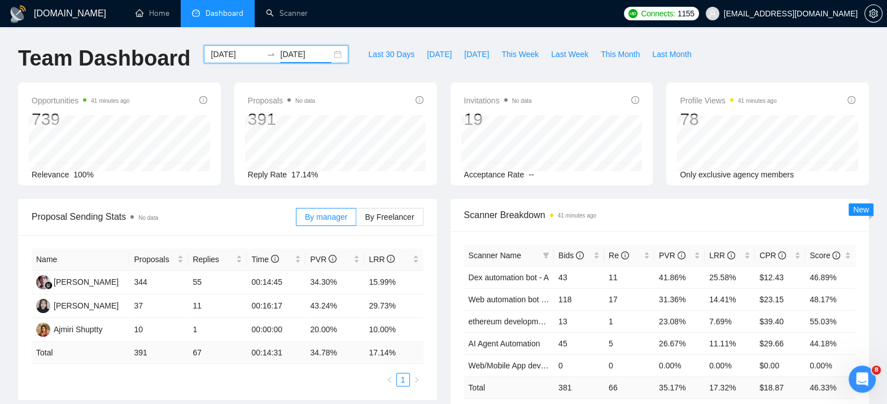
click at [330, 57] on div "2025-05-01 2025-05-31" at bounding box center [276, 54] width 144 height 18
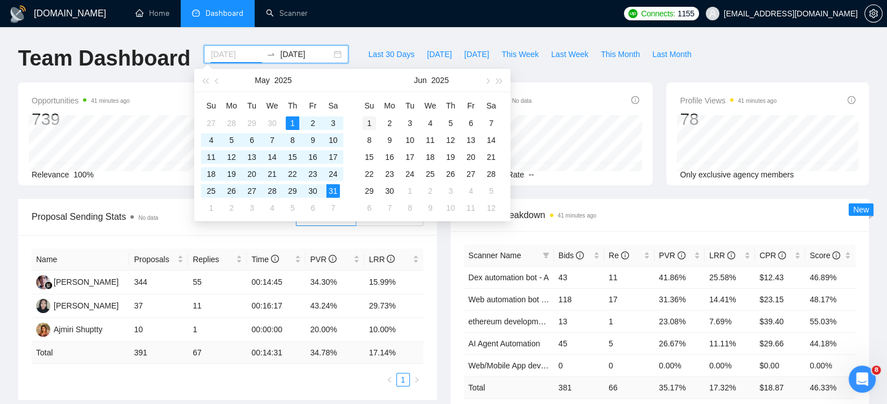
type input "2025-06-01"
click at [370, 120] on div "1" at bounding box center [369, 123] width 14 height 14
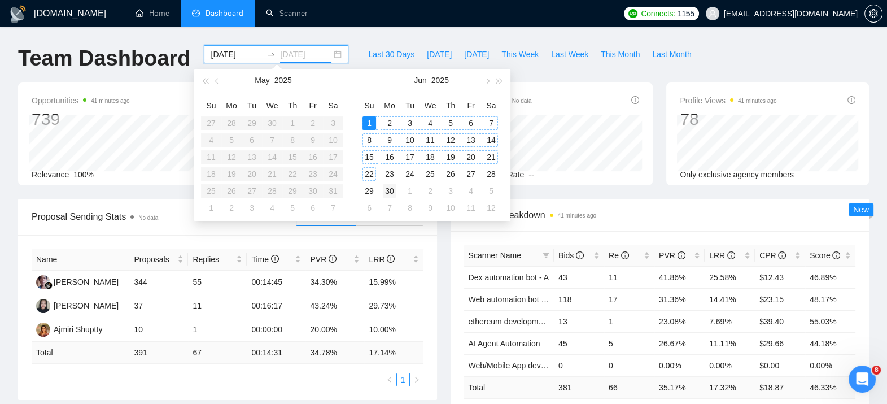
type input "2025-06-30"
click at [390, 194] on div "30" at bounding box center [390, 191] width 14 height 14
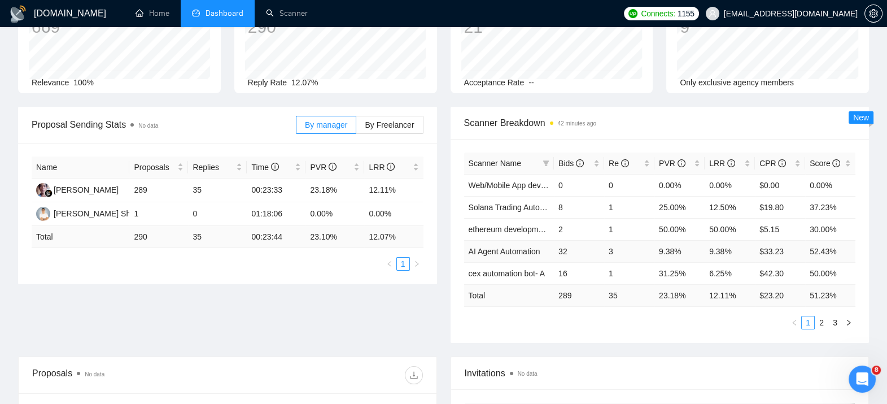
scroll to position [94, 0]
drag, startPoint x: 556, startPoint y: 248, endPoint x: 839, endPoint y: 248, distance: 283.3
click at [839, 248] on tr "AI Agent Automation 32 3 9.38% 9.38% $33.23 52.43%" at bounding box center [660, 249] width 392 height 22
drag, startPoint x: 839, startPoint y: 248, endPoint x: 821, endPoint y: 320, distance: 74.5
click at [821, 320] on link "2" at bounding box center [821, 320] width 12 height 12
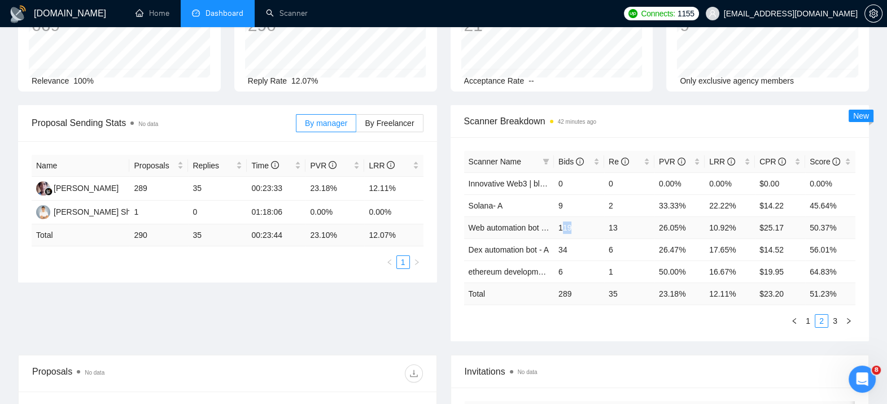
drag, startPoint x: 560, startPoint y: 229, endPoint x: 595, endPoint y: 228, distance: 34.4
click at [595, 228] on td "119" at bounding box center [579, 227] width 50 height 22
drag, startPoint x: 595, startPoint y: 228, endPoint x: 563, endPoint y: 335, distance: 111.8
click at [563, 335] on div "Scanner Name Bids Re PVR LRR CPR Score Innovative Web3 | blockchain | crypto | …" at bounding box center [659, 239] width 419 height 204
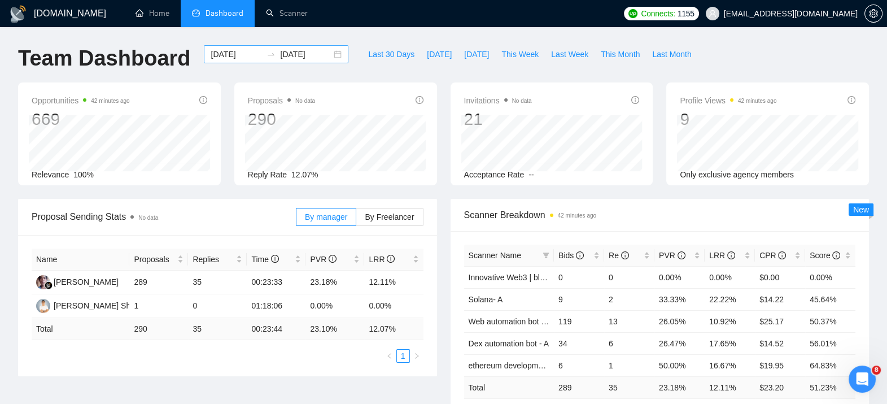
click at [325, 51] on div "2025-06-01 2025-06-30" at bounding box center [276, 54] width 144 height 18
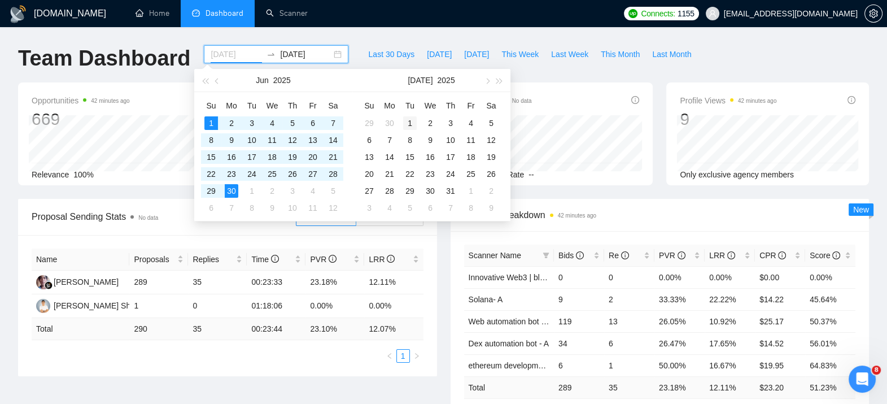
type input "[DATE]"
click at [414, 124] on div "1" at bounding box center [410, 123] width 14 height 14
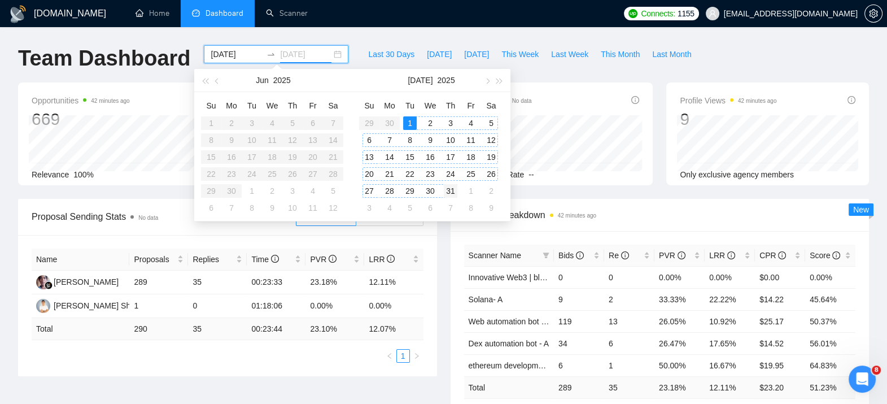
type input "[DATE]"
click at [451, 190] on div "31" at bounding box center [451, 191] width 14 height 14
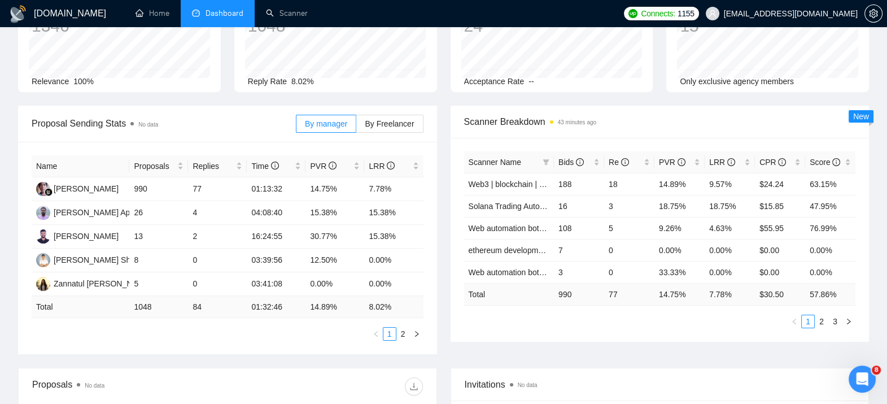
scroll to position [117, 0]
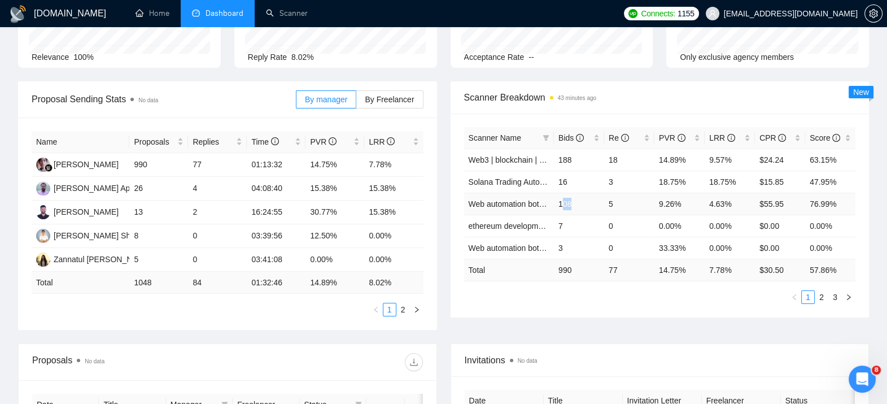
drag, startPoint x: 560, startPoint y: 201, endPoint x: 575, endPoint y: 200, distance: 15.3
click at [575, 200] on td "108" at bounding box center [579, 203] width 50 height 22
click at [824, 292] on link "2" at bounding box center [821, 297] width 12 height 12
drag, startPoint x: 558, startPoint y: 183, endPoint x: 578, endPoint y: 177, distance: 21.2
click at [578, 177] on td "263" at bounding box center [579, 181] width 50 height 22
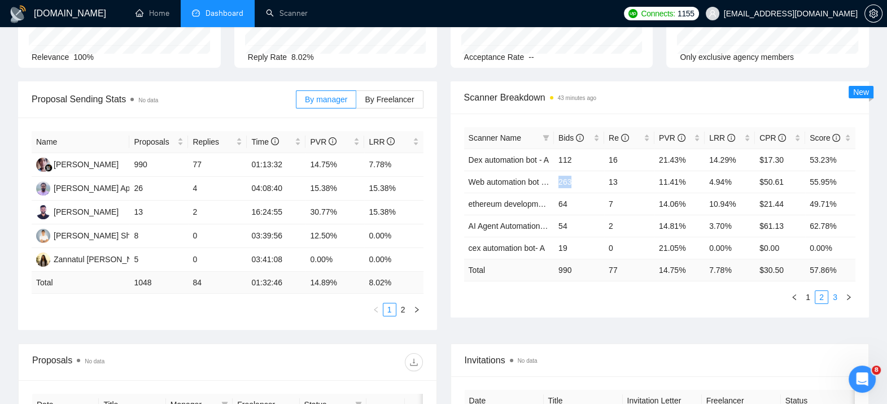
click at [831, 291] on link "3" at bounding box center [834, 297] width 12 height 12
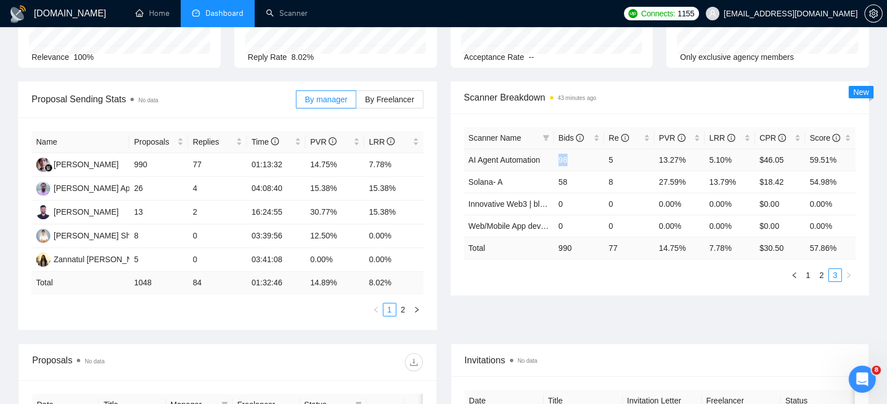
drag, startPoint x: 560, startPoint y: 156, endPoint x: 573, endPoint y: 158, distance: 13.2
click at [573, 158] on td "98" at bounding box center [579, 159] width 50 height 22
click at [567, 315] on div "Proposal Sending Stats No data By manager By Freelancer Name Proposals Replies …" at bounding box center [443, 212] width 864 height 262
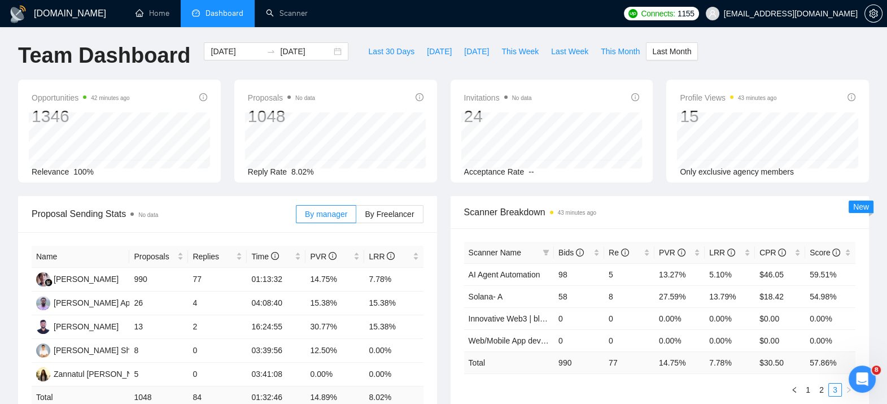
scroll to position [0, 0]
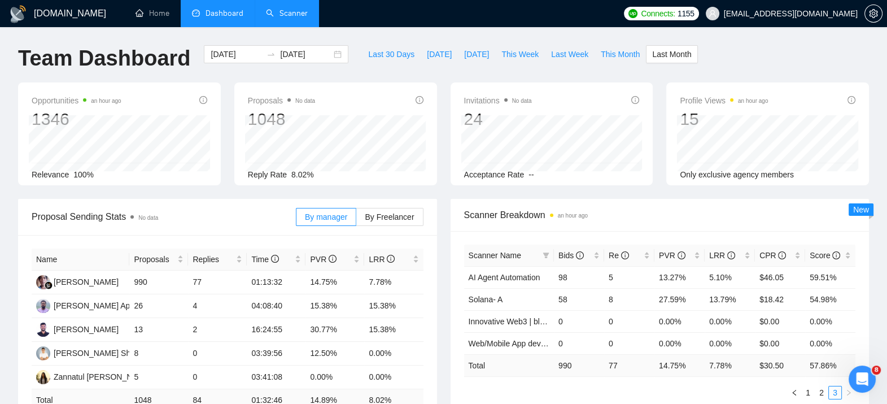
click at [278, 18] on link "Scanner" at bounding box center [287, 13] width 42 height 10
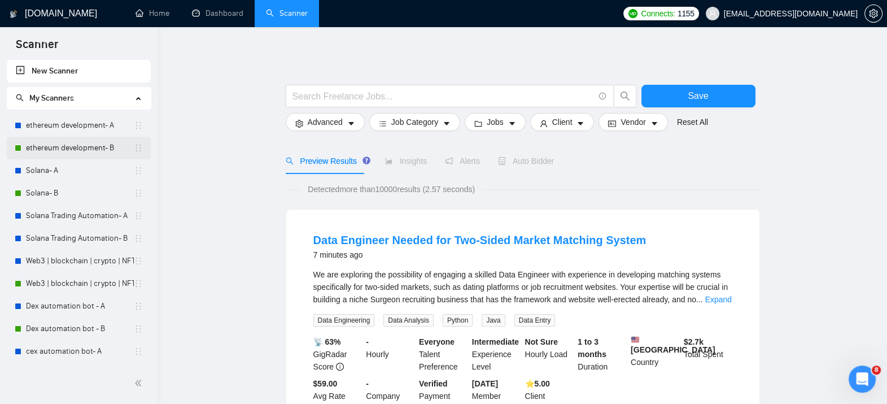
click at [83, 144] on link "ethereum development- B" at bounding box center [80, 148] width 108 height 23
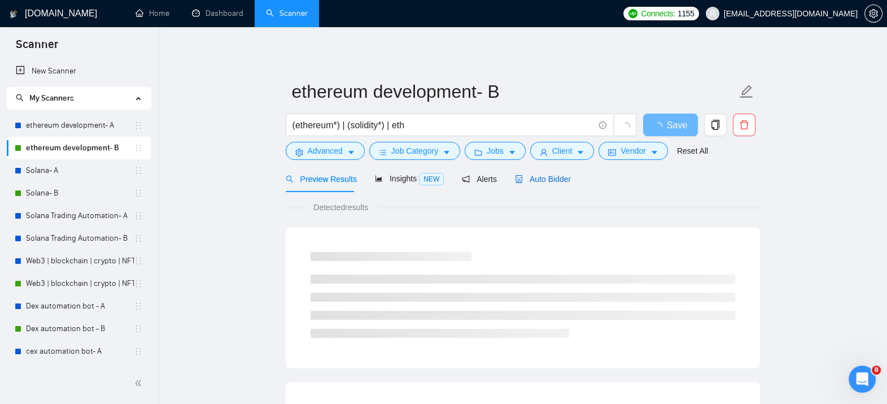
click at [517, 181] on icon "robot" at bounding box center [519, 179] width 8 height 8
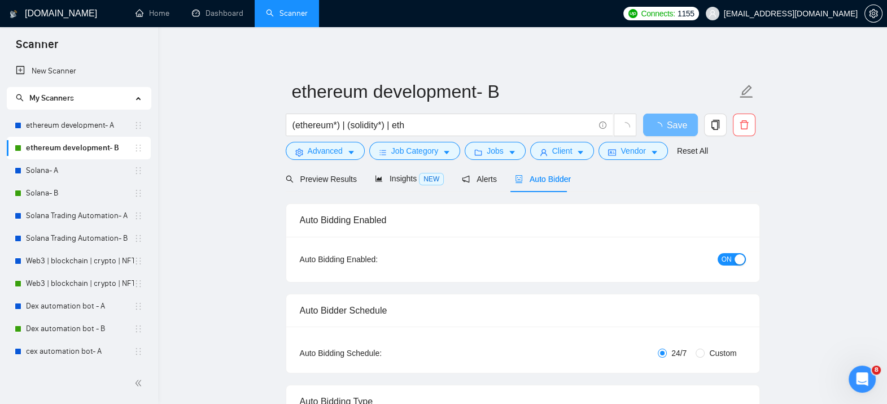
checkbox input "true"
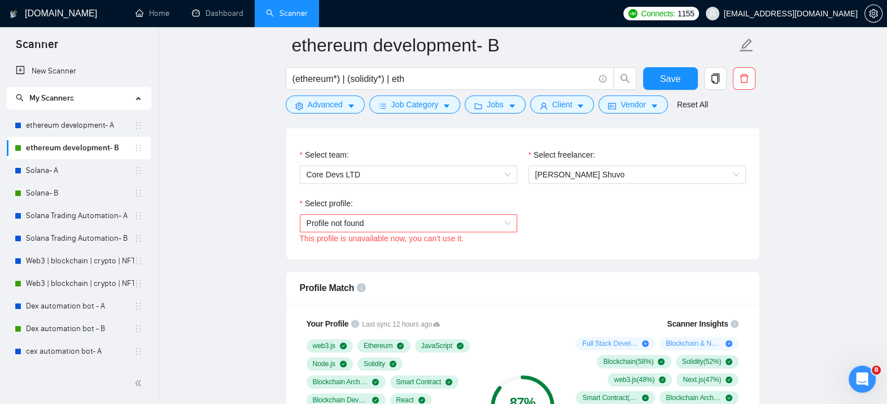
scroll to position [593, 0]
click at [349, 217] on span "Profile not found" at bounding box center [408, 222] width 204 height 17
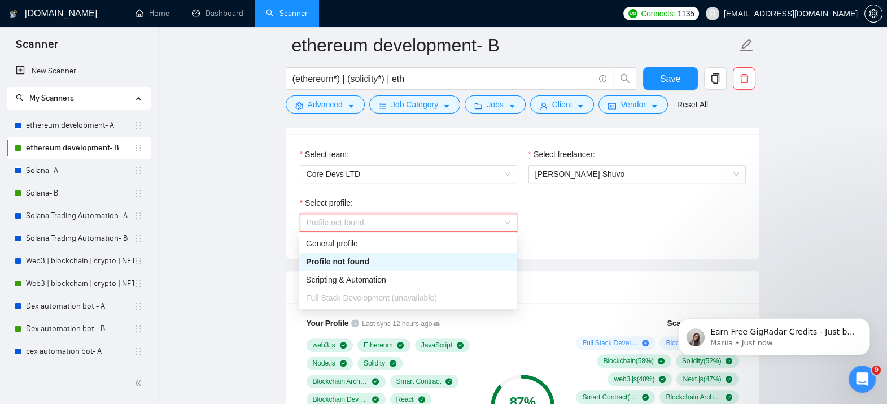
click at [400, 220] on span "Profile not found" at bounding box center [408, 222] width 204 height 17
click at [400, 247] on div "General profile" at bounding box center [408, 243] width 204 height 12
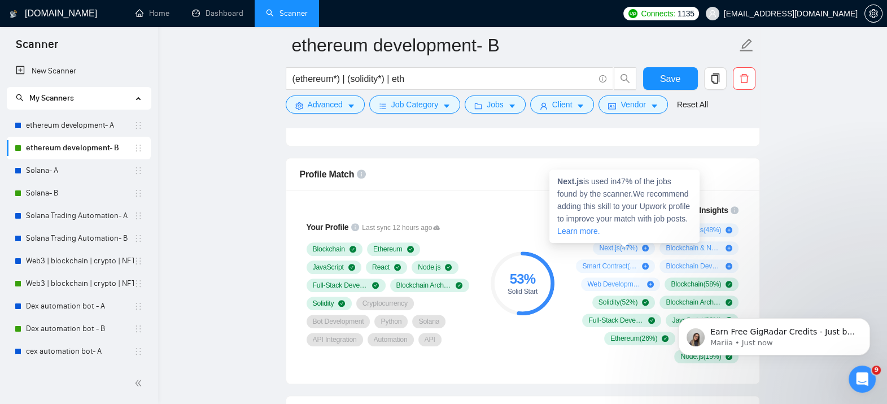
scroll to position [644, 0]
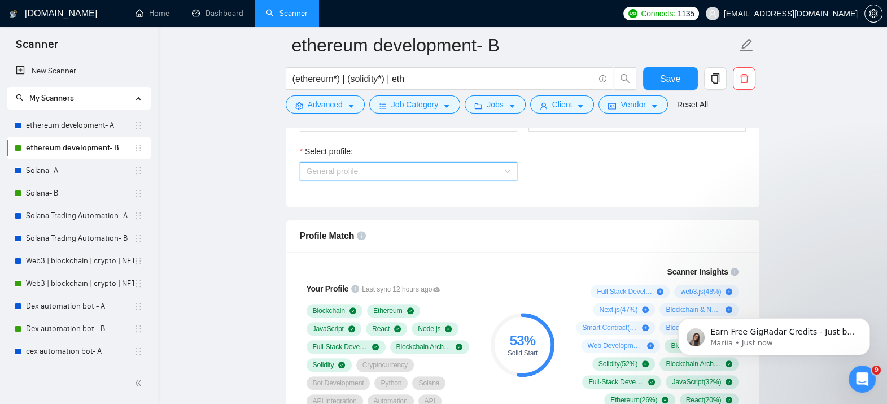
click at [462, 169] on span "General profile" at bounding box center [408, 171] width 204 height 17
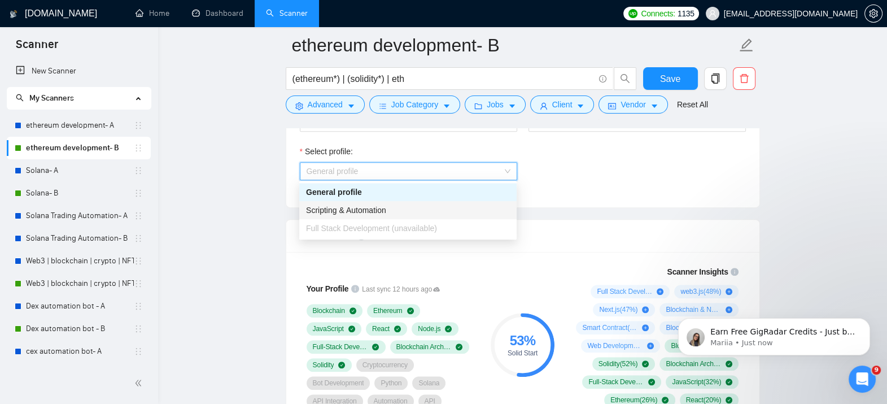
click at [404, 208] on div "Scripting & Automation" at bounding box center [408, 210] width 204 height 12
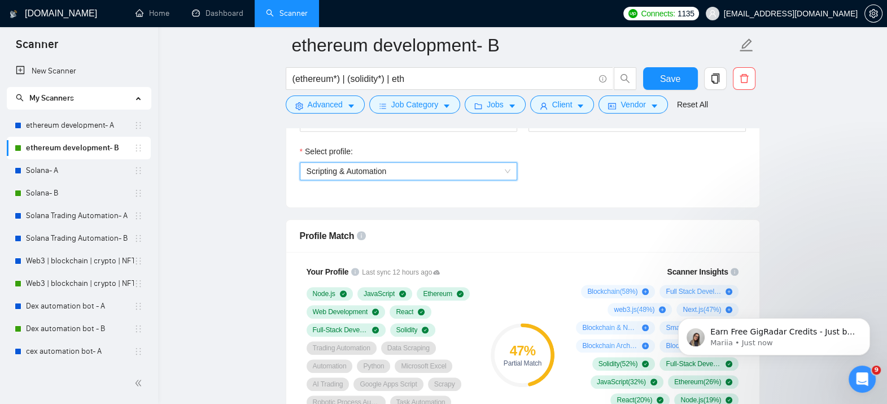
click at [468, 170] on span "Scripting & Automation" at bounding box center [408, 171] width 204 height 17
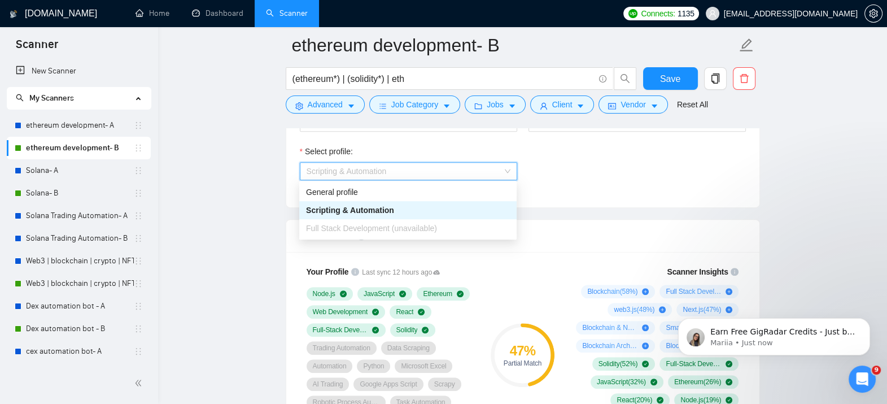
click at [421, 231] on span "Full Stack Development (unavailable)" at bounding box center [371, 227] width 131 height 9
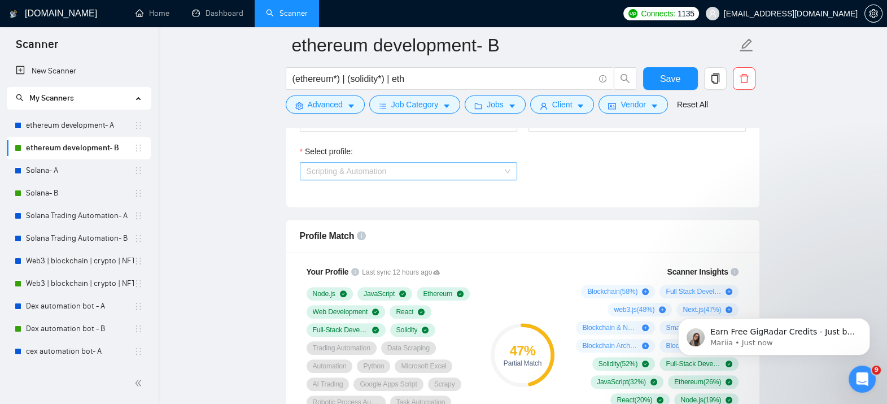
click at [448, 174] on span "Scripting & Automation" at bounding box center [408, 171] width 204 height 17
click at [476, 175] on span "Scripting & Automation" at bounding box center [408, 171] width 204 height 17
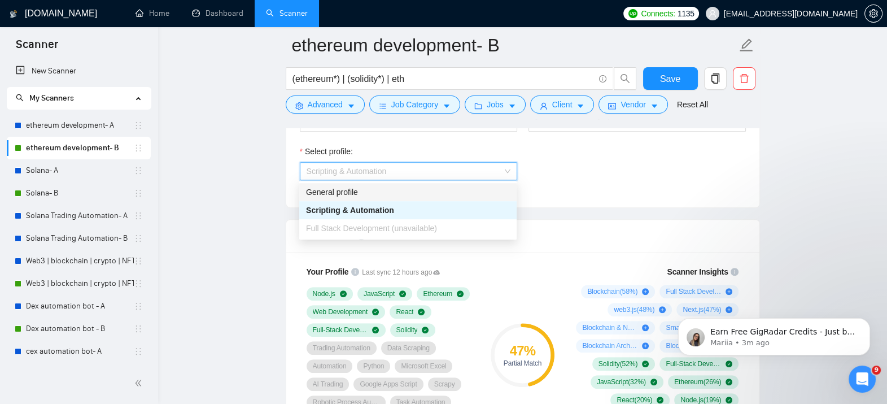
click at [413, 195] on div "General profile" at bounding box center [408, 192] width 204 height 12
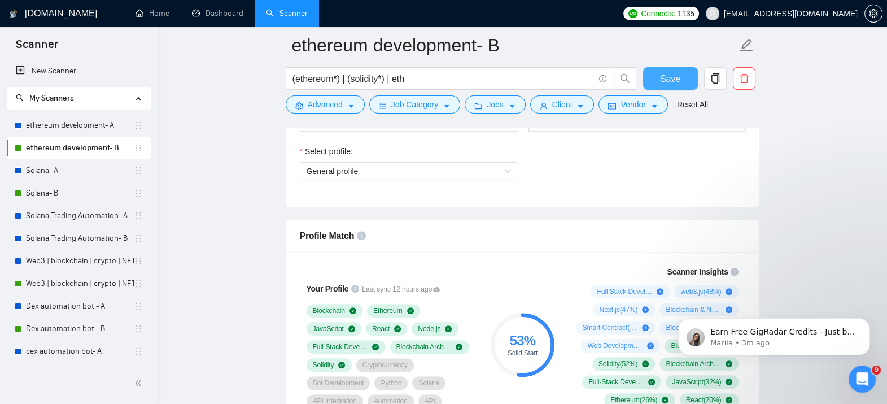
click at [672, 81] on span "Save" at bounding box center [670, 79] width 20 height 14
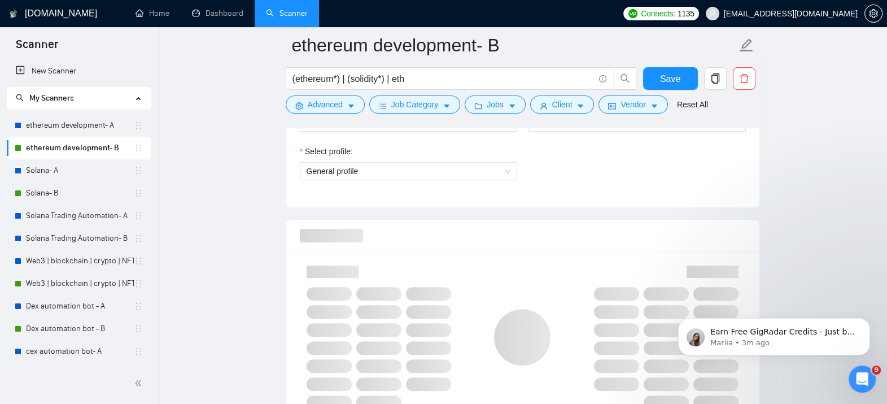
checkbox input "true"
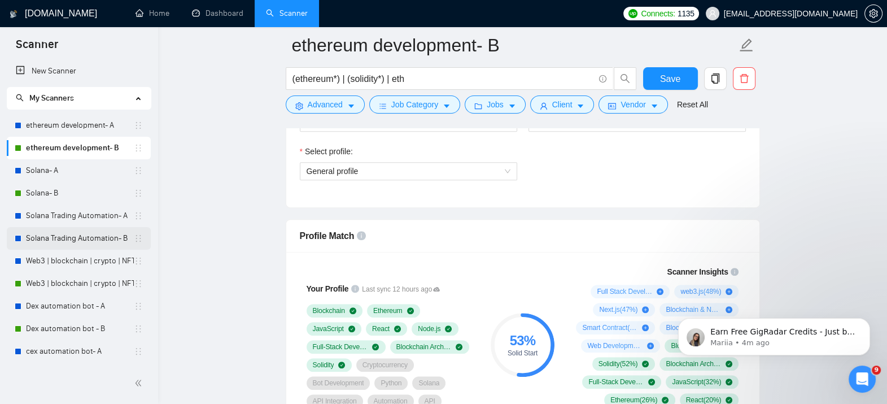
click at [49, 241] on link "Solana Trading Automation- B" at bounding box center [80, 238] width 108 height 23
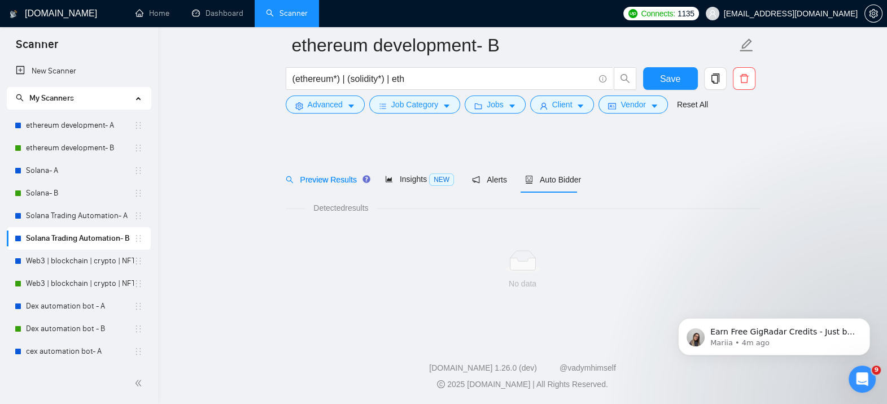
scroll to position [8, 0]
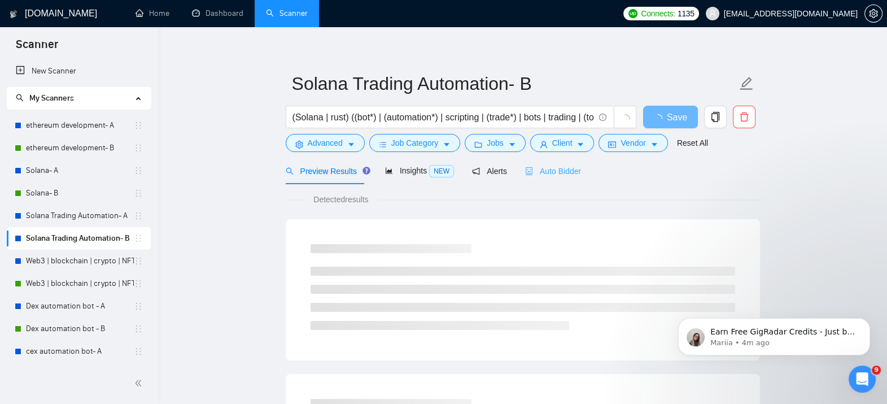
click at [561, 178] on div "Auto Bidder" at bounding box center [553, 170] width 56 height 27
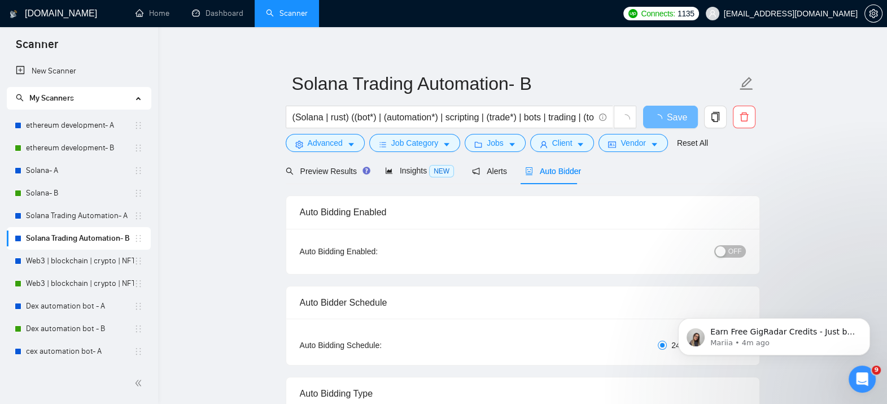
checkbox input "true"
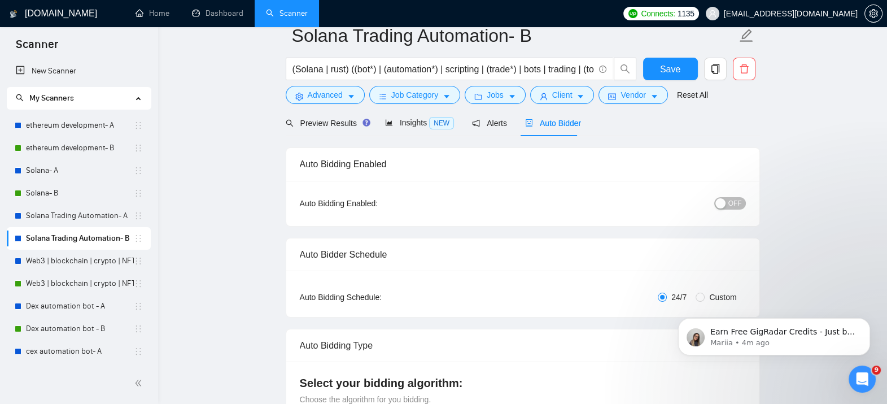
scroll to position [46, 0]
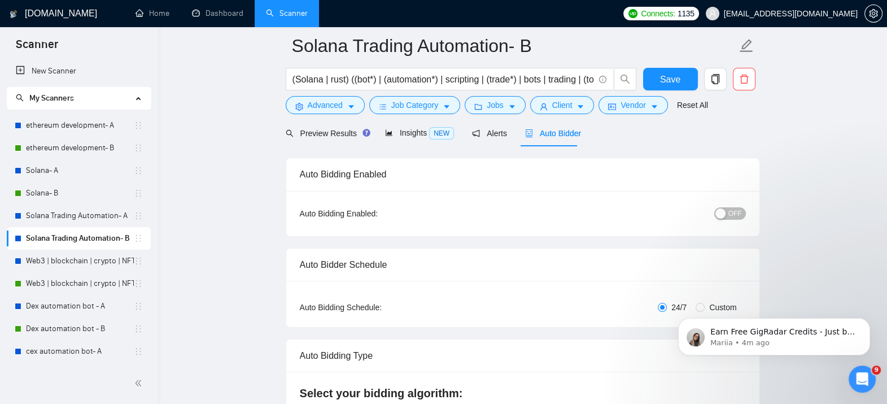
click at [722, 218] on button "OFF" at bounding box center [730, 213] width 32 height 12
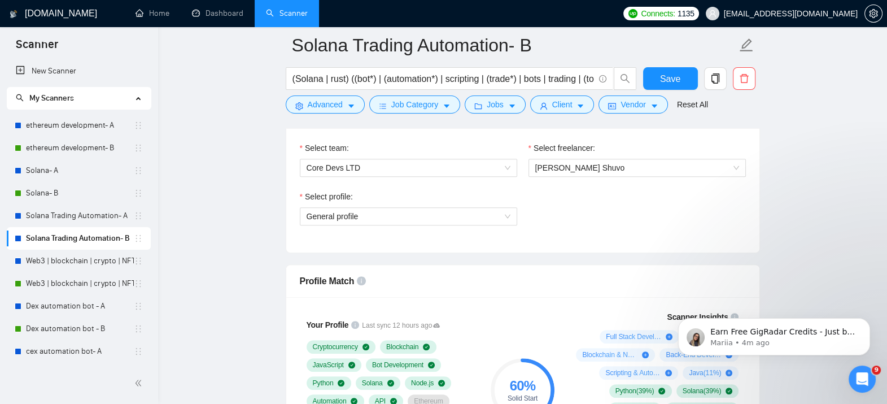
scroll to position [601, 0]
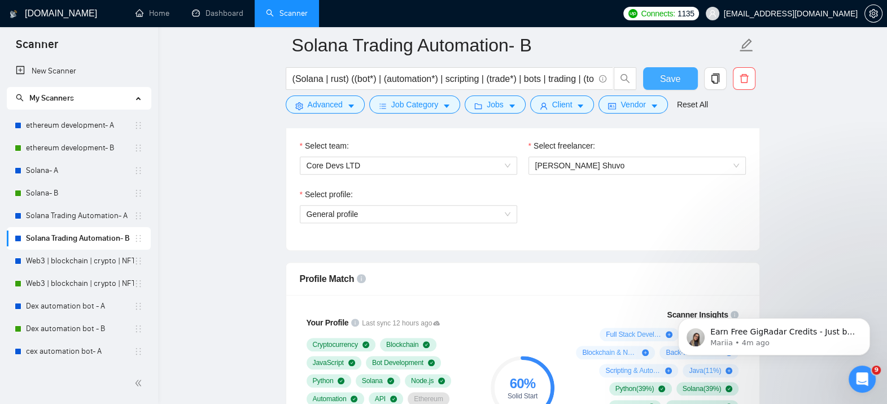
click at [660, 85] on button "Save" at bounding box center [670, 78] width 55 height 23
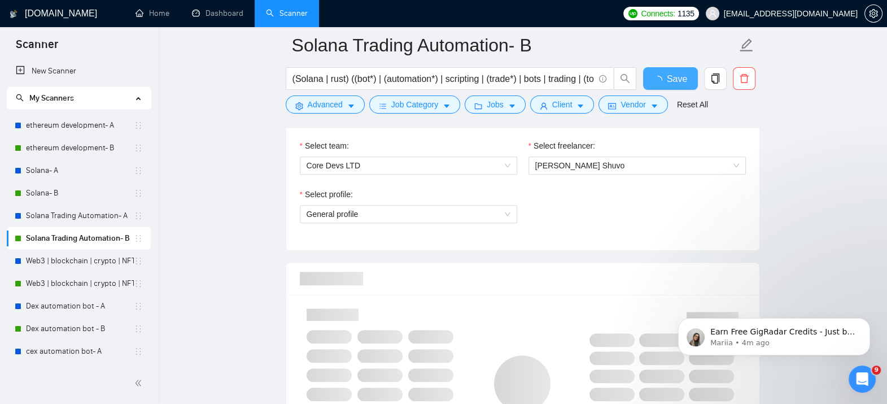
checkbox input "true"
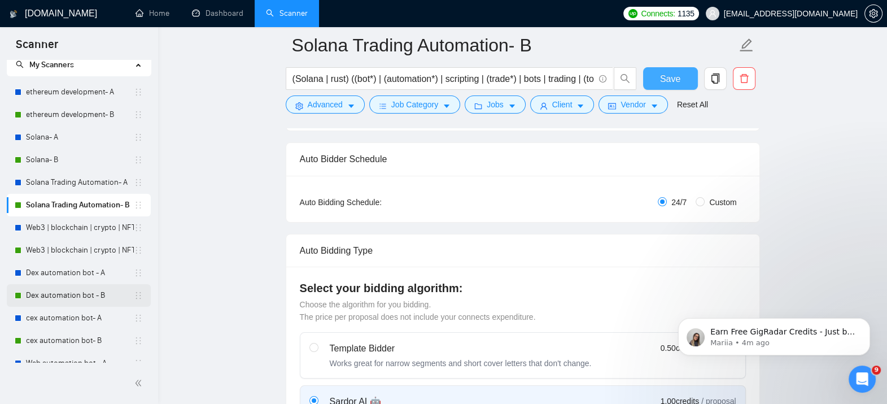
scroll to position [37, 0]
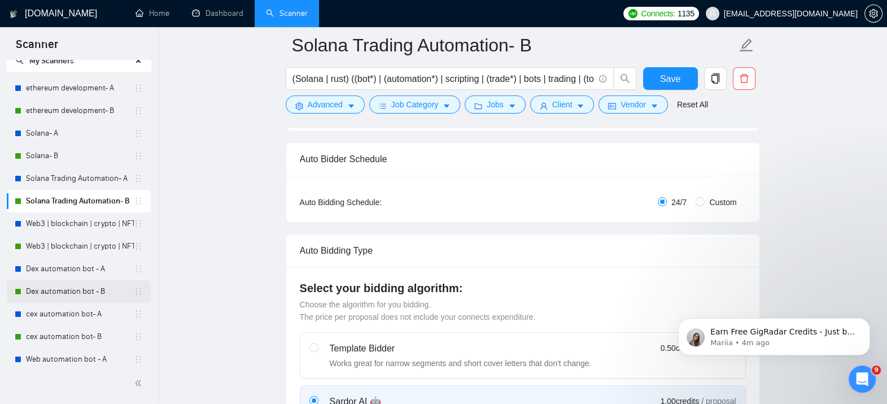
click at [78, 292] on link "Dex automation bot - B" at bounding box center [80, 291] width 108 height 23
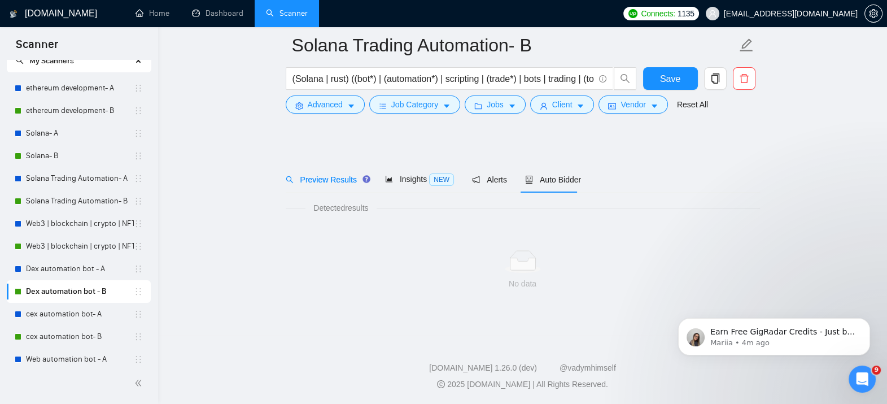
scroll to position [8, 0]
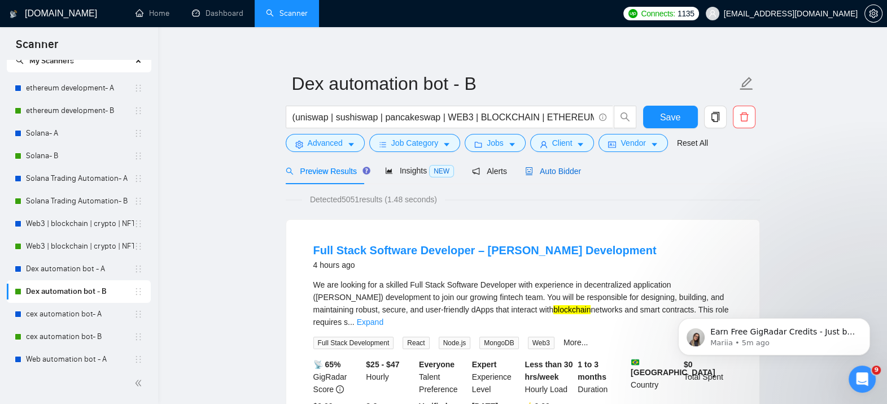
click at [537, 172] on span "Auto Bidder" at bounding box center [553, 170] width 56 height 9
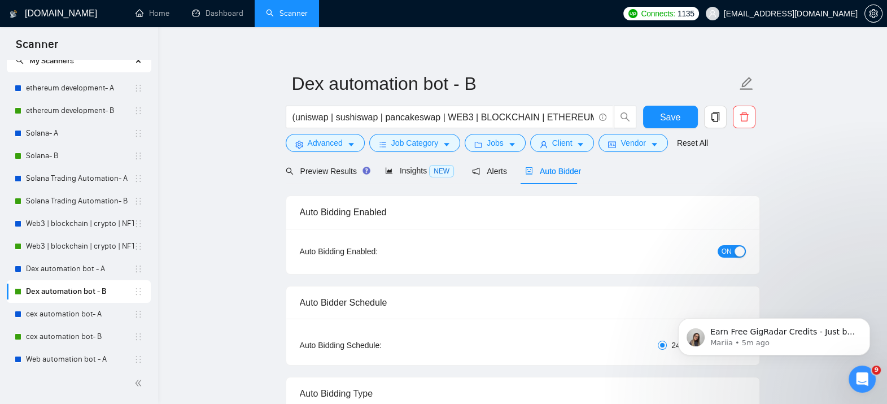
checkbox input "true"
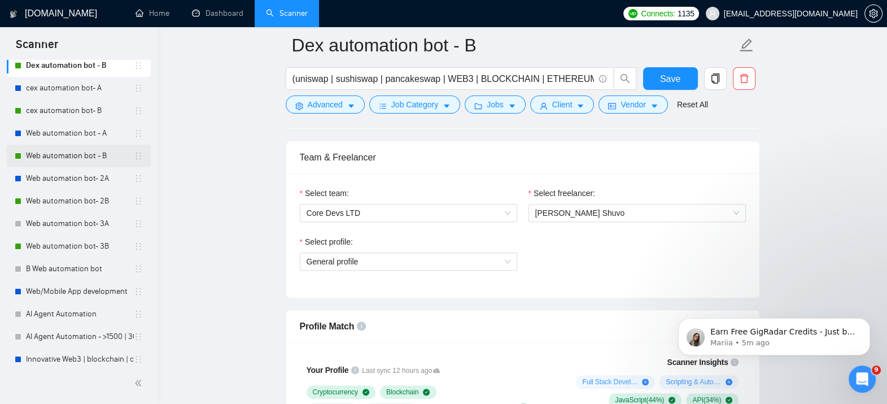
scroll to position [268, 0]
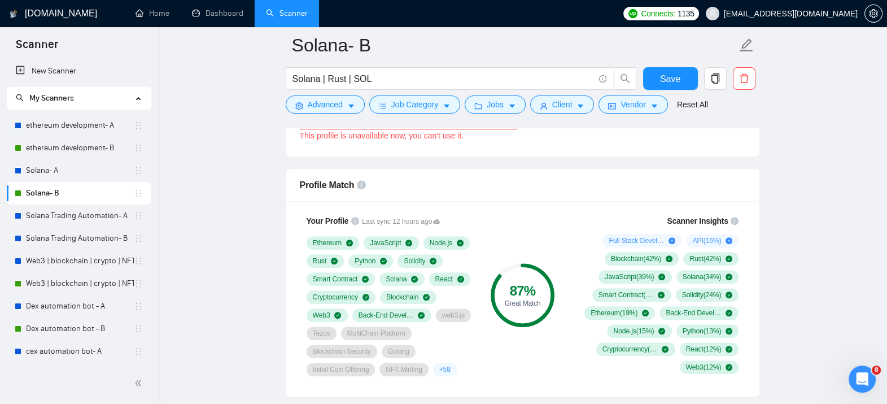
scroll to position [644, 0]
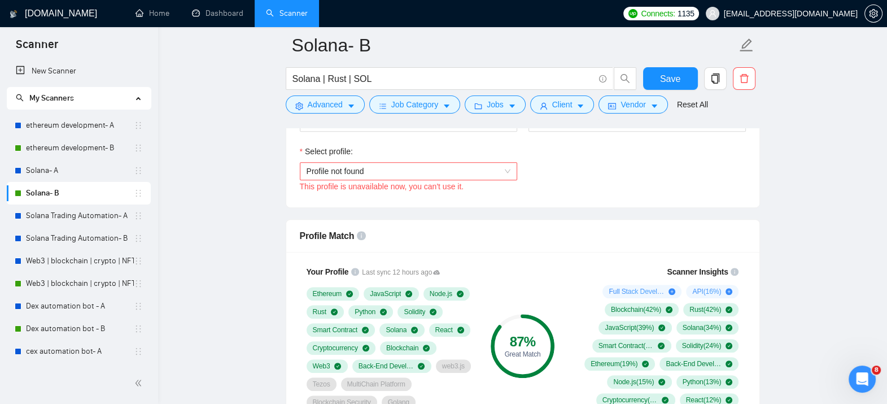
click at [446, 166] on span "Profile not found" at bounding box center [408, 171] width 204 height 17
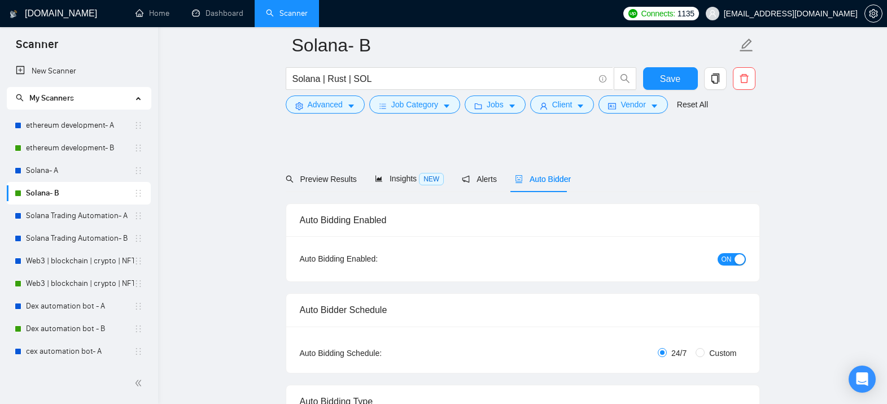
checkbox input "true"
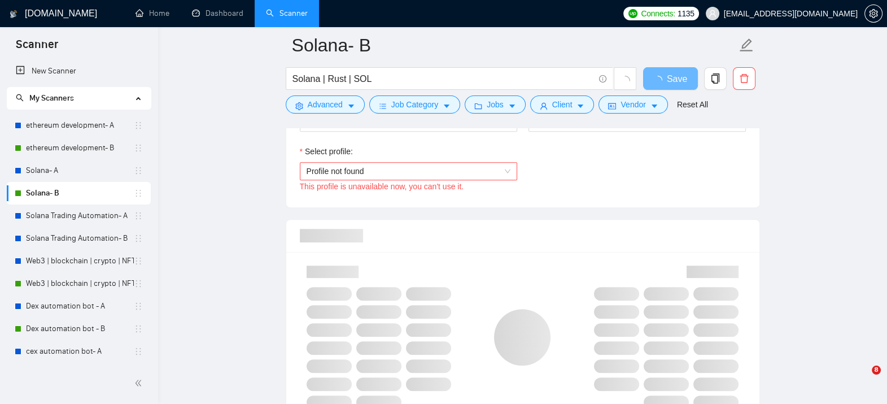
click at [442, 175] on span "Profile not found" at bounding box center [408, 171] width 204 height 17
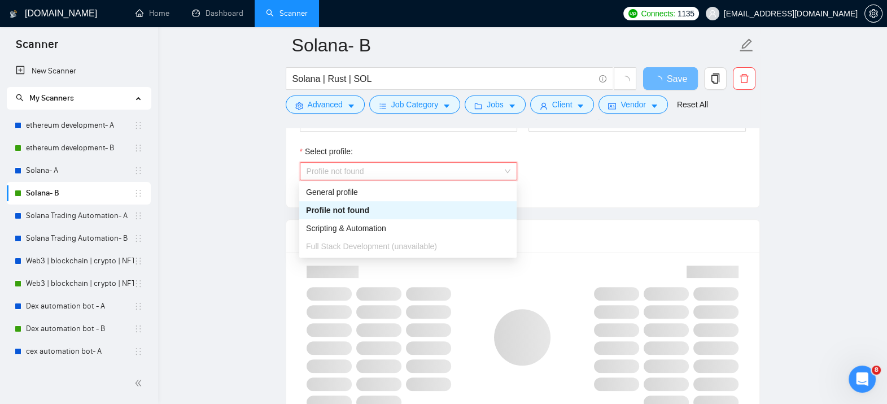
click at [420, 180] on div "This profile is unavailable now, you can't use it." at bounding box center [408, 186] width 217 height 12
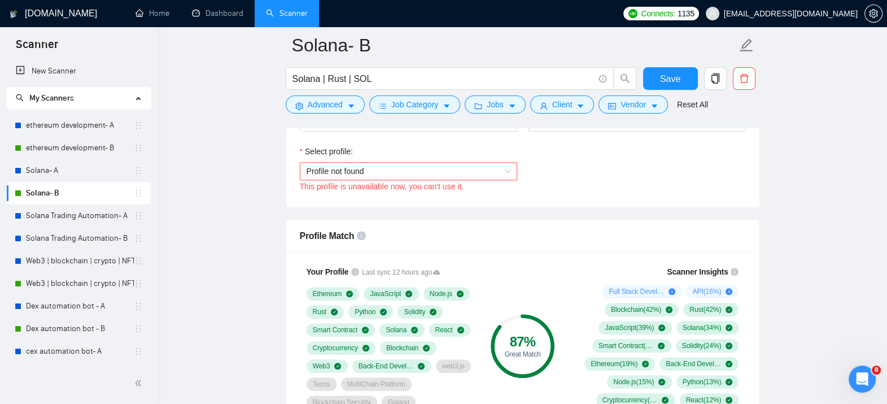
click at [396, 175] on span "Profile not found" at bounding box center [408, 171] width 204 height 17
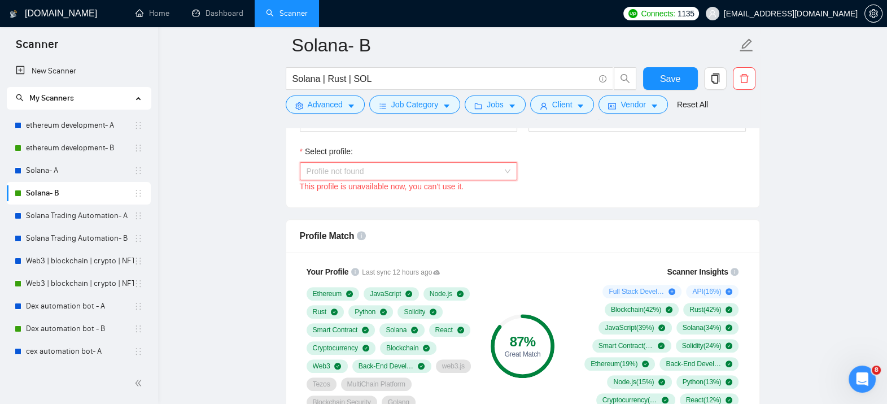
click at [395, 168] on span "Profile not found" at bounding box center [408, 171] width 204 height 17
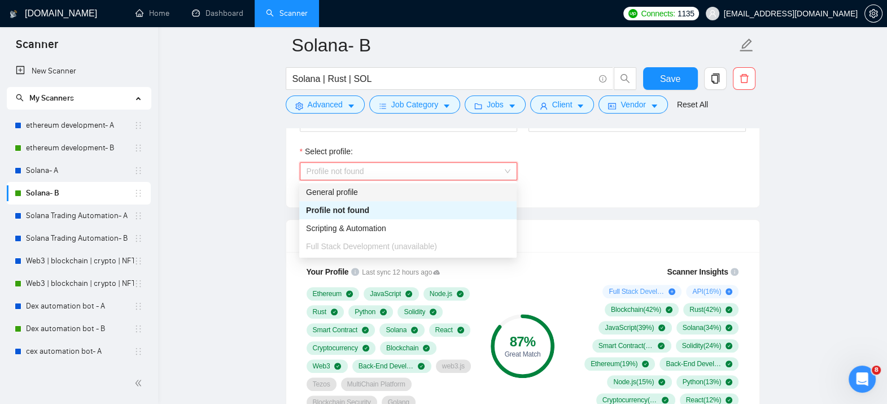
click at [376, 189] on div "General profile" at bounding box center [408, 192] width 204 height 12
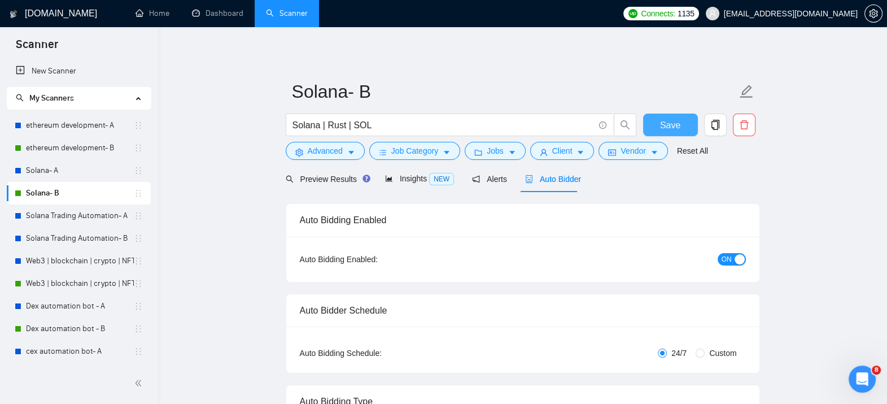
click at [673, 126] on span "Save" at bounding box center [670, 125] width 20 height 14
checkbox input "true"
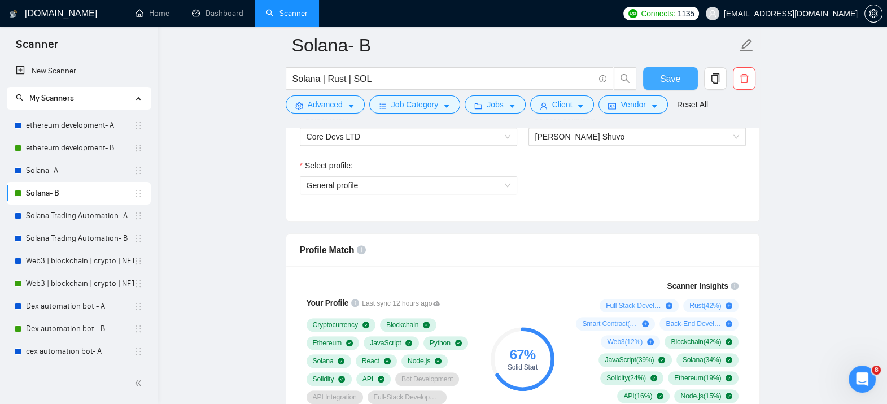
scroll to position [625, 0]
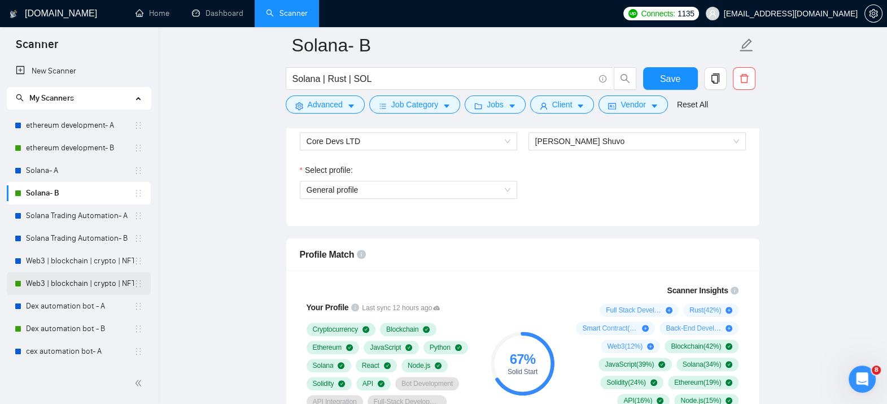
click at [43, 291] on link "Web3 | blockchain | crypto | NFT | erc20 | [PERSON_NAME] on title- B" at bounding box center [80, 283] width 108 height 23
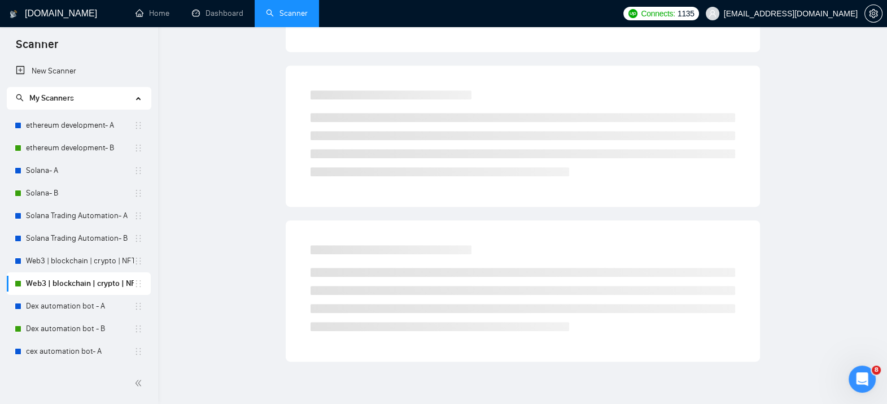
scroll to position [8, 0]
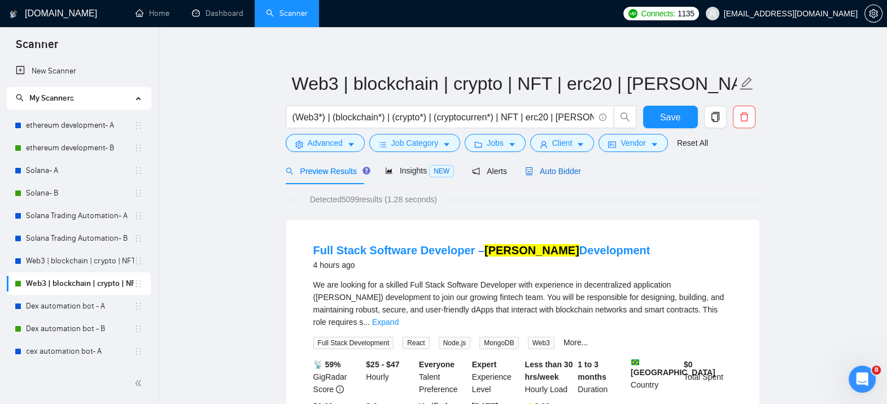
click at [556, 170] on span "Auto Bidder" at bounding box center [553, 170] width 56 height 9
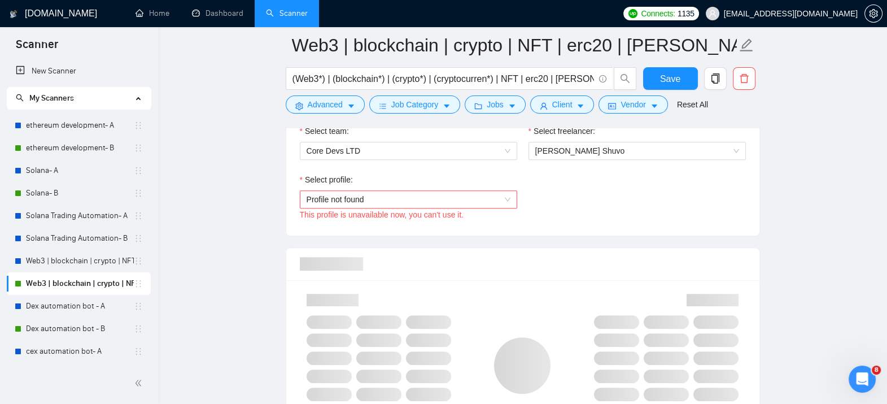
scroll to position [611, 0]
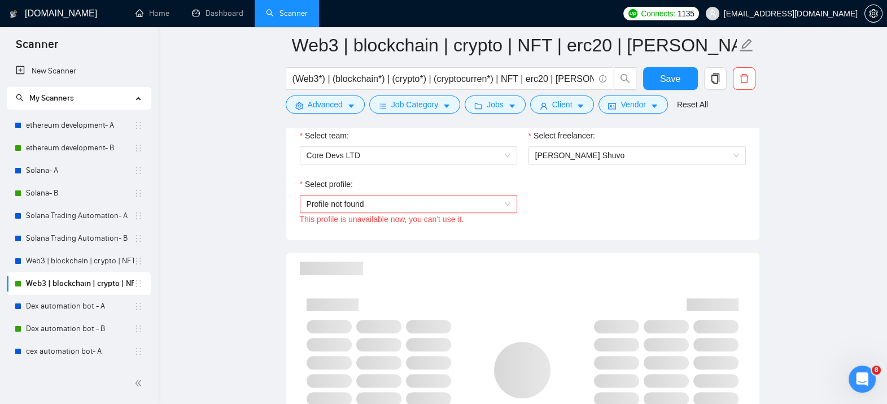
click at [474, 202] on span "Profile not found" at bounding box center [408, 203] width 204 height 17
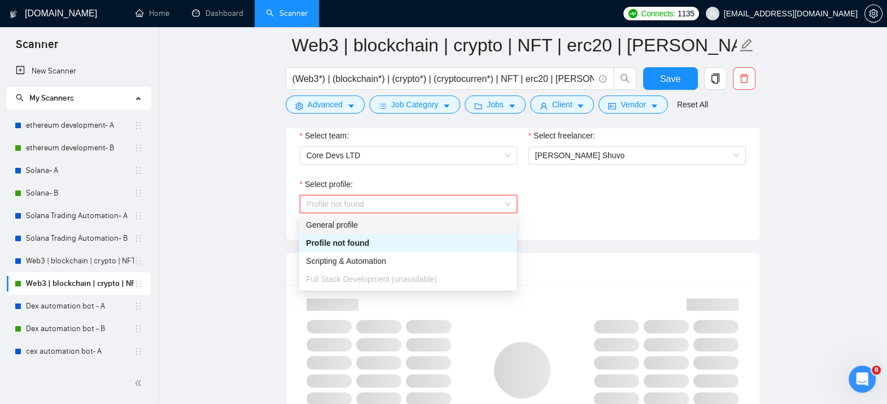
click at [415, 226] on div "General profile" at bounding box center [408, 224] width 204 height 12
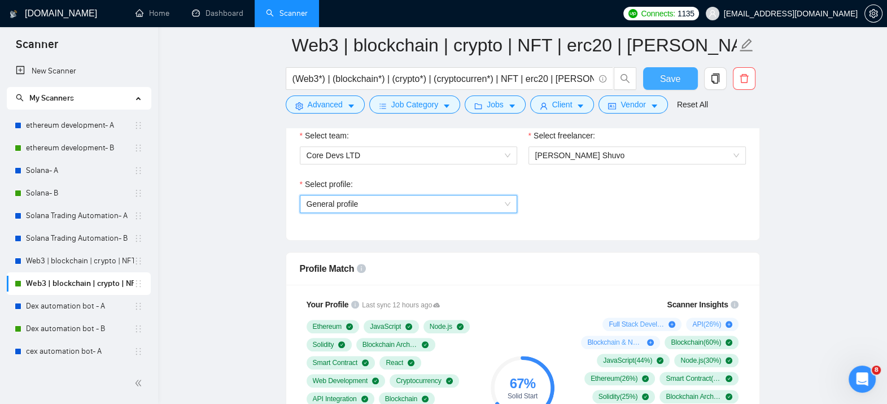
click at [669, 68] on button "Save" at bounding box center [670, 78] width 55 height 23
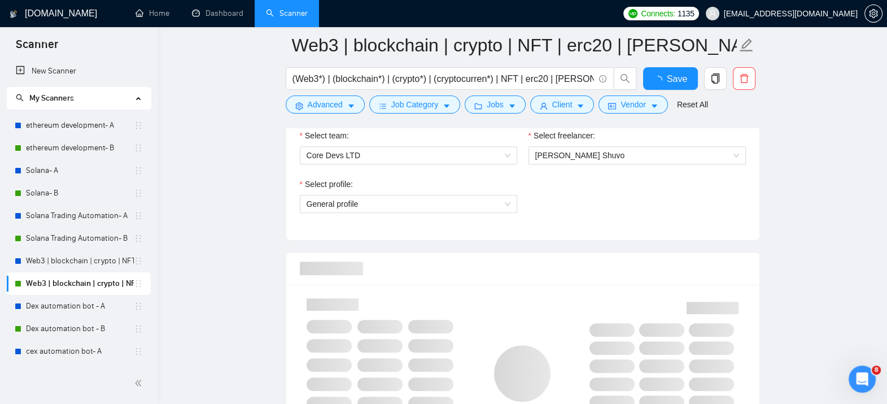
checkbox input "true"
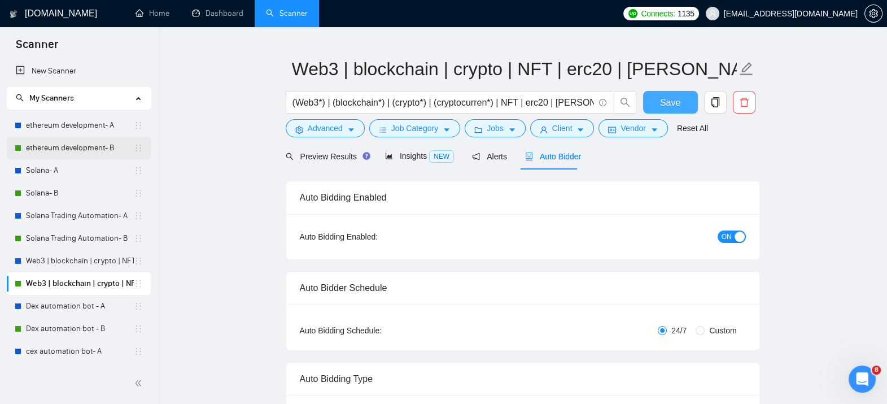
scroll to position [0, 0]
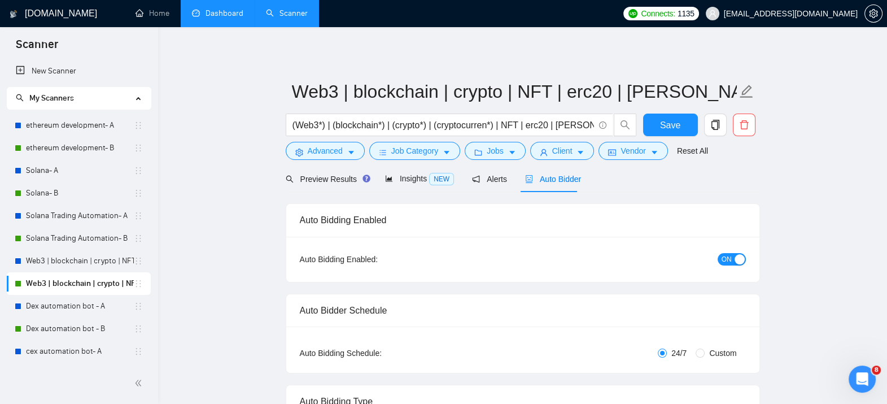
click at [214, 8] on link "Dashboard" at bounding box center [217, 13] width 51 height 10
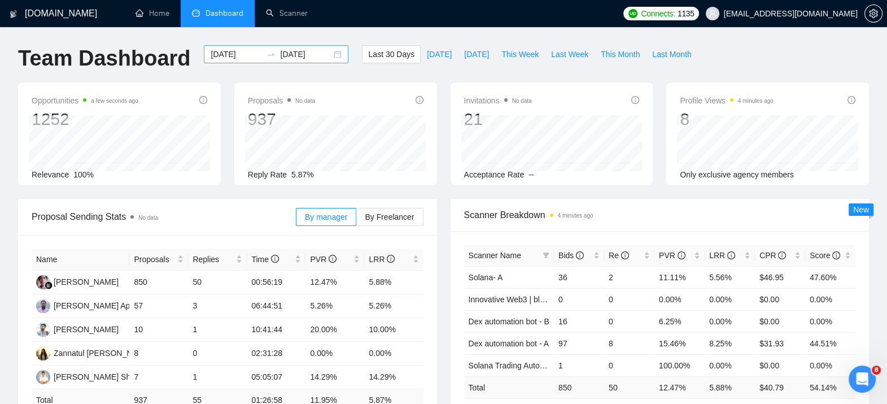
click at [331, 55] on div "[DATE] [DATE]" at bounding box center [276, 54] width 144 height 18
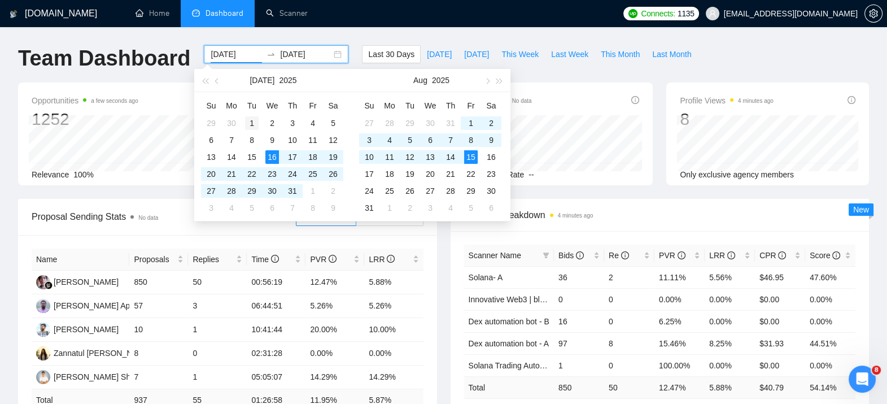
type input "[DATE]"
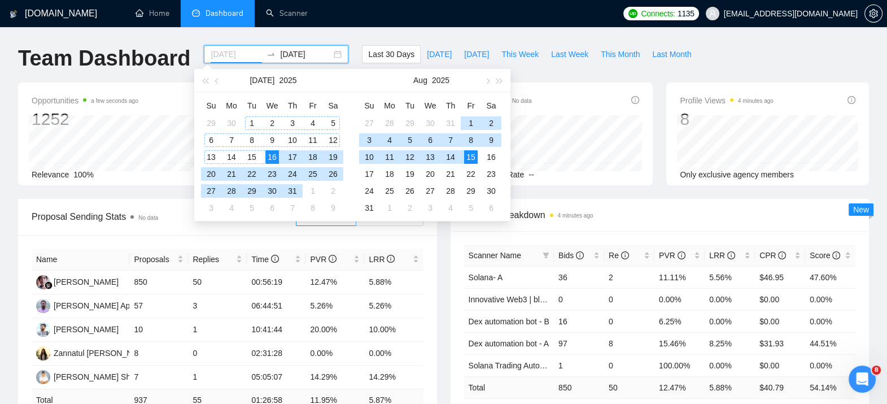
click at [248, 122] on div "1" at bounding box center [252, 123] width 14 height 14
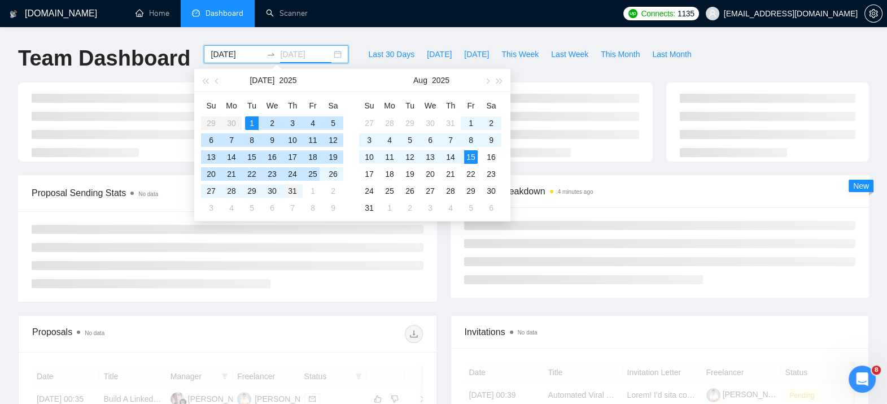
type input "[DATE]"
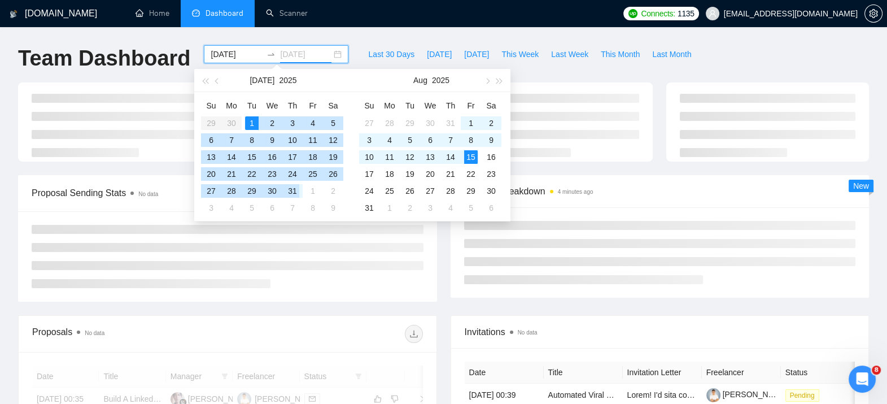
click at [295, 192] on div "31" at bounding box center [293, 191] width 14 height 14
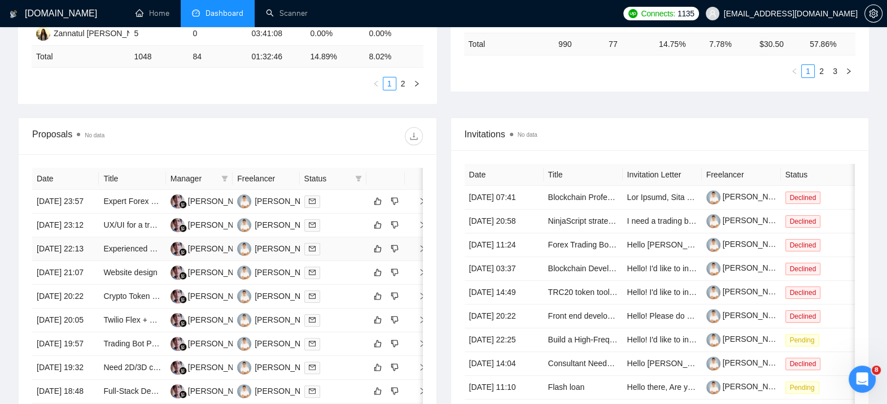
scroll to position [273, 0]
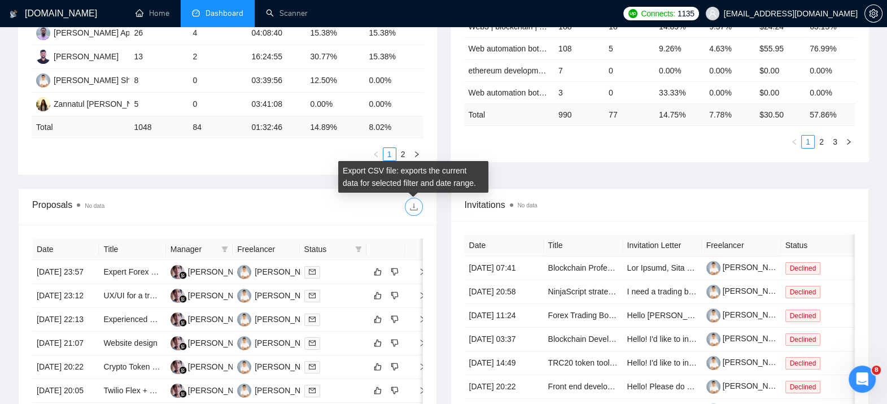
click at [416, 203] on icon "download" at bounding box center [413, 206] width 9 height 9
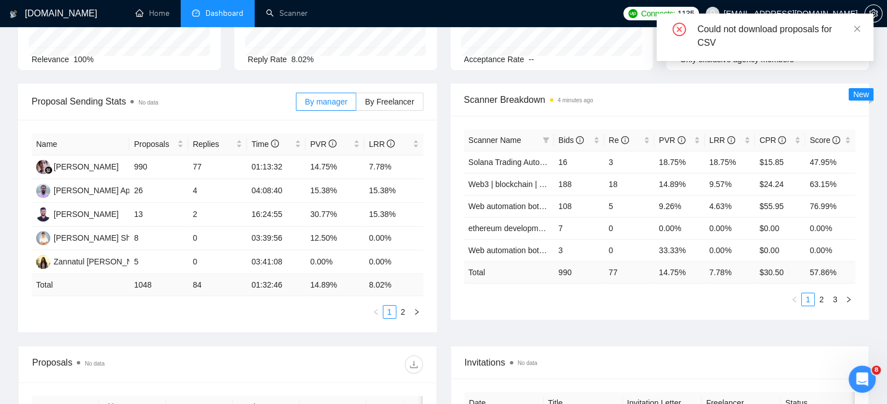
scroll to position [0, 0]
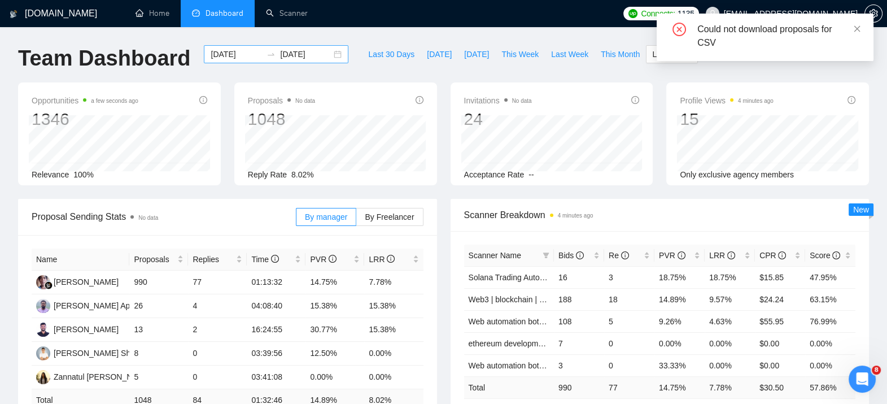
click at [328, 55] on div "[DATE] [DATE]" at bounding box center [276, 54] width 144 height 18
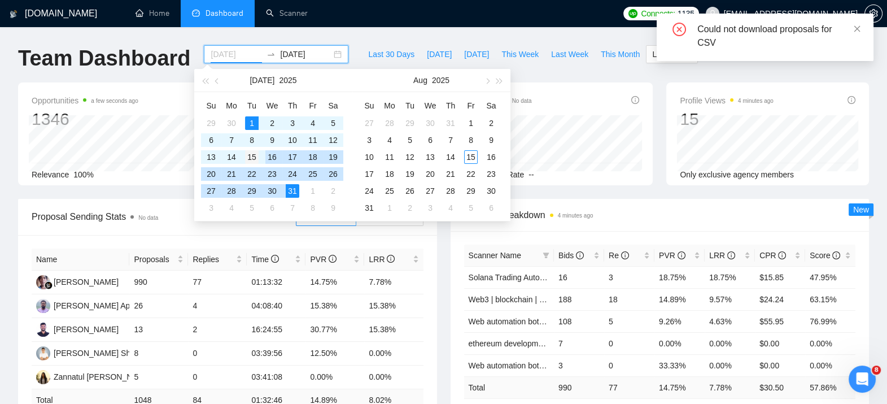
type input "[DATE]"
click at [249, 155] on div "15" at bounding box center [252, 157] width 14 height 14
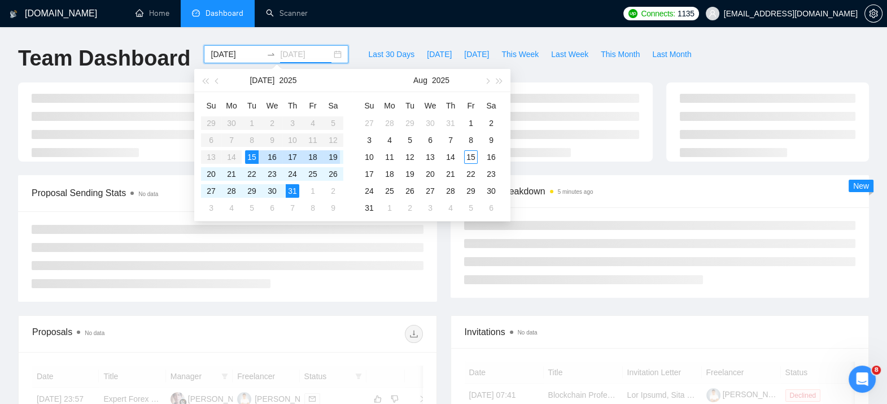
type input "[DATE]"
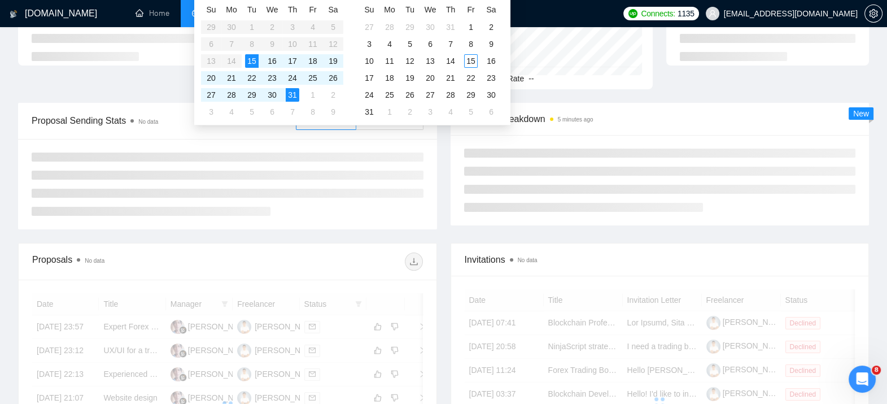
scroll to position [99, 0]
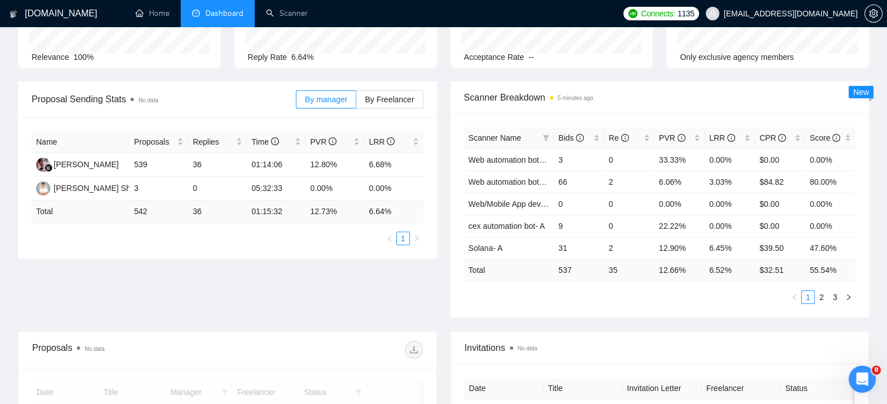
click at [330, 295] on div "Proposal Sending Stats No data By manager By Freelancer Name Proposals Replies …" at bounding box center [443, 205] width 864 height 249
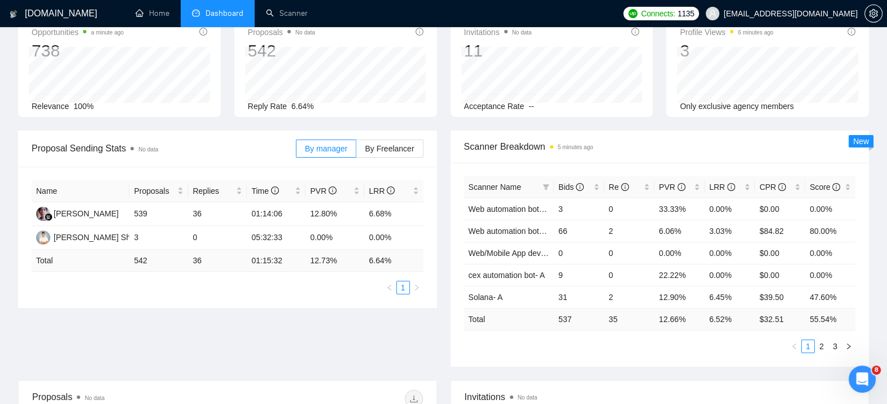
scroll to position [0, 0]
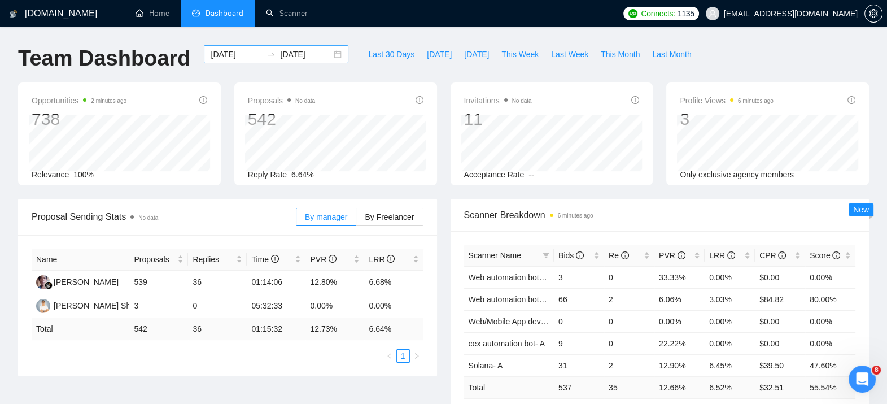
click at [324, 58] on div "[DATE] [DATE]" at bounding box center [276, 54] width 144 height 18
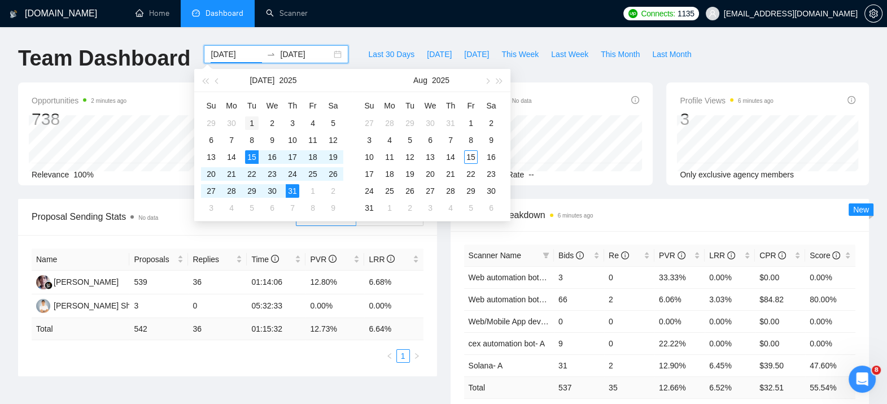
type input "[DATE]"
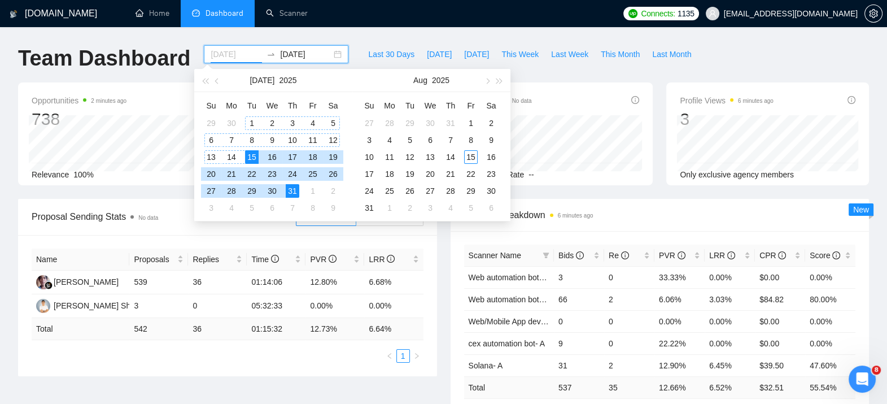
click at [248, 119] on div "1" at bounding box center [252, 123] width 14 height 14
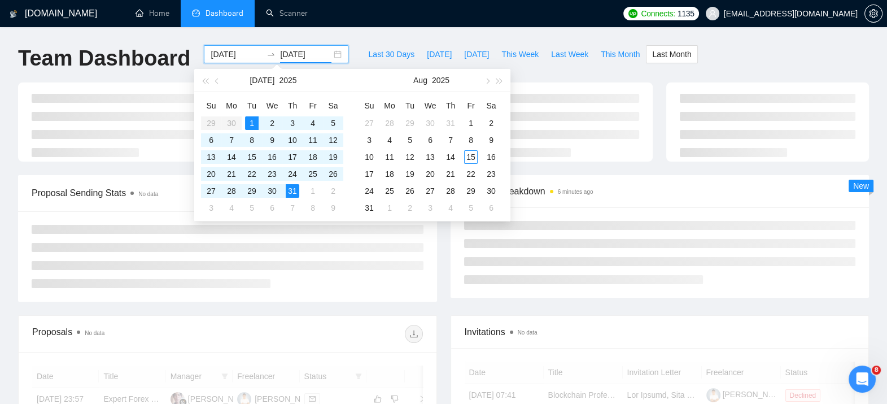
click at [328, 56] on div "[DATE] [DATE]" at bounding box center [276, 54] width 144 height 18
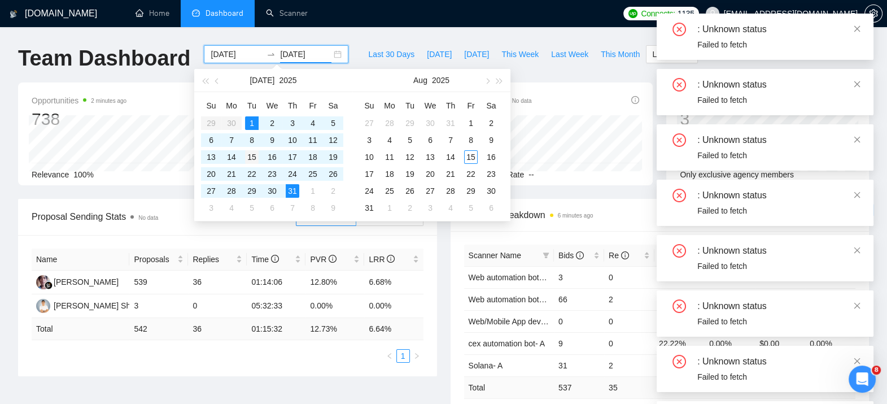
type input "[DATE]"
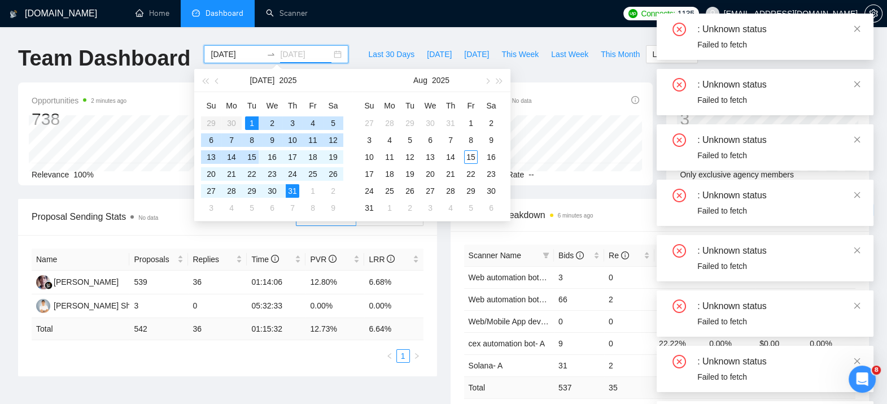
click at [253, 154] on div "15" at bounding box center [252, 157] width 14 height 14
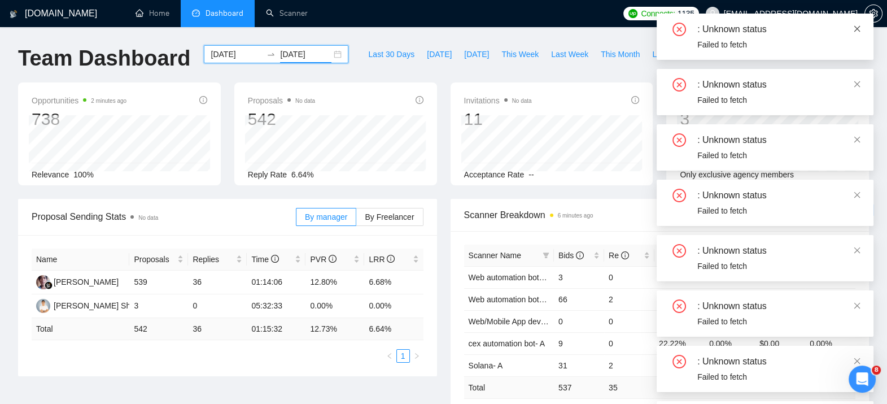
click at [853, 30] on icon "close" at bounding box center [857, 29] width 8 height 8
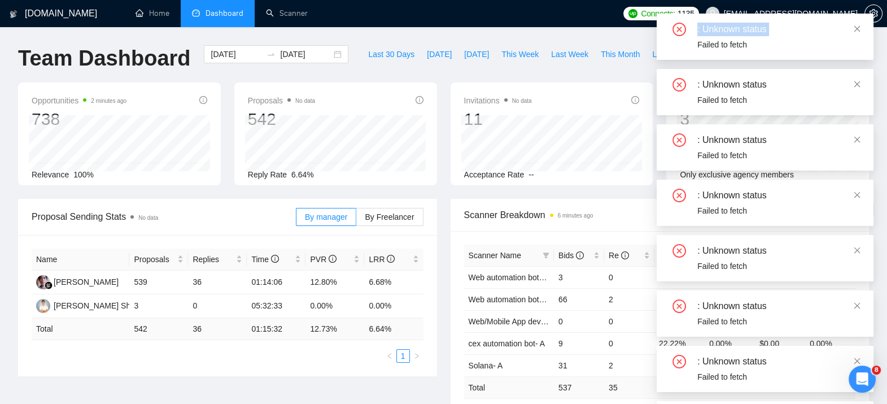
click at [853, 30] on div ": Unknown status Failed to fetch : Unknown status Failed to fetch : Unknown sta…" at bounding box center [764, 230] width 217 height 433
click at [853, 30] on icon "close" at bounding box center [857, 29] width 8 height 8
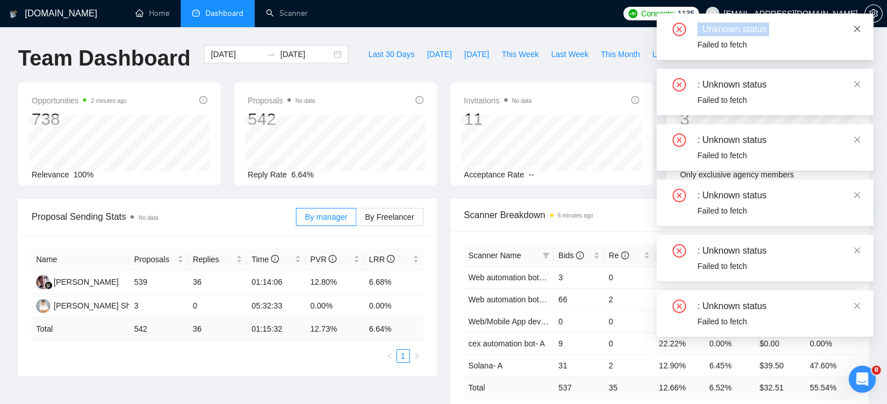
click at [853, 30] on icon "close" at bounding box center [857, 29] width 8 height 8
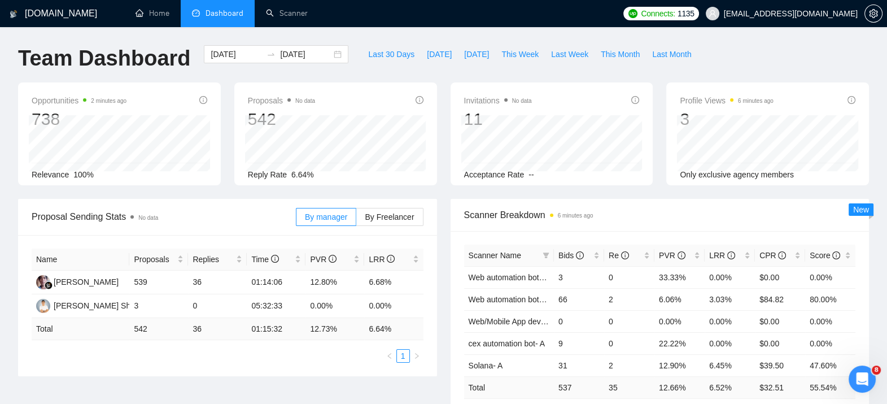
click at [853, 30] on icon "close" at bounding box center [857, 29] width 8 height 8
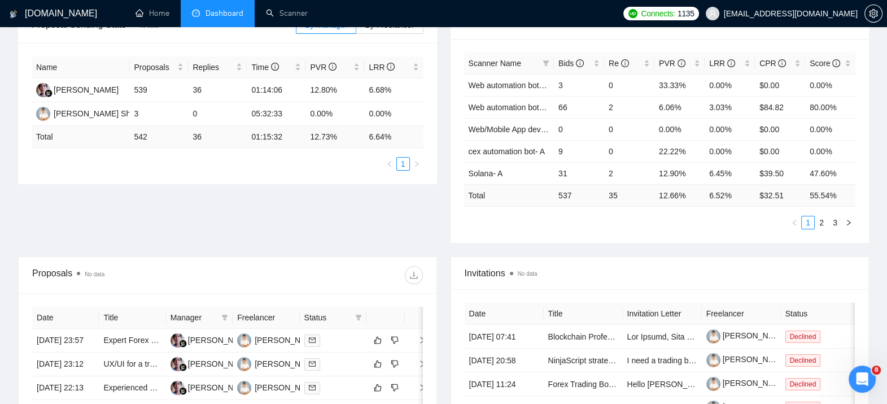
scroll to position [141, 0]
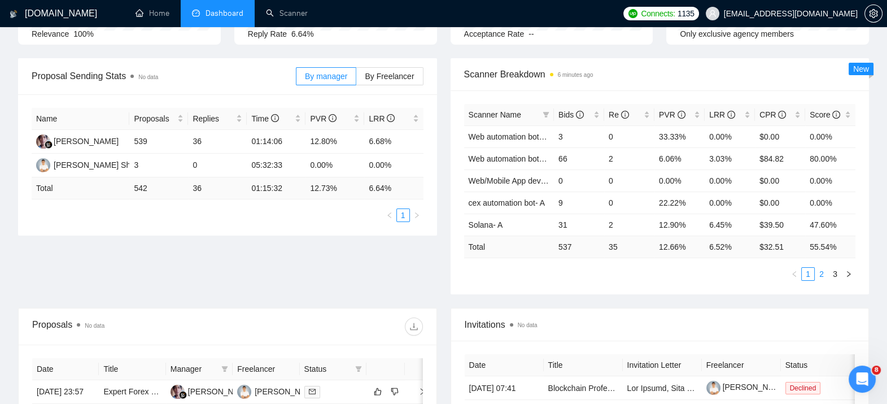
click at [820, 269] on link "2" at bounding box center [821, 274] width 12 height 12
click at [835, 272] on link "3" at bounding box center [834, 274] width 12 height 12
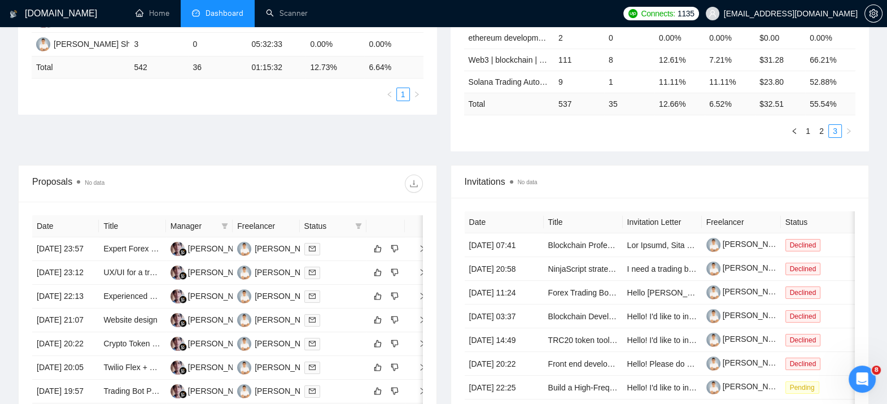
scroll to position [273, 0]
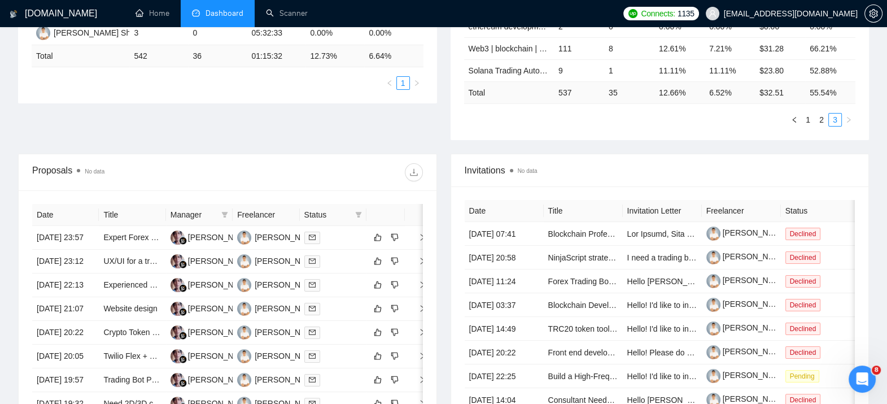
click at [292, 142] on div "Proposal Sending Stats No data By manager By Freelancer Name Proposals Replies …" at bounding box center [443, 39] width 864 height 227
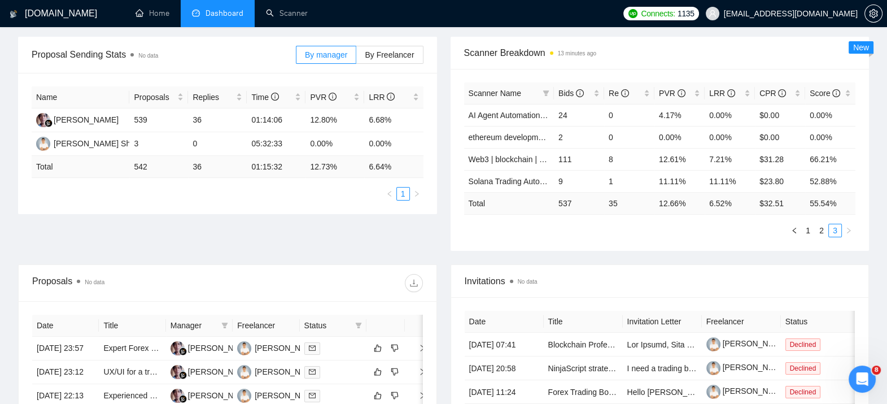
scroll to position [198, 0]
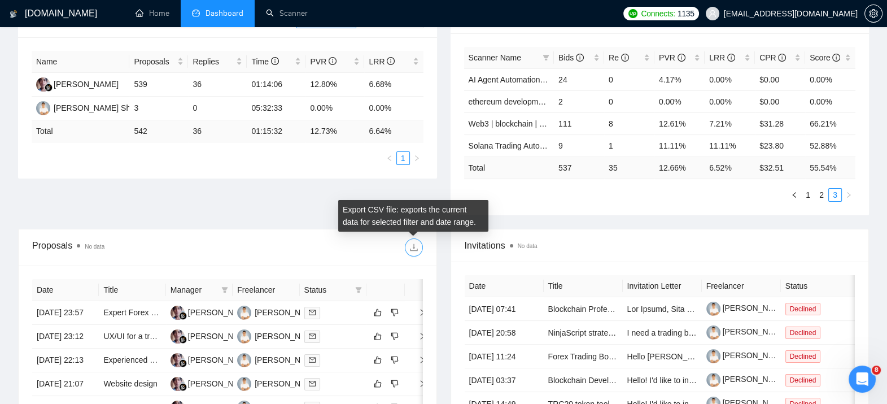
click at [415, 246] on icon "download" at bounding box center [413, 247] width 9 height 9
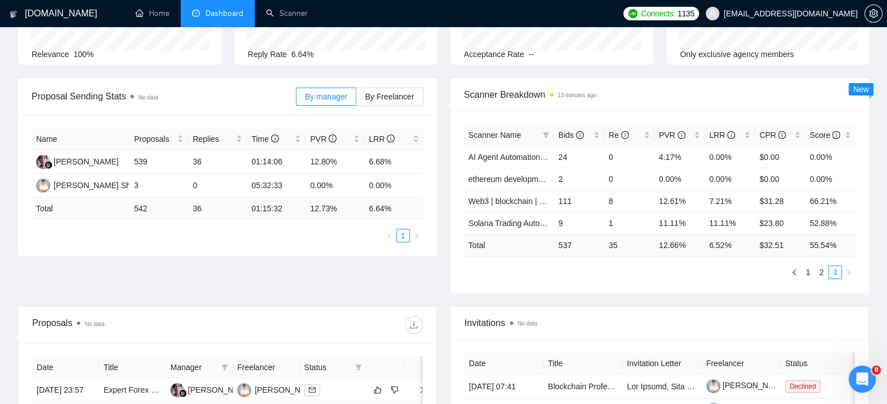
scroll to position [0, 0]
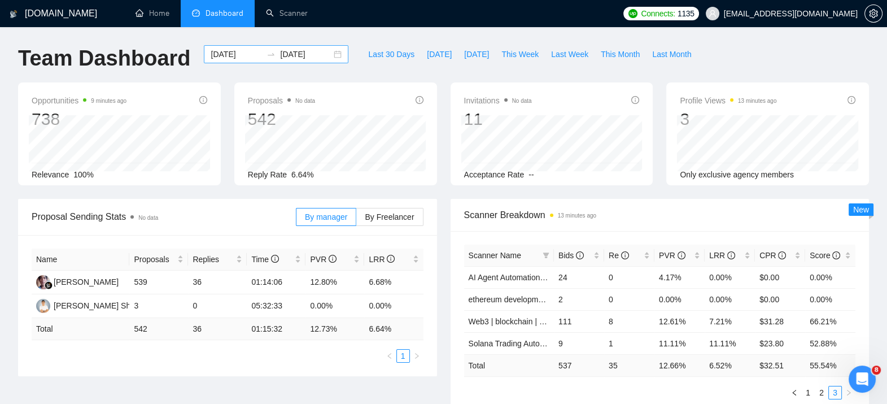
click at [322, 56] on div "[DATE] [DATE]" at bounding box center [276, 54] width 144 height 18
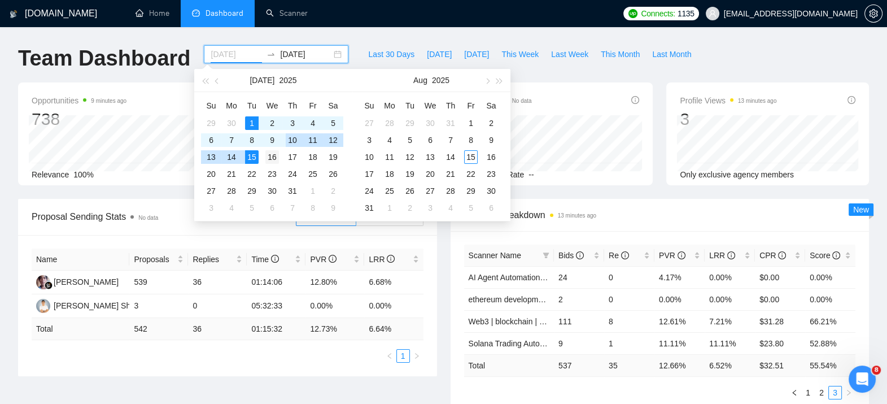
type input "[DATE]"
click at [271, 152] on div "16" at bounding box center [272, 157] width 14 height 14
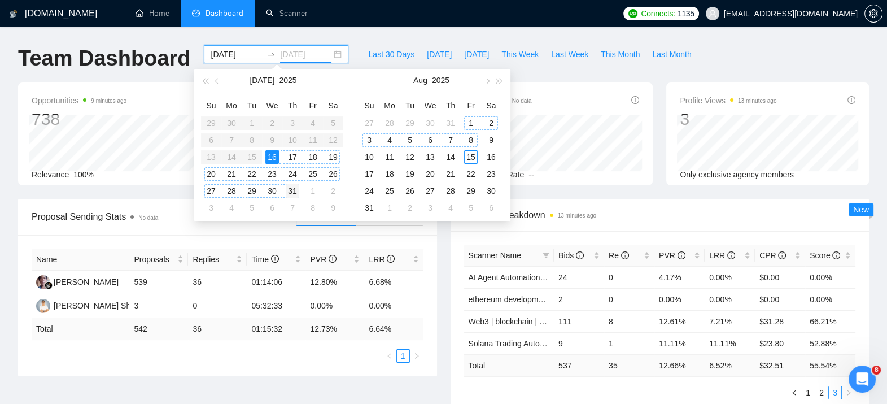
type input "[DATE]"
click at [291, 187] on div "31" at bounding box center [293, 191] width 14 height 14
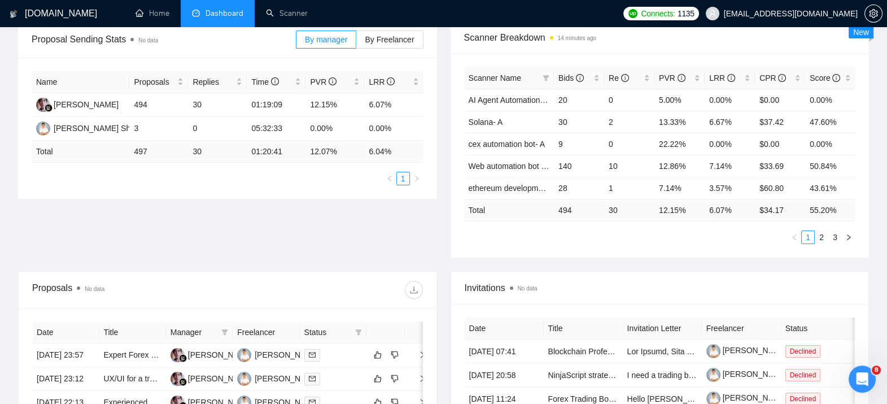
scroll to position [183, 0]
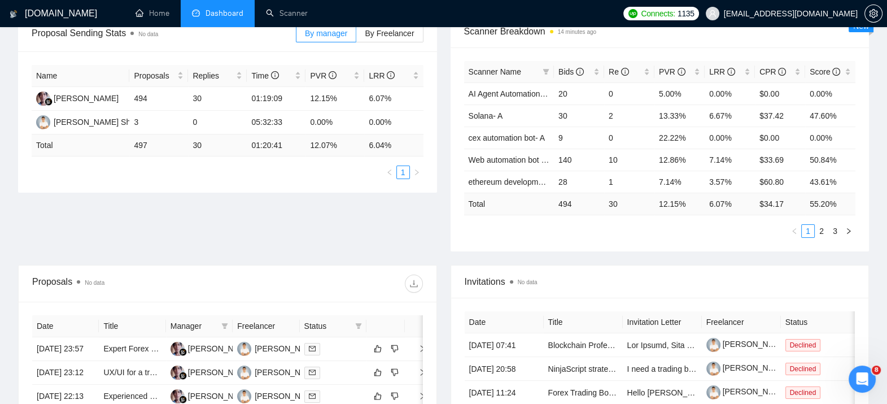
drag, startPoint x: 358, startPoint y: 277, endPoint x: 398, endPoint y: 264, distance: 42.1
click at [385, 265] on div "Proposals No data" at bounding box center [227, 283] width 391 height 36
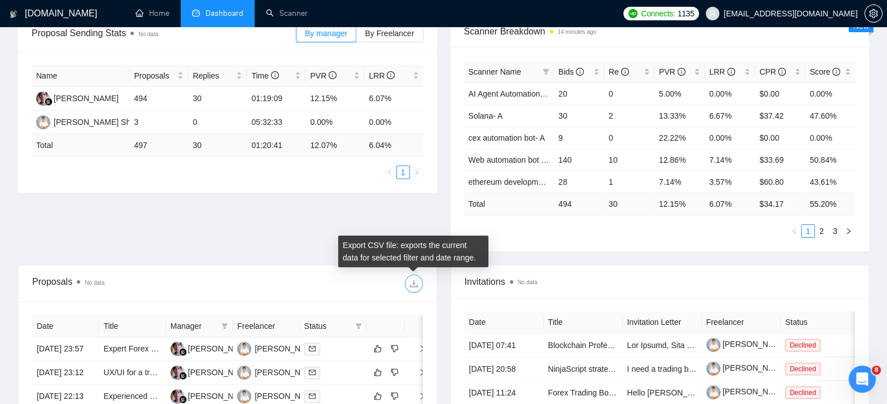
click at [411, 279] on icon "download" at bounding box center [413, 283] width 9 height 9
